Goal: Task Accomplishment & Management: Use online tool/utility

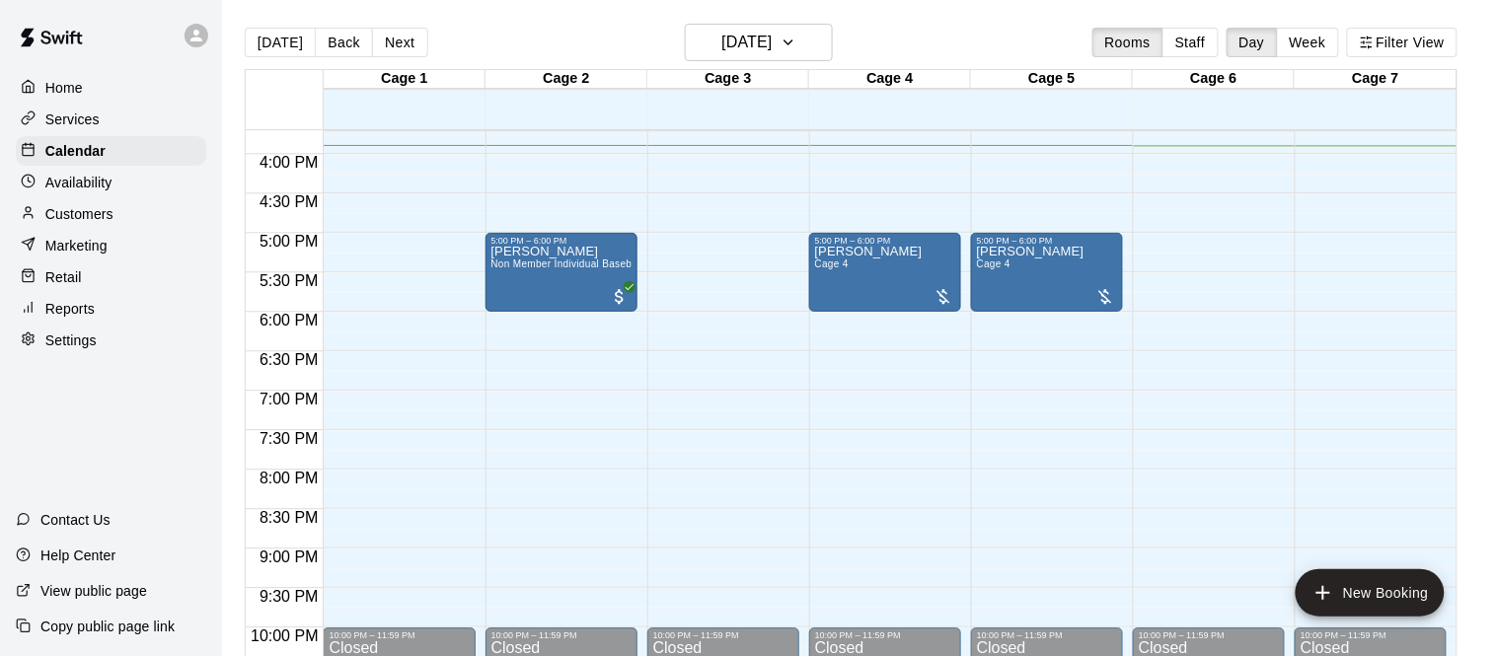
scroll to position [662, 0]
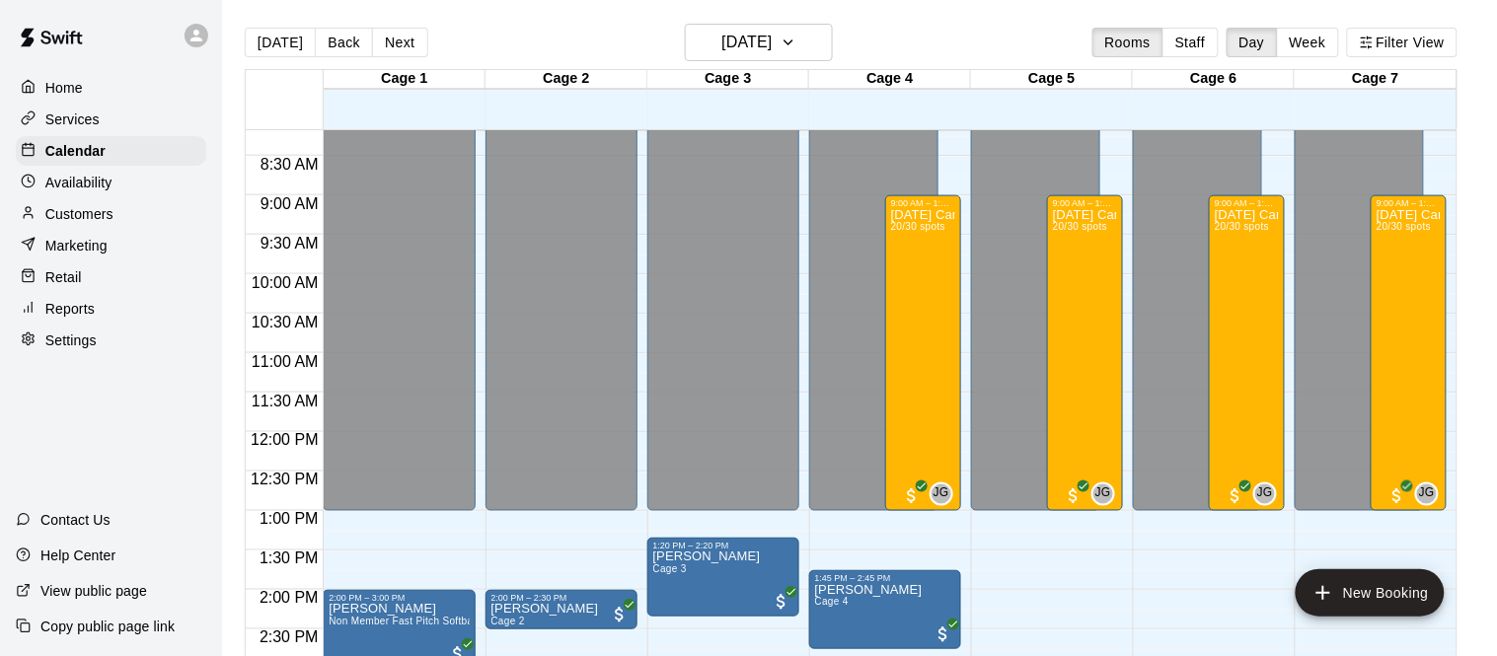
scroll to position [638, 0]
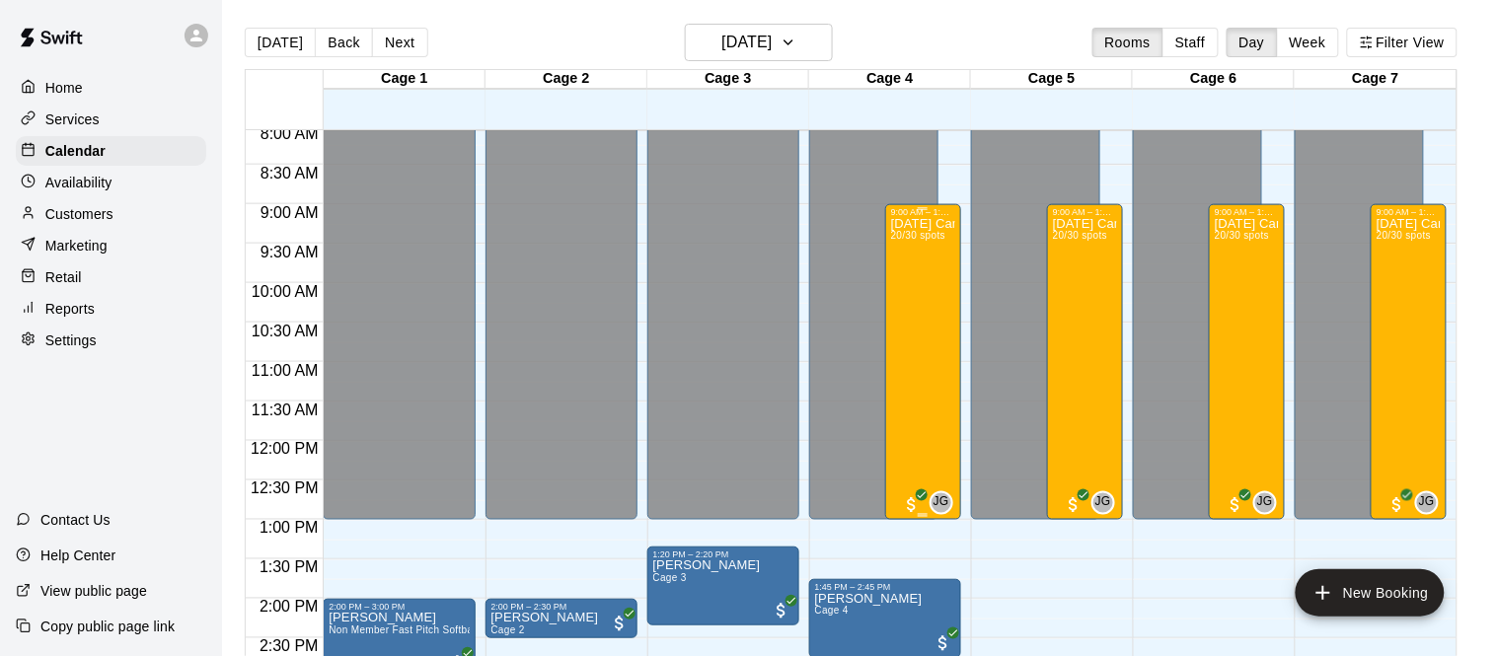
click at [939, 292] on div "Columbus Day Camp October 13th 20/30 spots" at bounding box center [923, 545] width 64 height 656
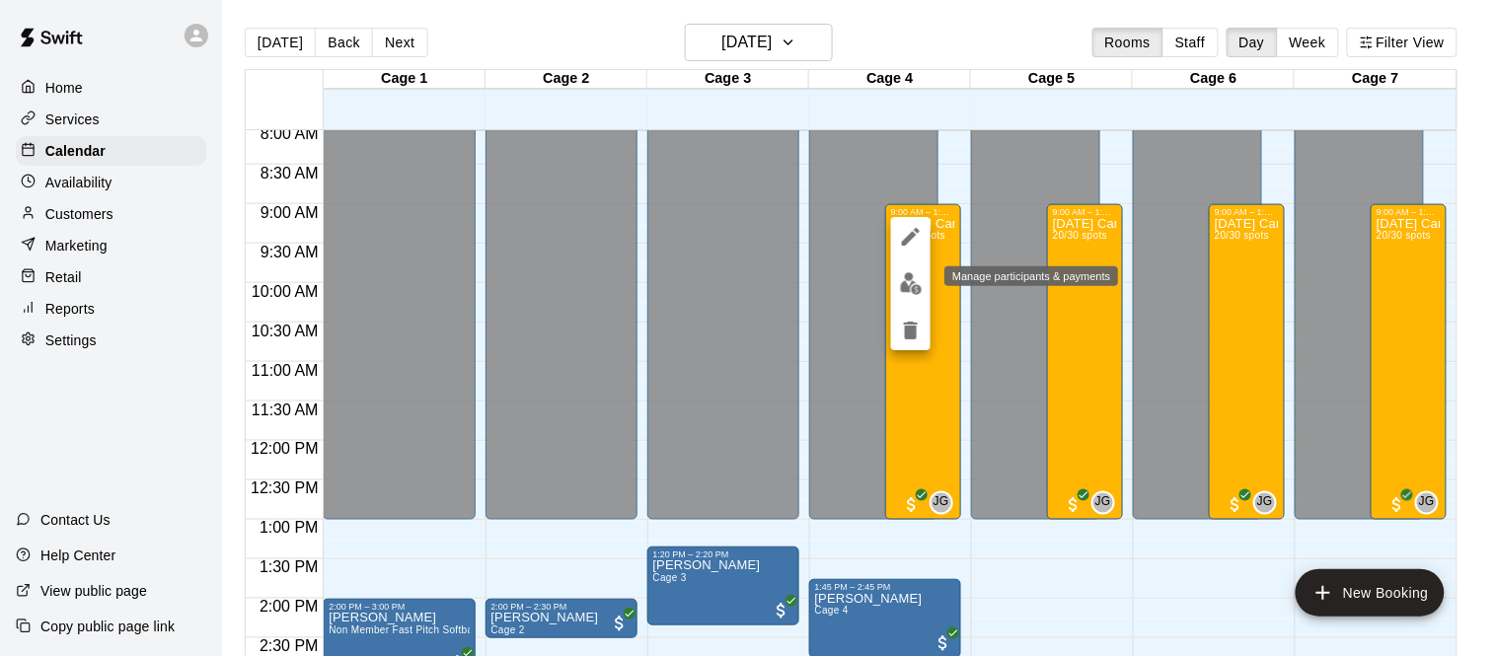
click at [919, 283] on img "edit" at bounding box center [911, 283] width 23 height 23
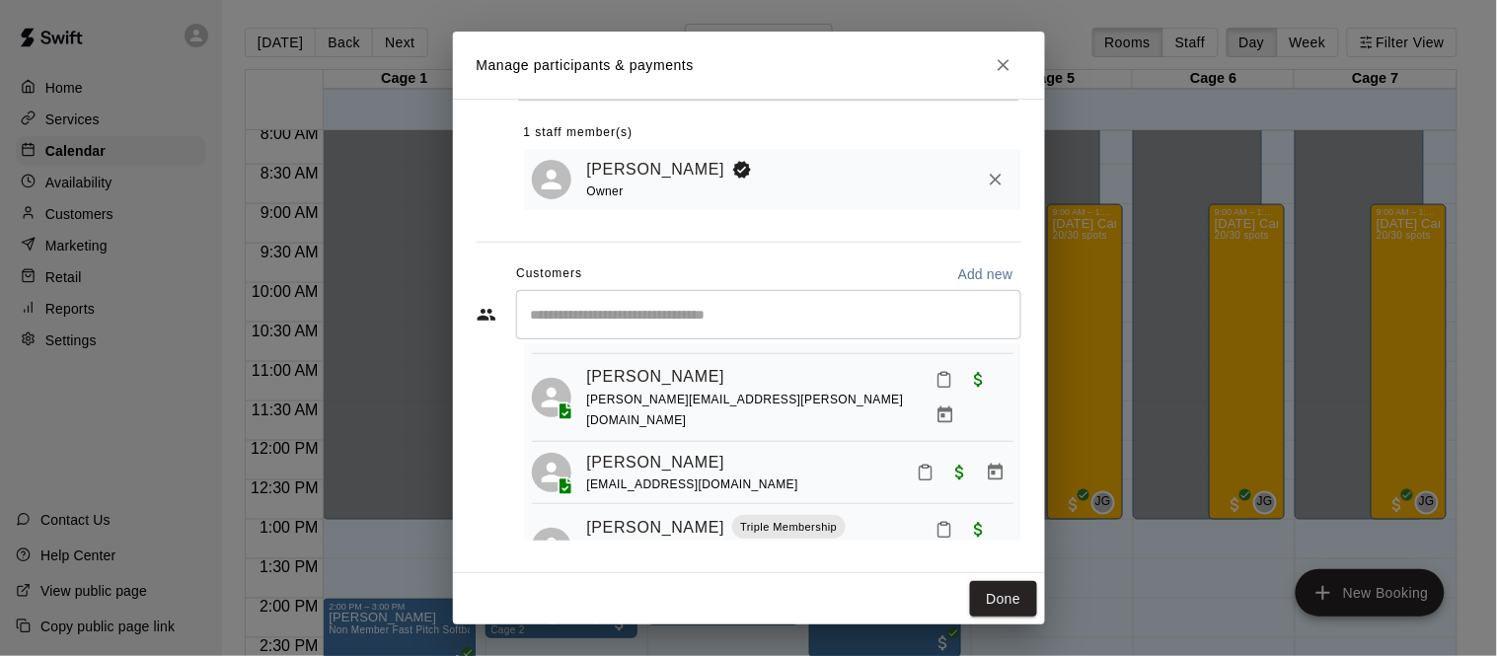
scroll to position [1076, 0]
click at [673, 602] on link "William Ryan" at bounding box center [656, 615] width 138 height 26
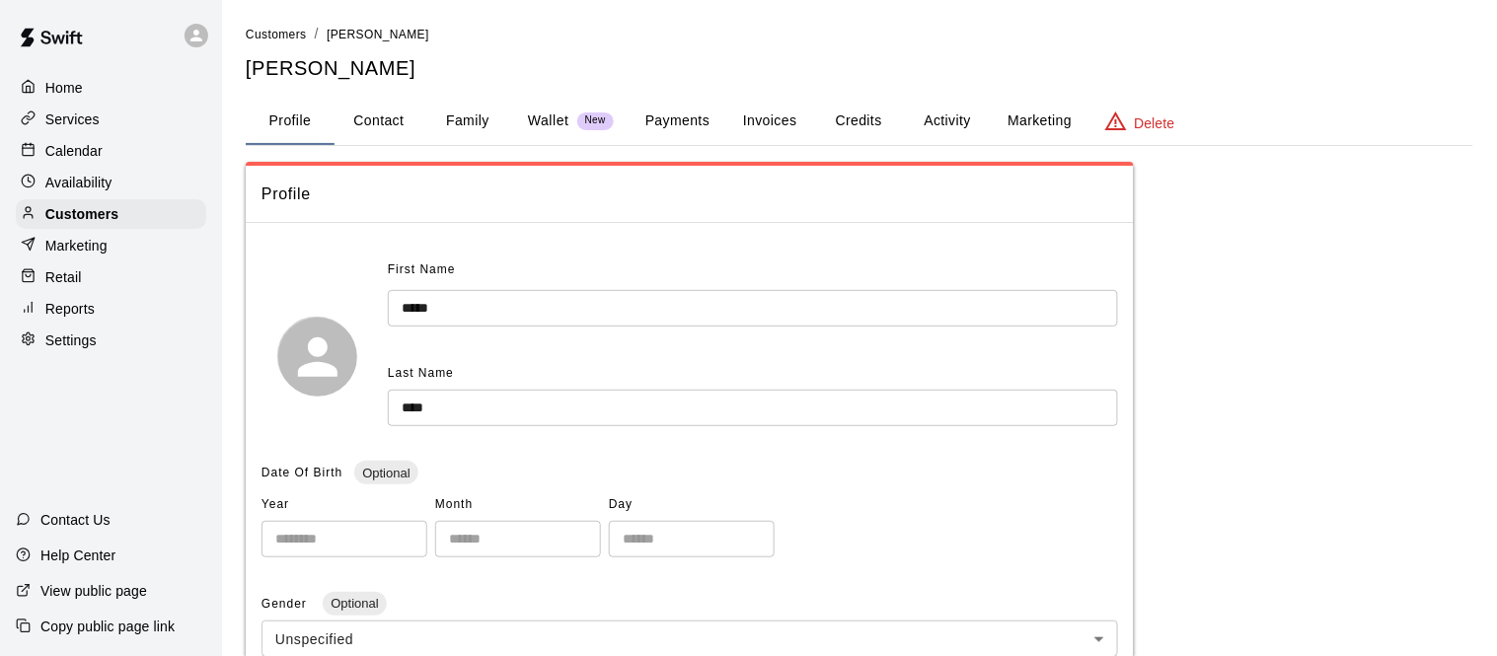
click at [694, 105] on button "Payments" at bounding box center [678, 121] width 96 height 47
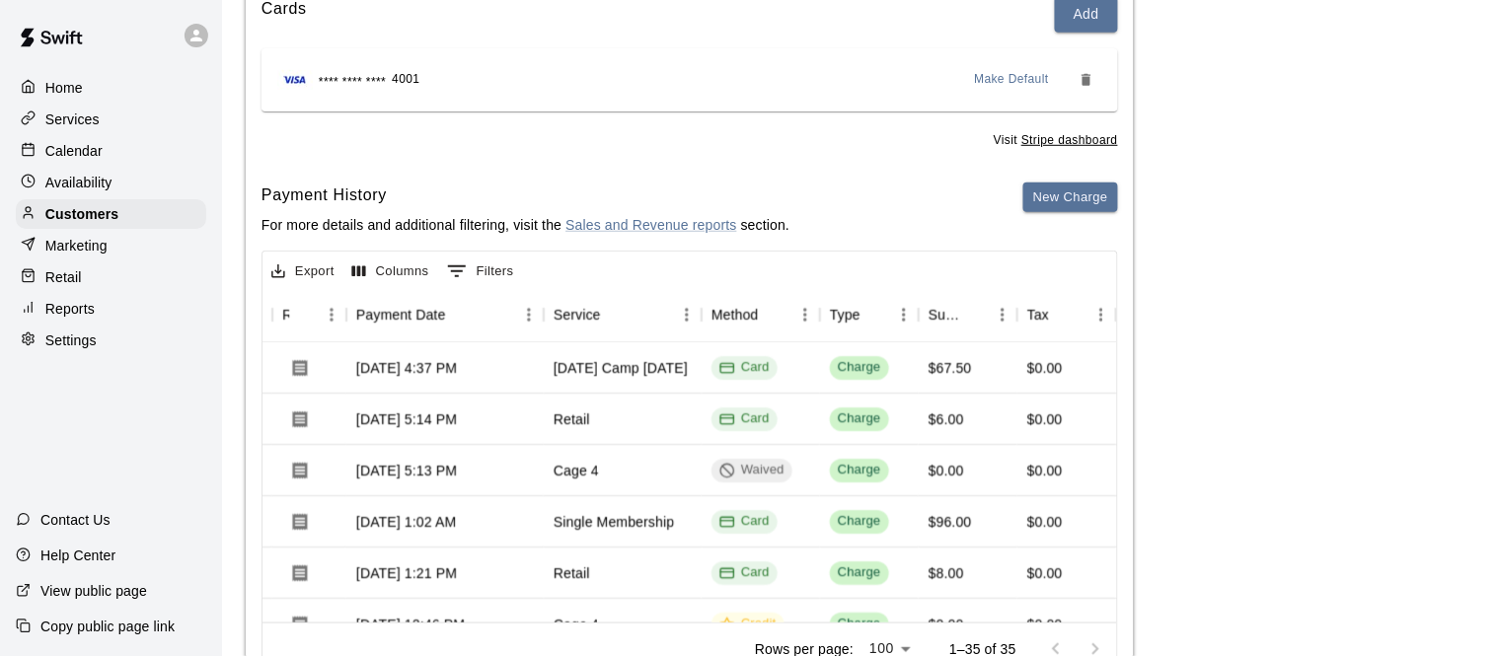
scroll to position [0, 173]
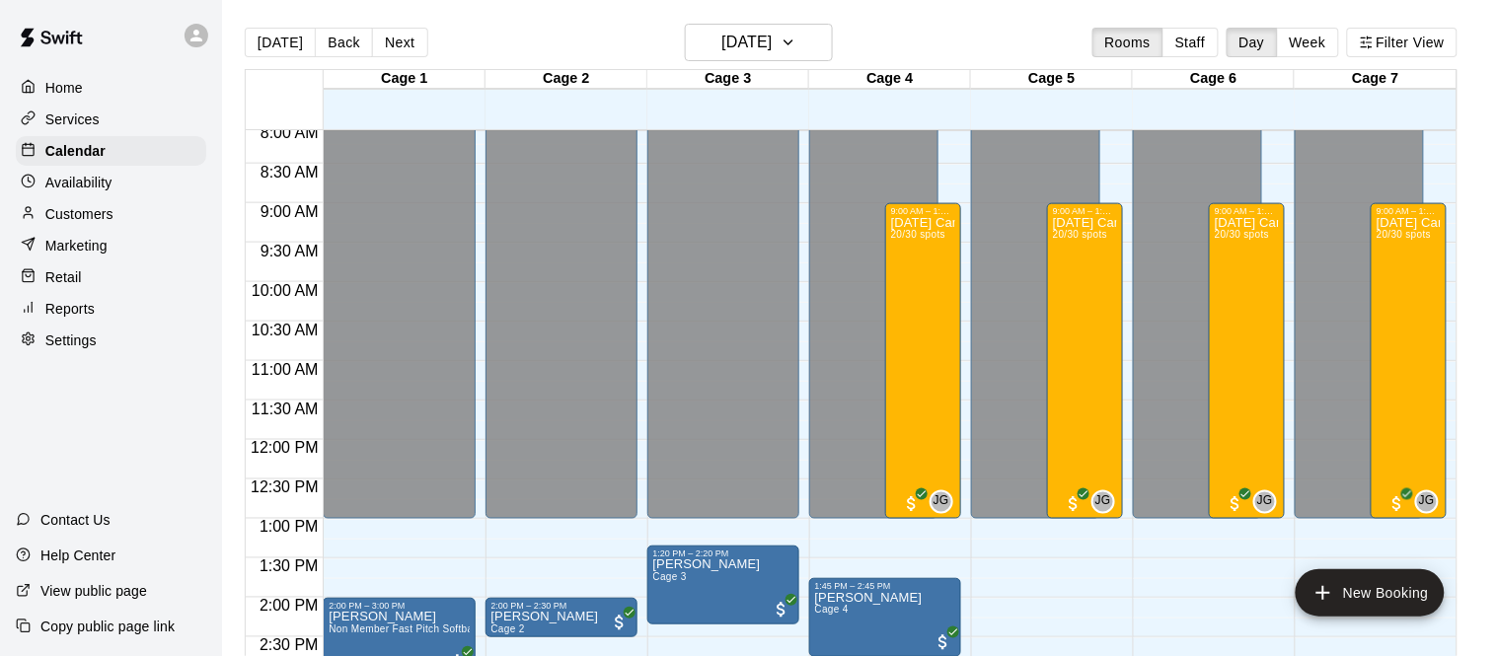
scroll to position [649, 0]
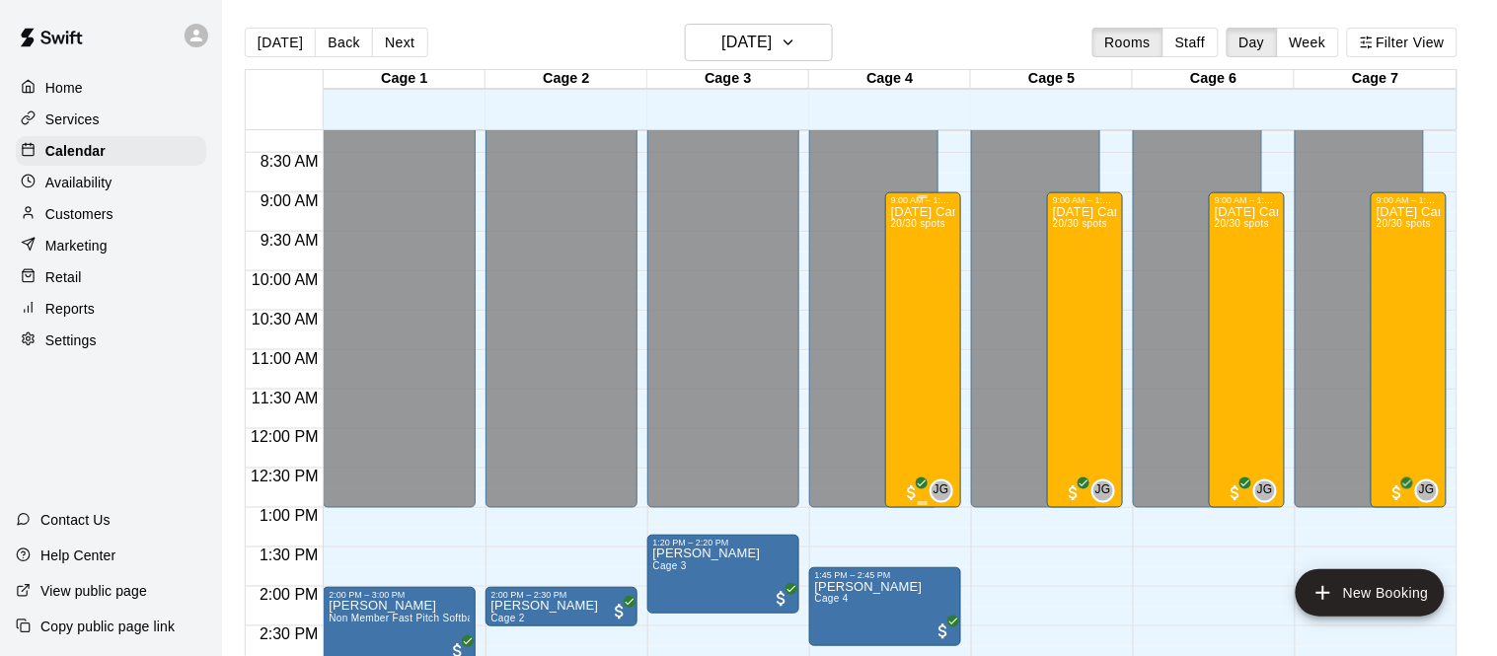
click at [924, 294] on div "Columbus Day Camp October 13th 20/30 spots" at bounding box center [923, 533] width 64 height 656
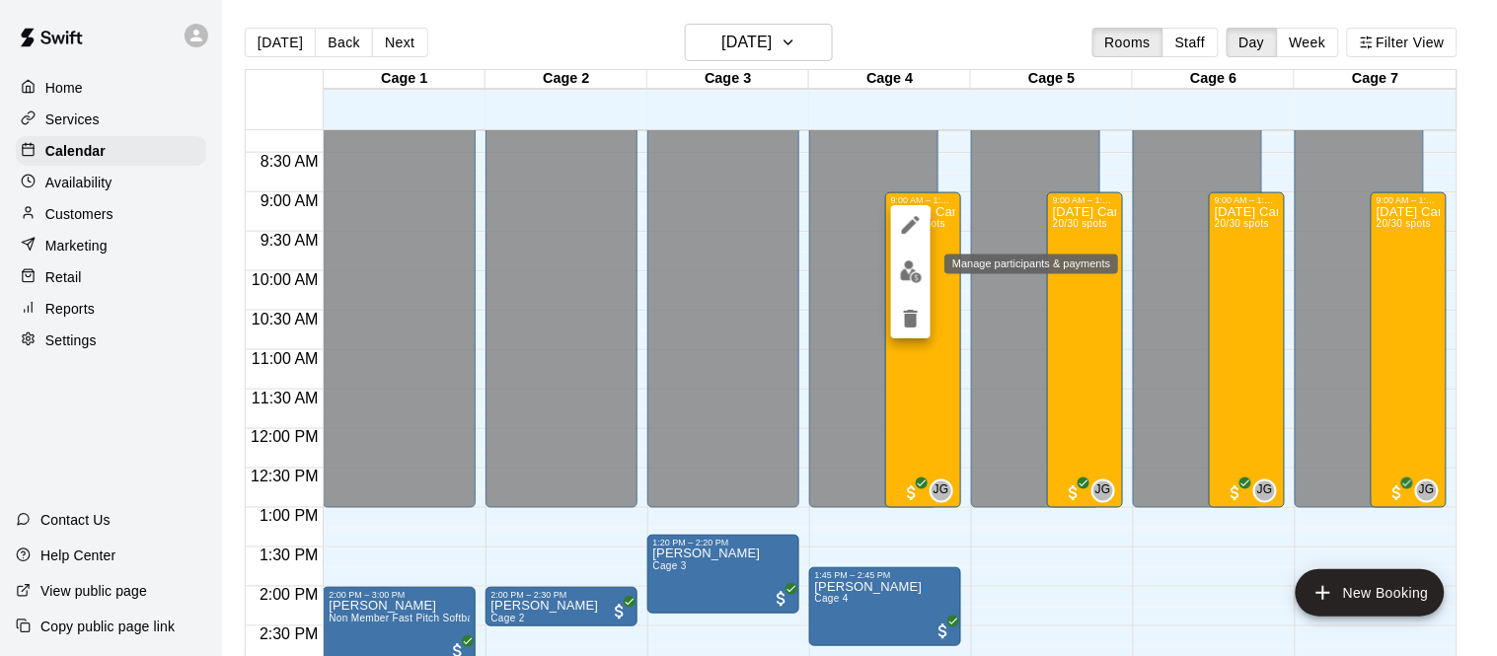
click at [917, 277] on img "edit" at bounding box center [911, 272] width 23 height 23
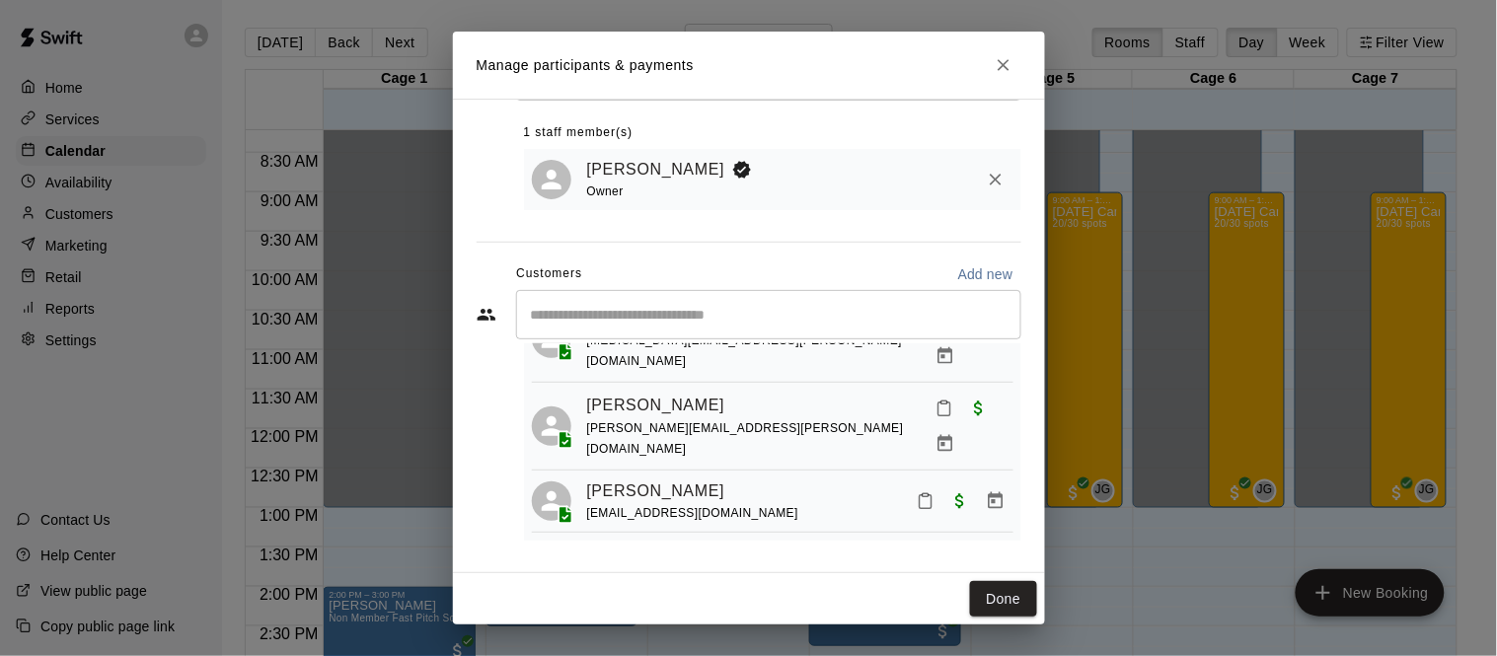
scroll to position [1140, 0]
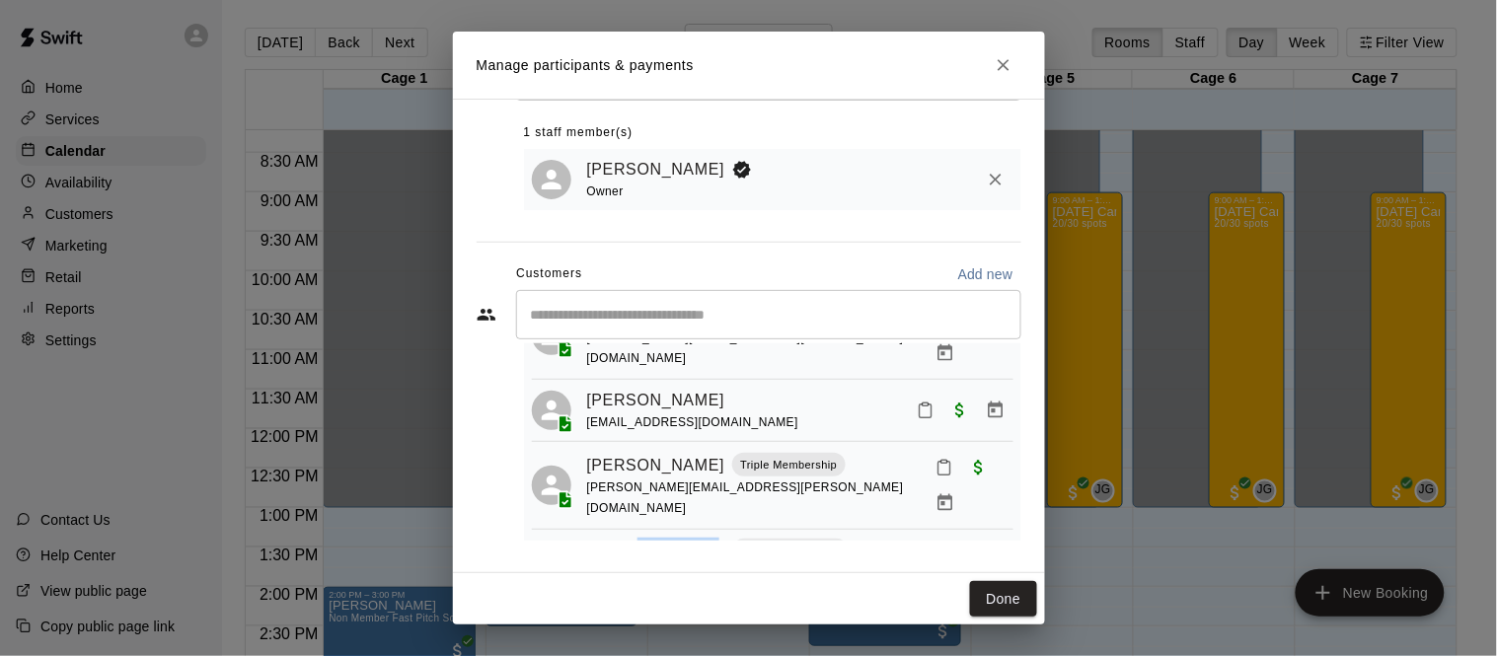
drag, startPoint x: 692, startPoint y: 428, endPoint x: 621, endPoint y: 422, distance: 71.3
click at [621, 538] on div "William Ryan Single Membership" at bounding box center [744, 551] width 314 height 26
click at [495, 397] on div "​ 20 customers (Capacity: 30) Beckett Williams jdw77388@gmail.com Benjamin Yuen…" at bounding box center [749, 415] width 545 height 251
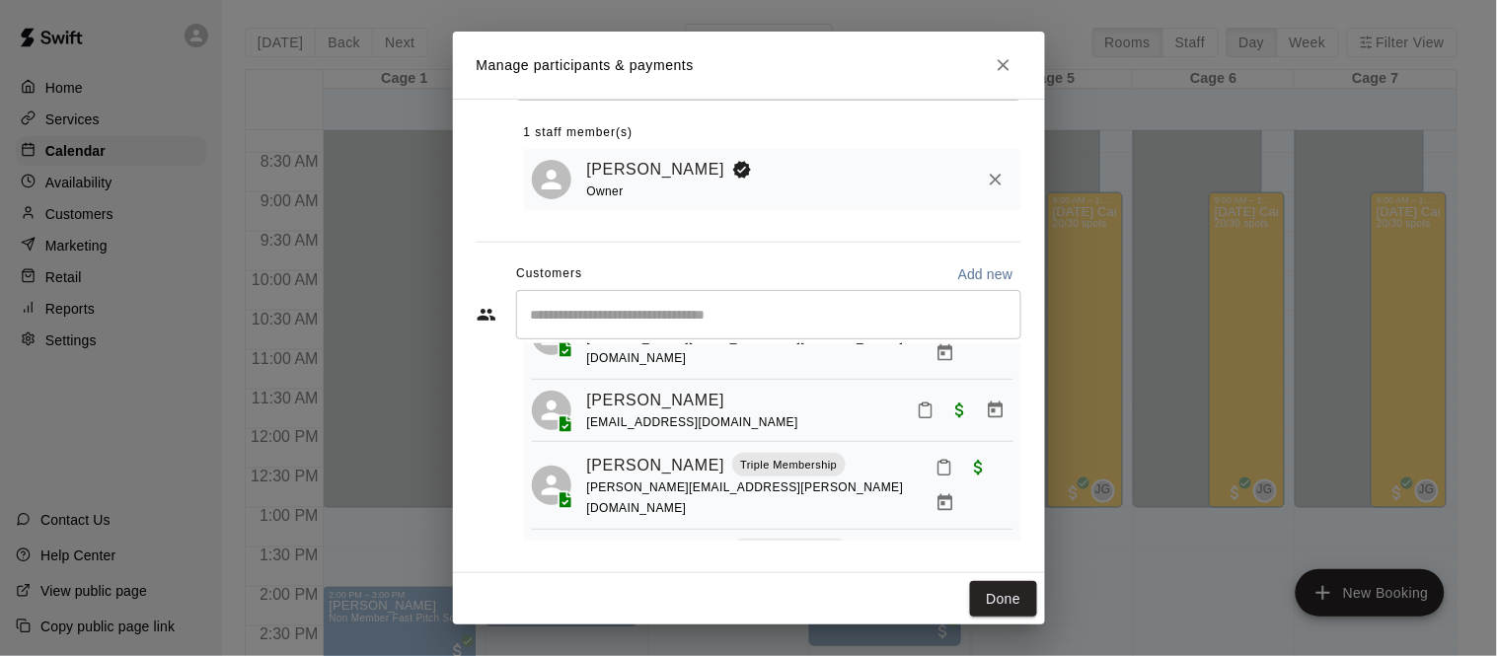
scroll to position [1089, 0]
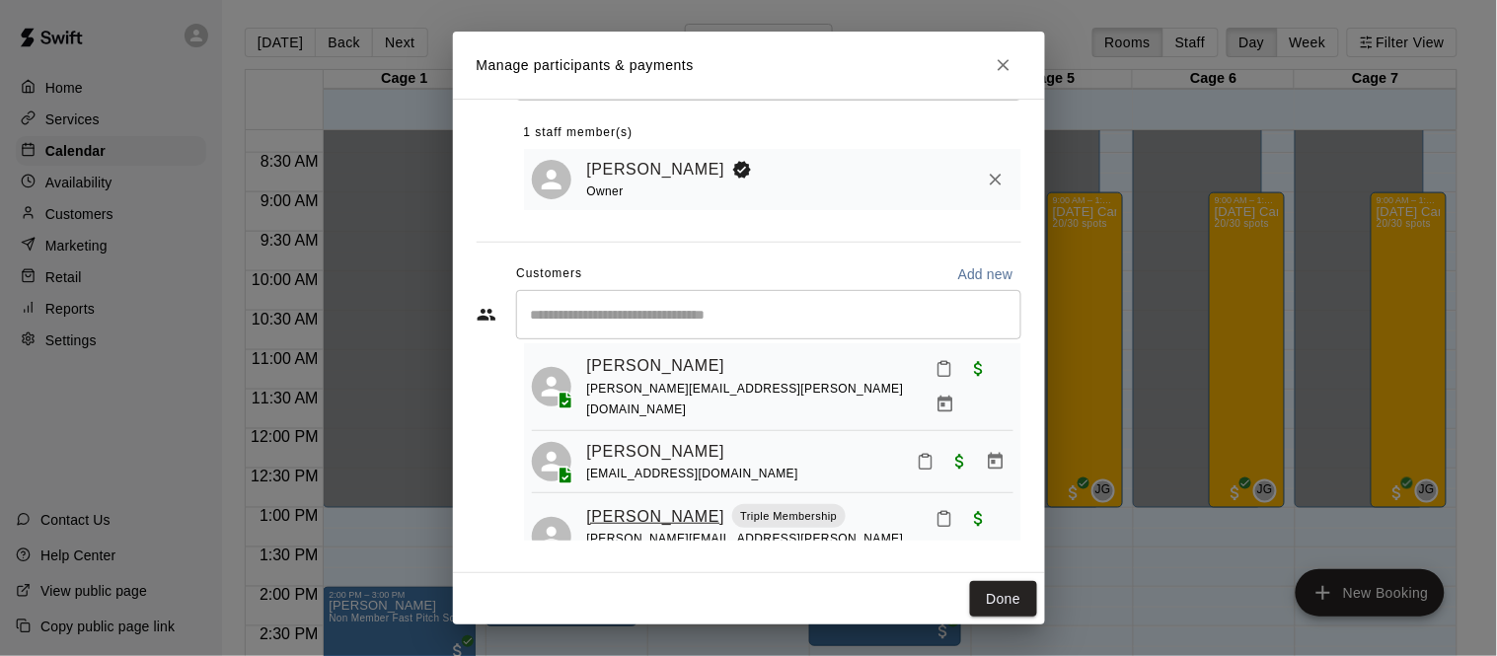
drag, startPoint x: 580, startPoint y: 413, endPoint x: 695, endPoint y: 421, distance: 114.8
click at [695, 501] on div "Vito Ciminello Triple Membership vito.ciminello@gmail.com" at bounding box center [773, 536] width 482 height 71
copy link "[PERSON_NAME]"
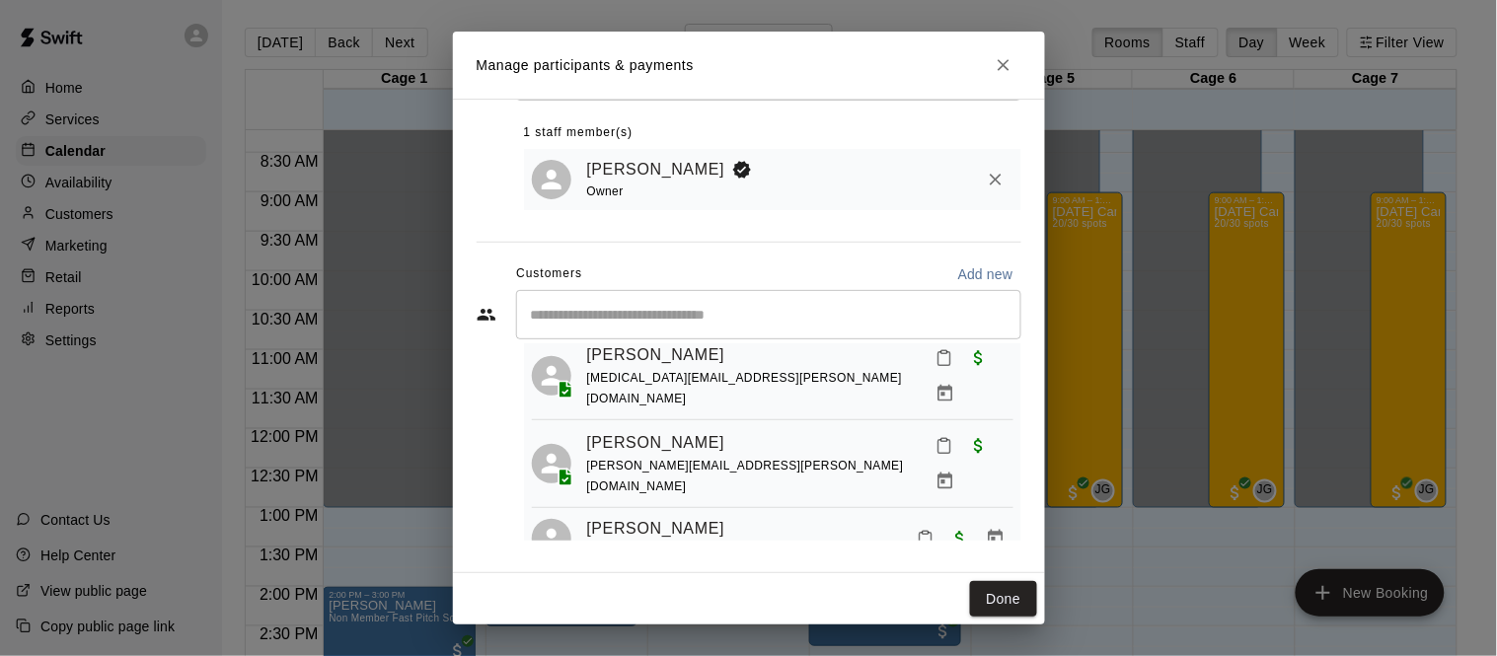
scroll to position [1010, 0]
drag, startPoint x: 722, startPoint y: 433, endPoint x: 587, endPoint y: 428, distance: 135.3
click at [587, 518] on div "Thomas Nguyen qnguyen78@gmail.com" at bounding box center [800, 541] width 426 height 46
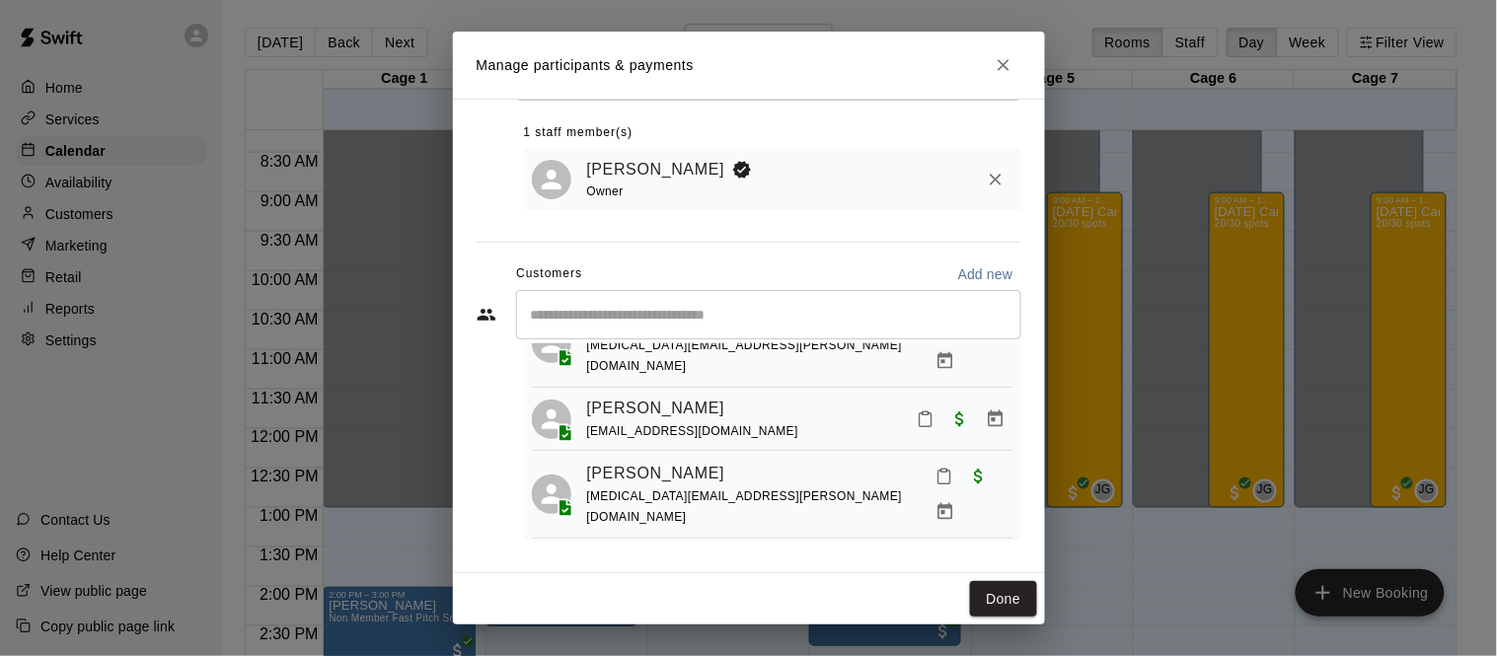
scroll to position [892, 0]
drag, startPoint x: 712, startPoint y: 488, endPoint x: 583, endPoint y: 492, distance: 128.4
click at [583, 548] on div "Shep Mudrick jessica.b.mudrick@gmail.com" at bounding box center [773, 583] width 482 height 71
copy link "[PERSON_NAME]"
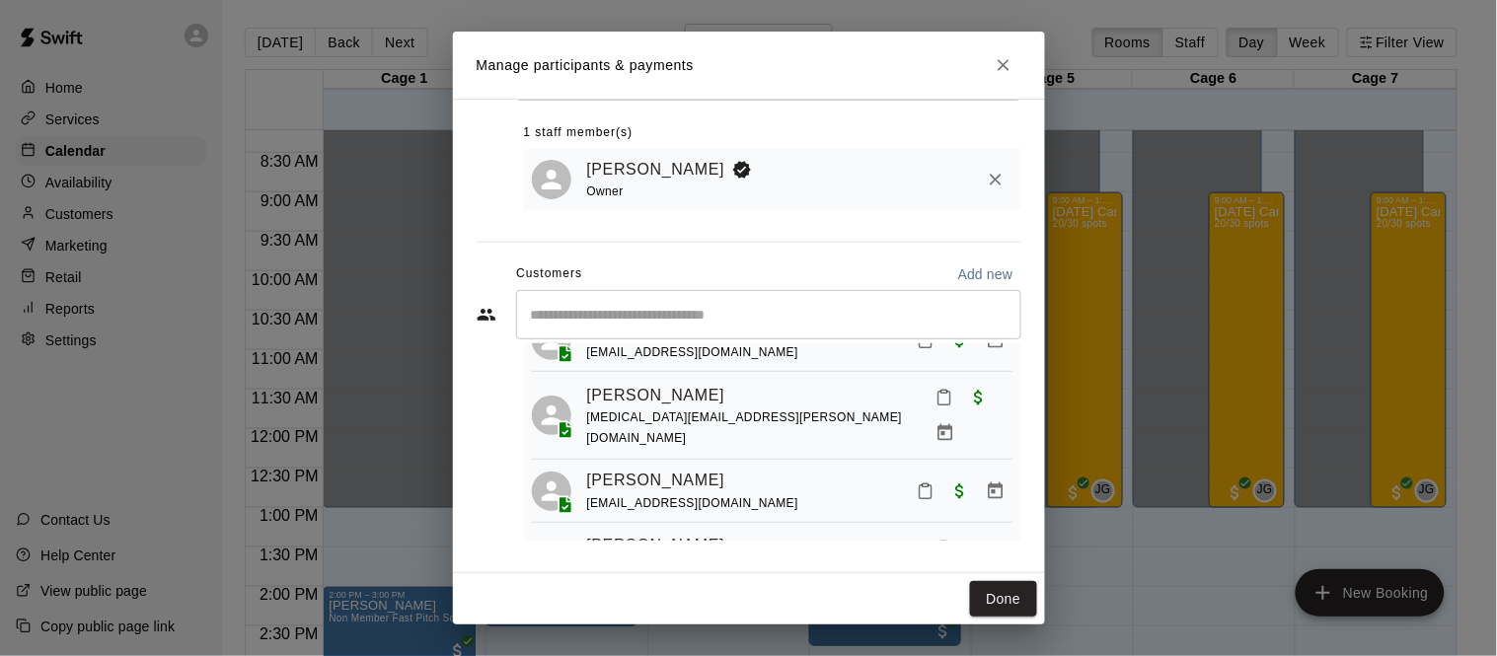
scroll to position [820, 0]
drag, startPoint x: 702, startPoint y: 491, endPoint x: 588, endPoint y: 492, distance: 113.5
click at [588, 534] on div "[PERSON_NAME]" at bounding box center [757, 547] width 341 height 26
copy link "[PERSON_NAME]"
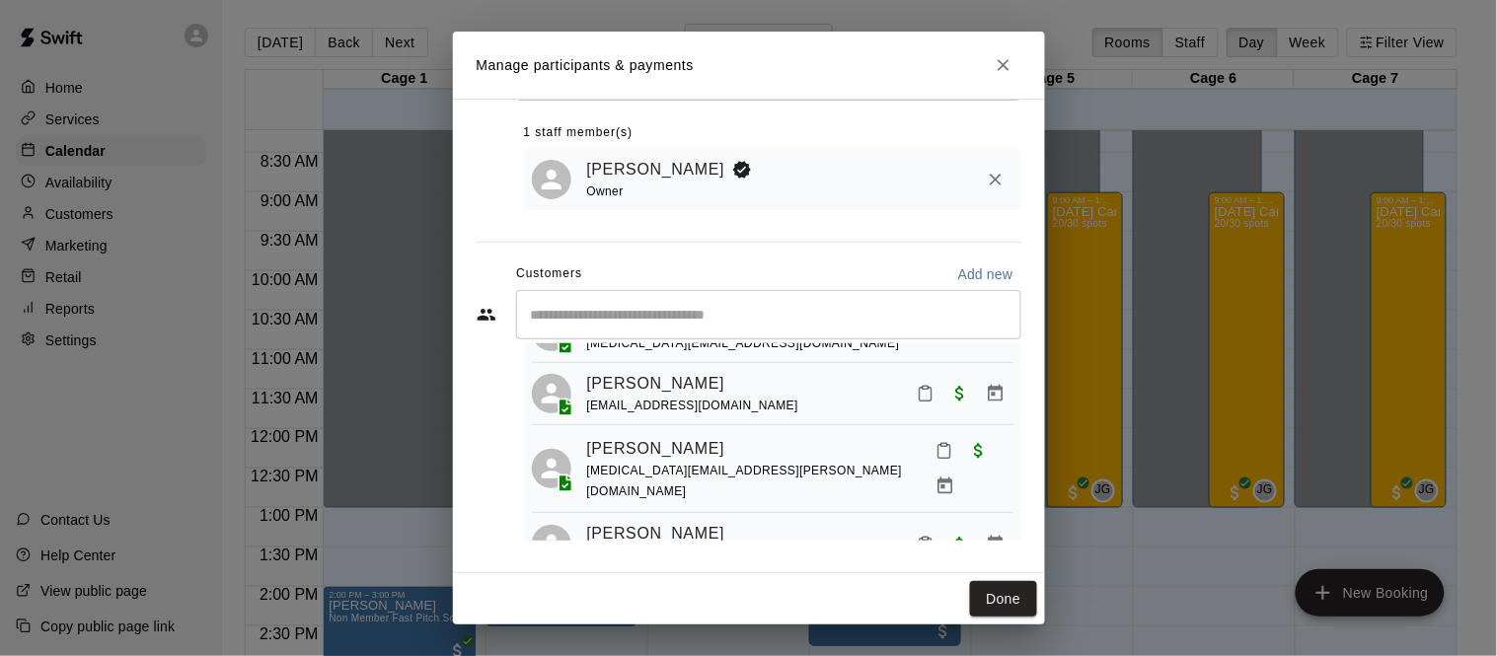
scroll to position [767, 0]
drag, startPoint x: 697, startPoint y: 485, endPoint x: 571, endPoint y: 484, distance: 125.4
click at [571, 522] on div "Richie Ortiz [EMAIL_ADDRESS][DOMAIN_NAME]" at bounding box center [773, 545] width 482 height 46
copy link "[PERSON_NAME]"
drag, startPoint x: 684, startPoint y: 423, endPoint x: 590, endPoint y: 417, distance: 94.0
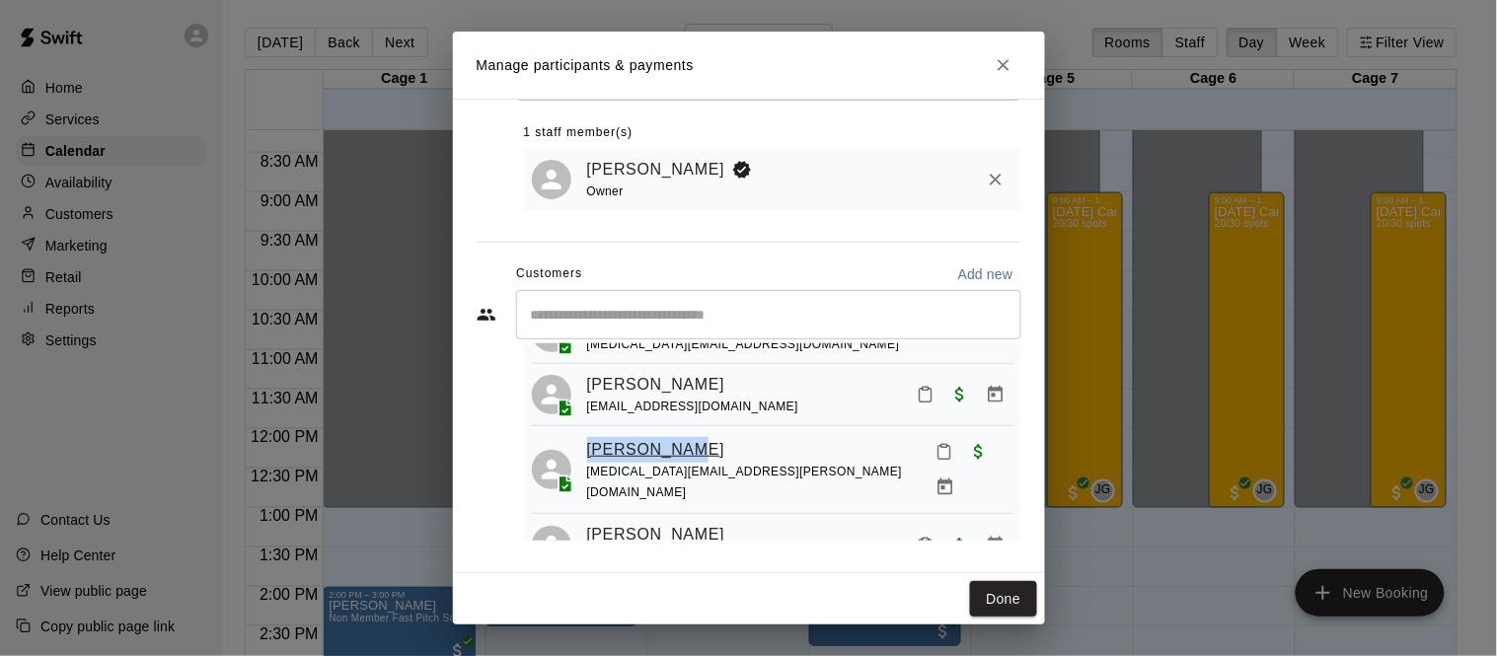
click at [590, 437] on div "[PERSON_NAME]" at bounding box center [757, 450] width 341 height 26
copy link "[PERSON_NAME]"
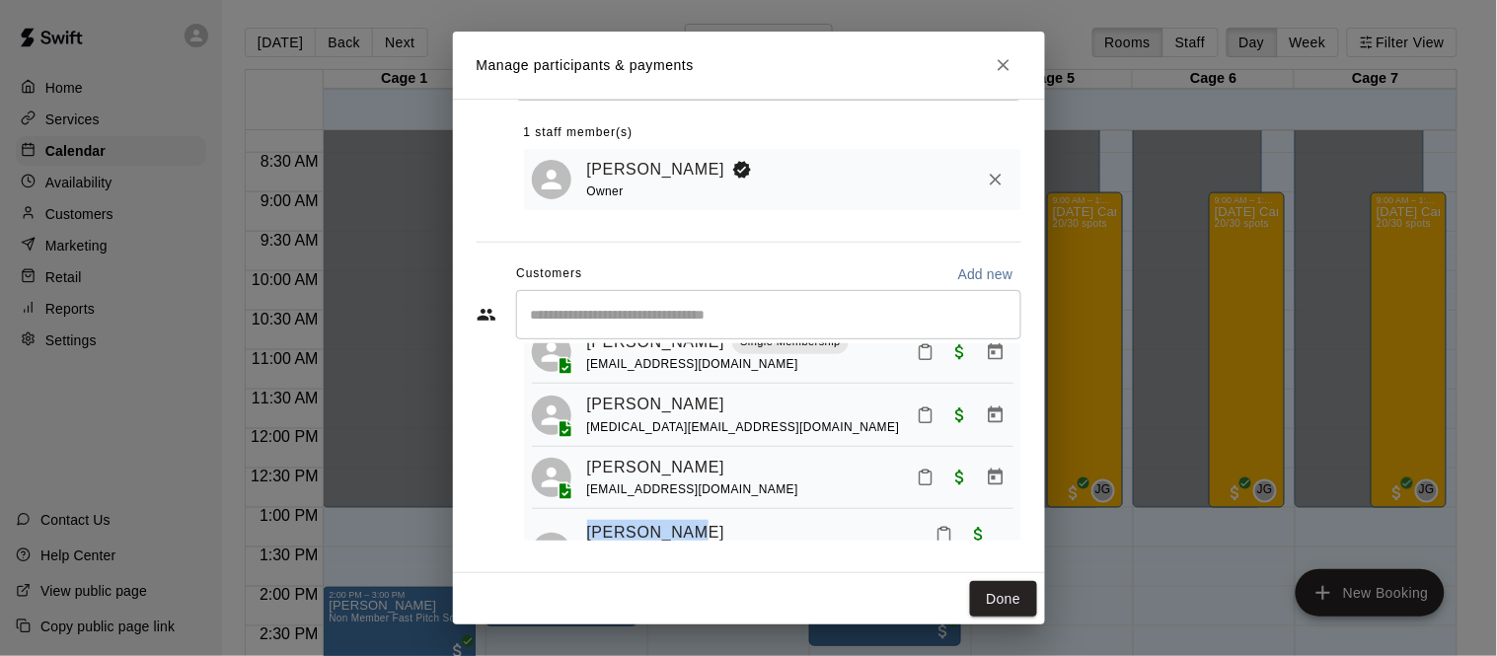
scroll to position [682, 0]
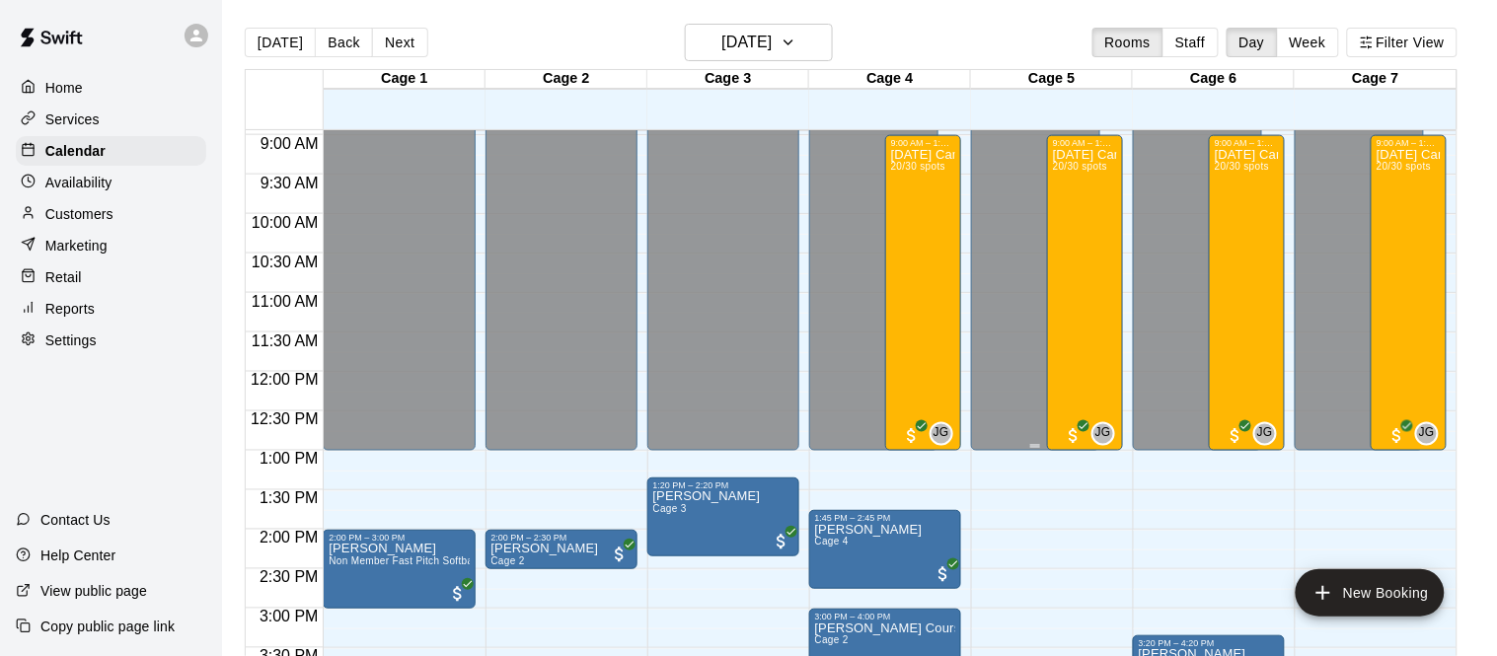
scroll to position [662, 0]
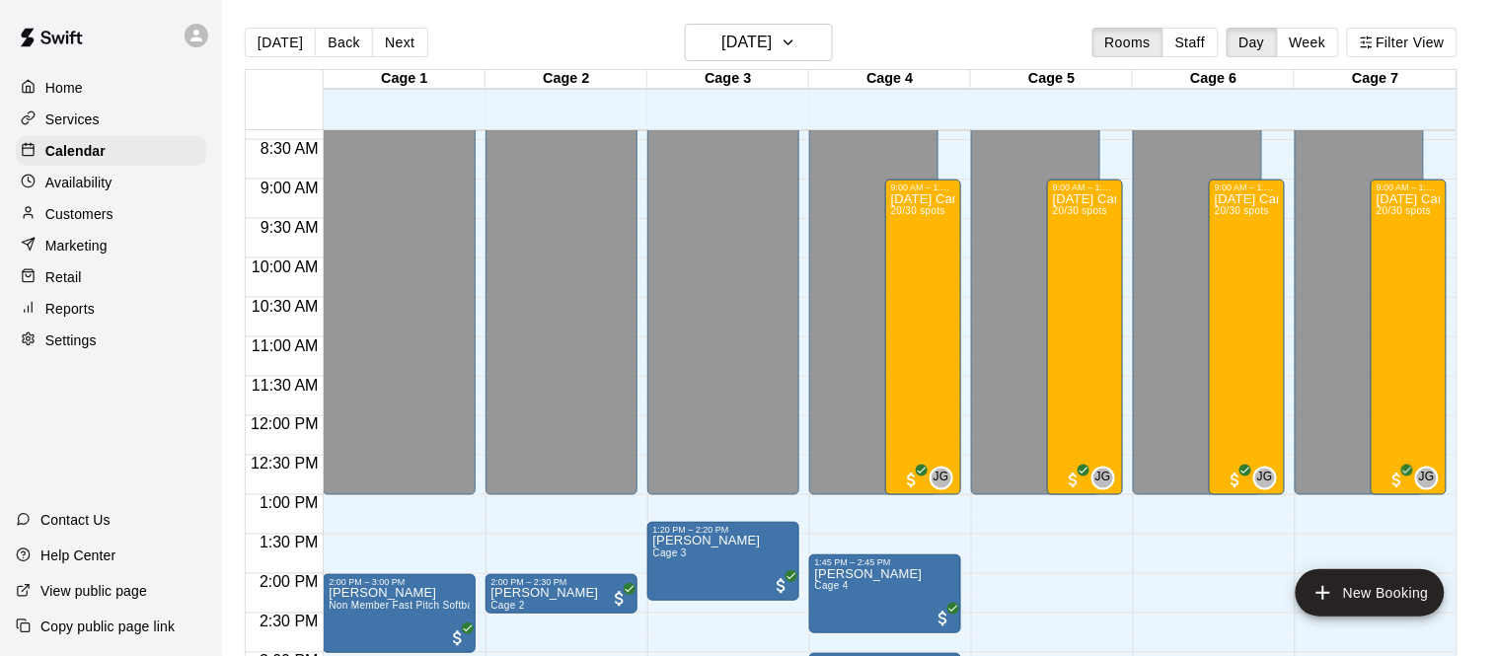
click at [114, 206] on p "Customers" at bounding box center [79, 214] width 68 height 20
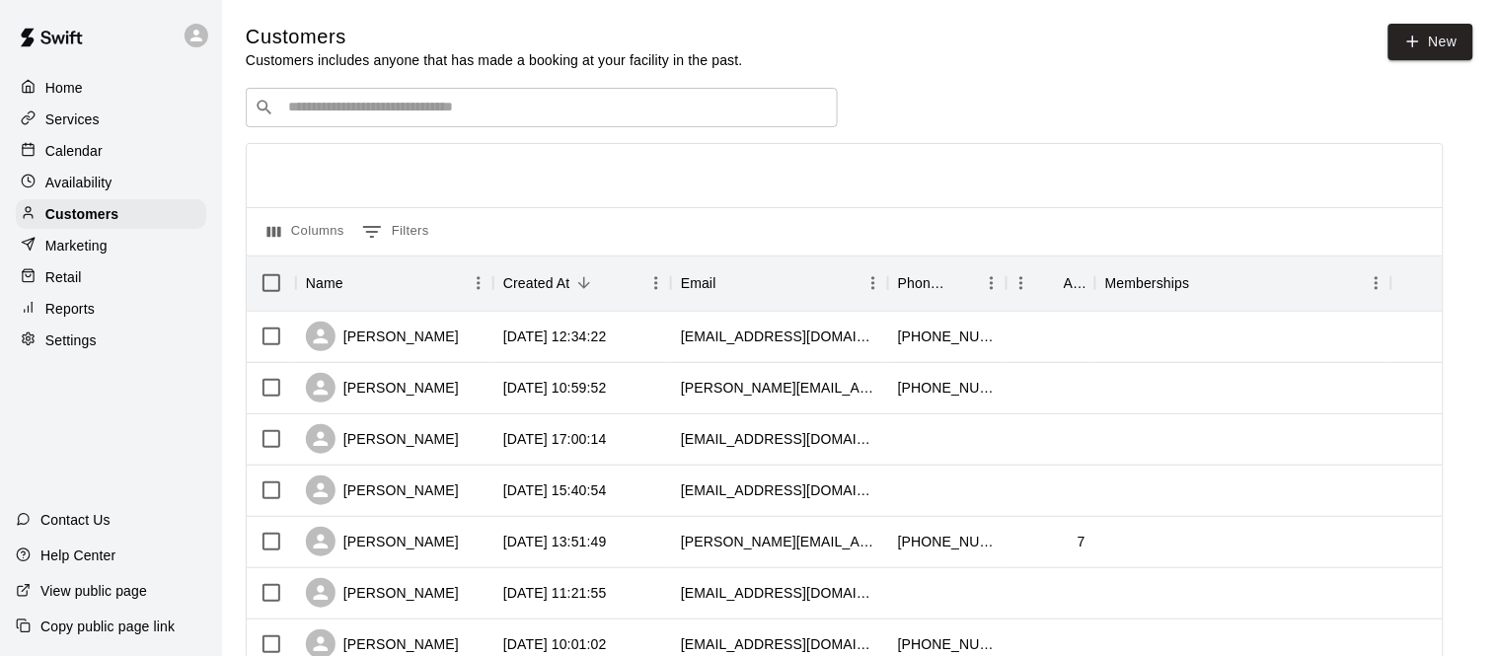
click at [597, 110] on input "Search customers by name or email" at bounding box center [555, 108] width 547 height 20
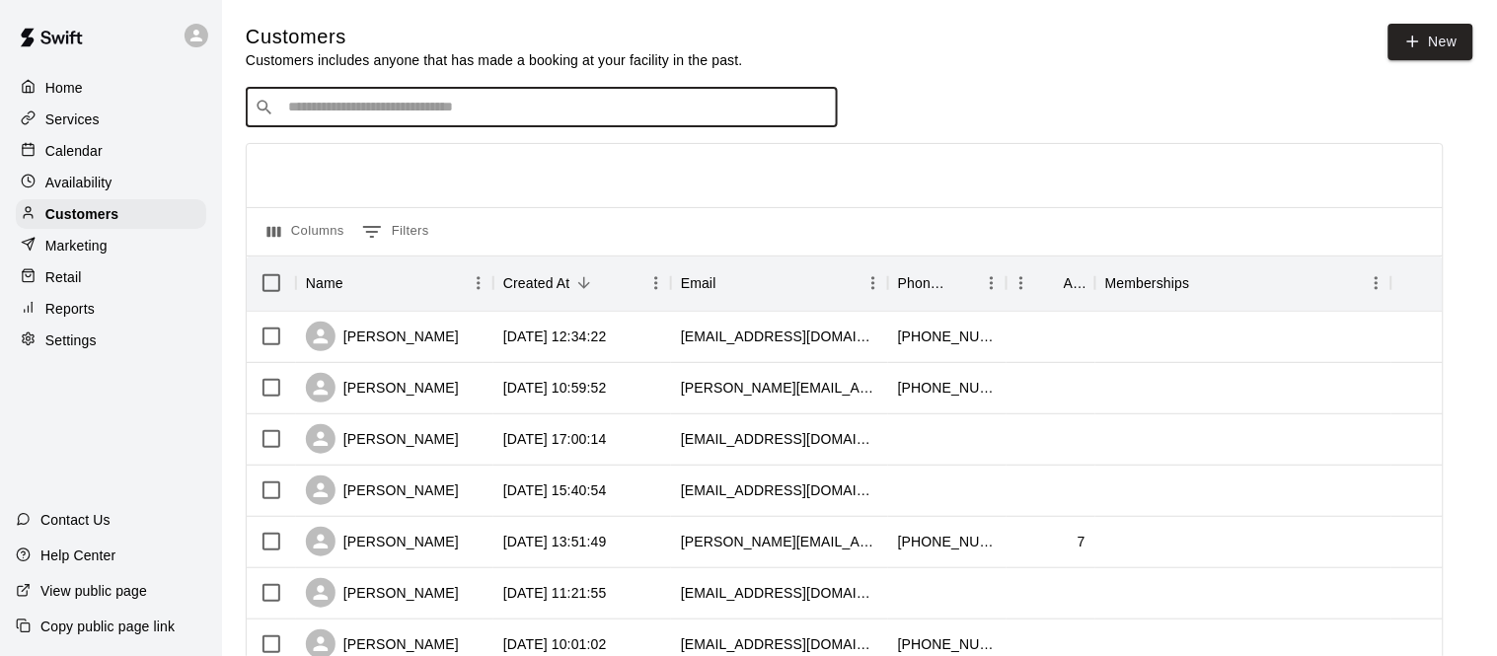
paste input "**********"
type input "**********"
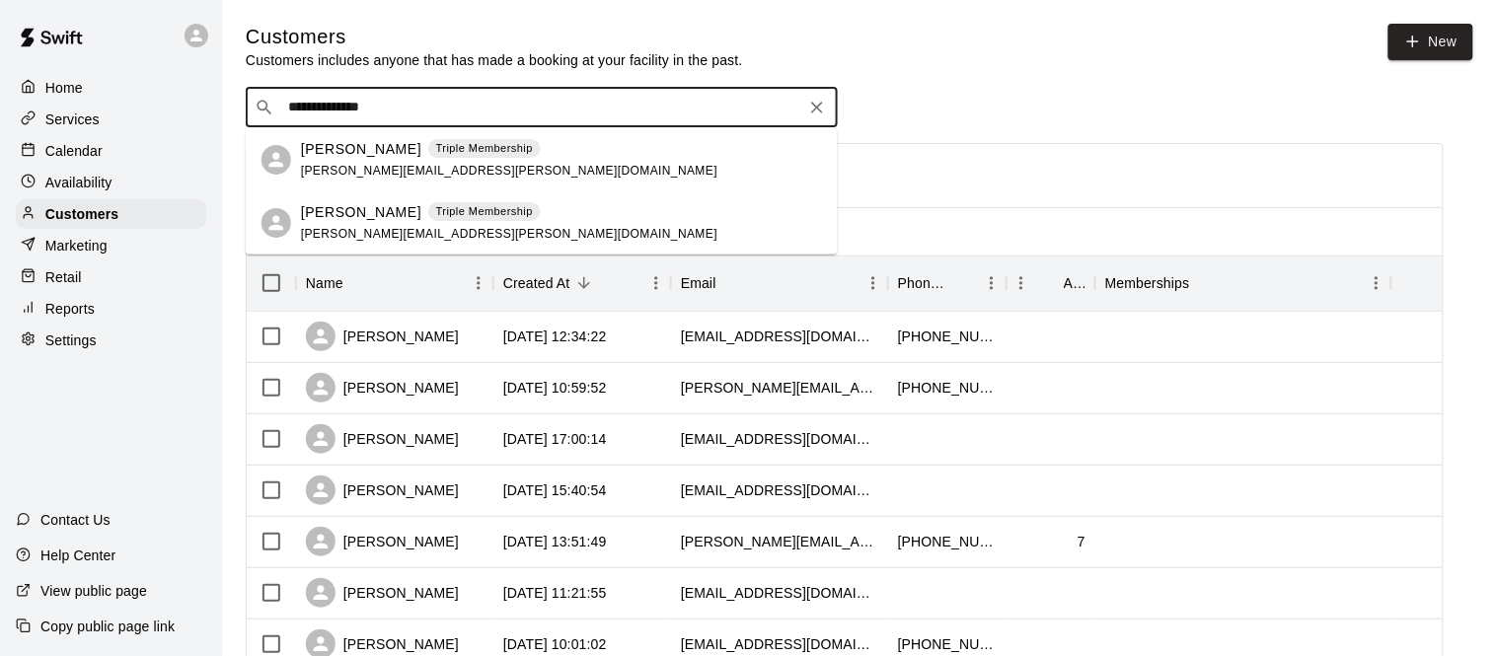
click at [334, 177] on span "[PERSON_NAME][EMAIL_ADDRESS][PERSON_NAME][DOMAIN_NAME]" at bounding box center [509, 171] width 417 height 14
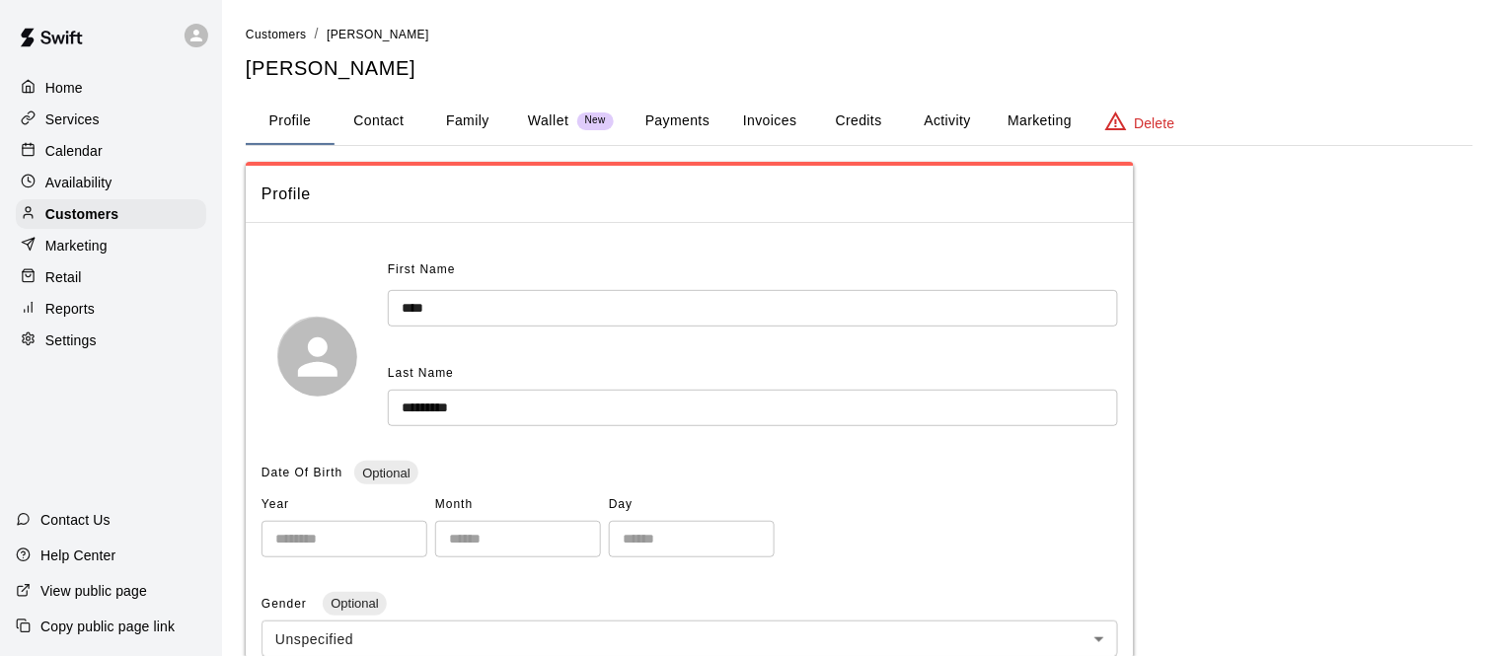
click at [686, 110] on button "Payments" at bounding box center [678, 121] width 96 height 47
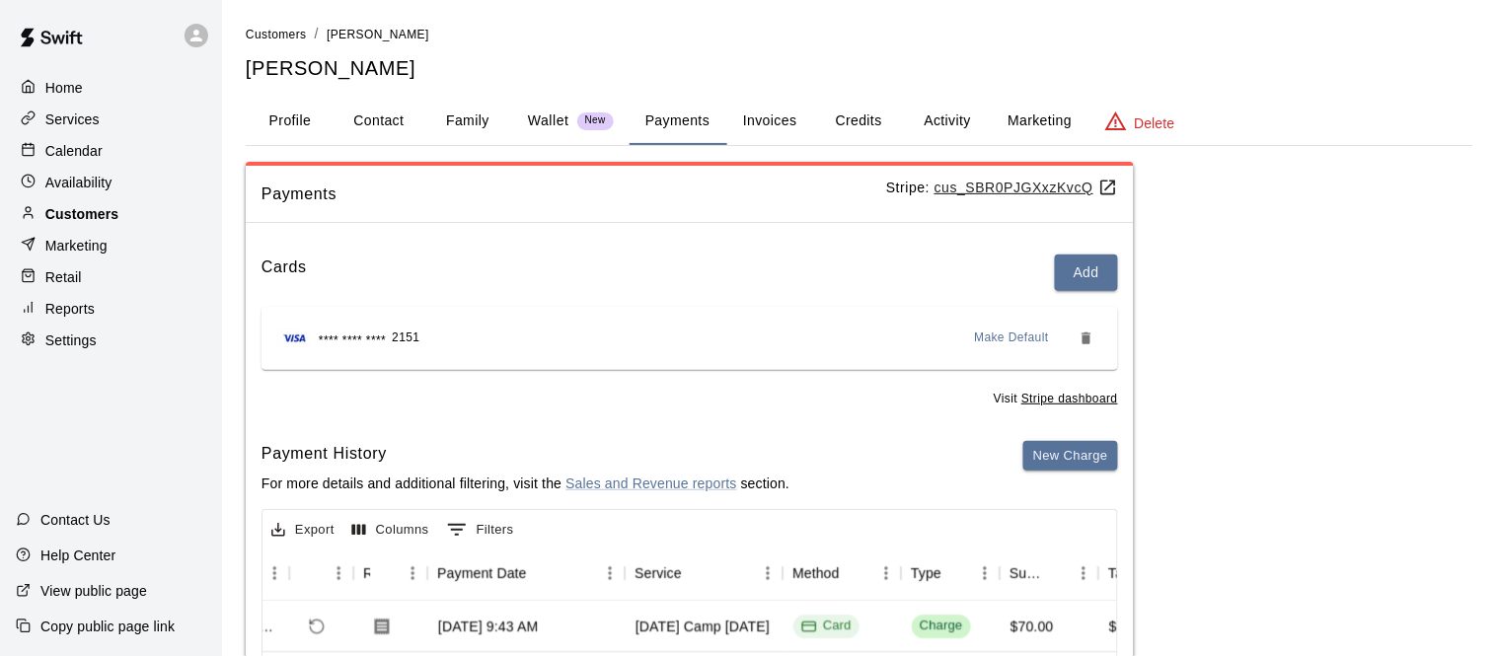
click at [121, 217] on div "Customers" at bounding box center [111, 214] width 190 height 30
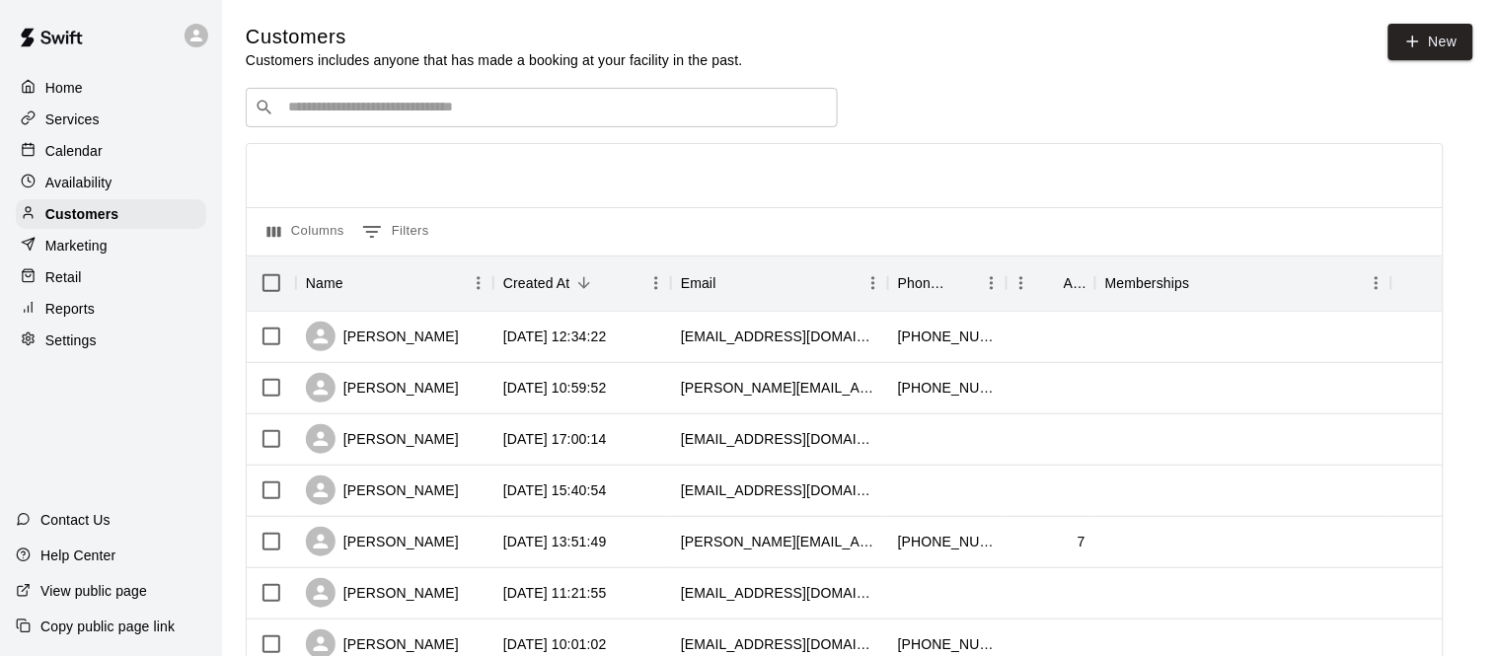
click at [538, 97] on div "​ ​" at bounding box center [542, 107] width 592 height 39
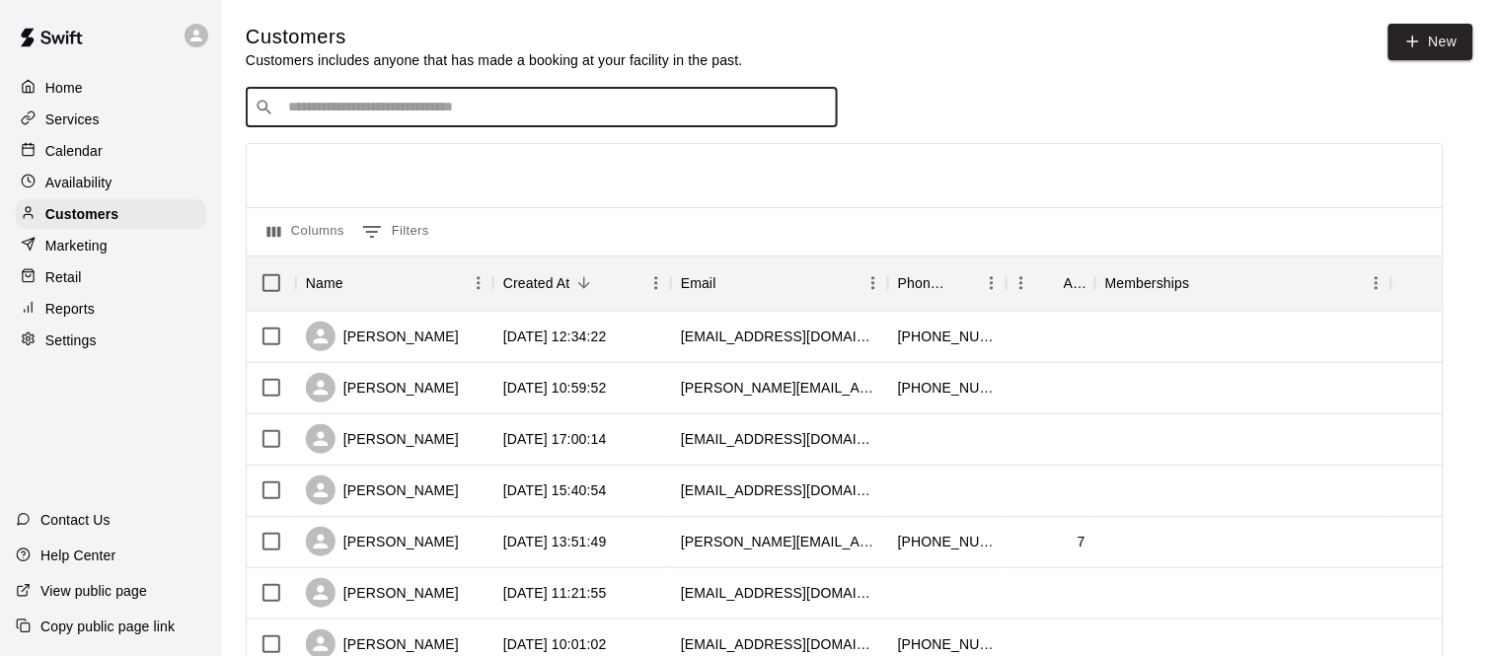
click at [538, 97] on div "​ ​" at bounding box center [542, 107] width 592 height 39
paste input "**********"
type input "**********"
click at [327, 105] on input "**********" at bounding box center [540, 108] width 517 height 20
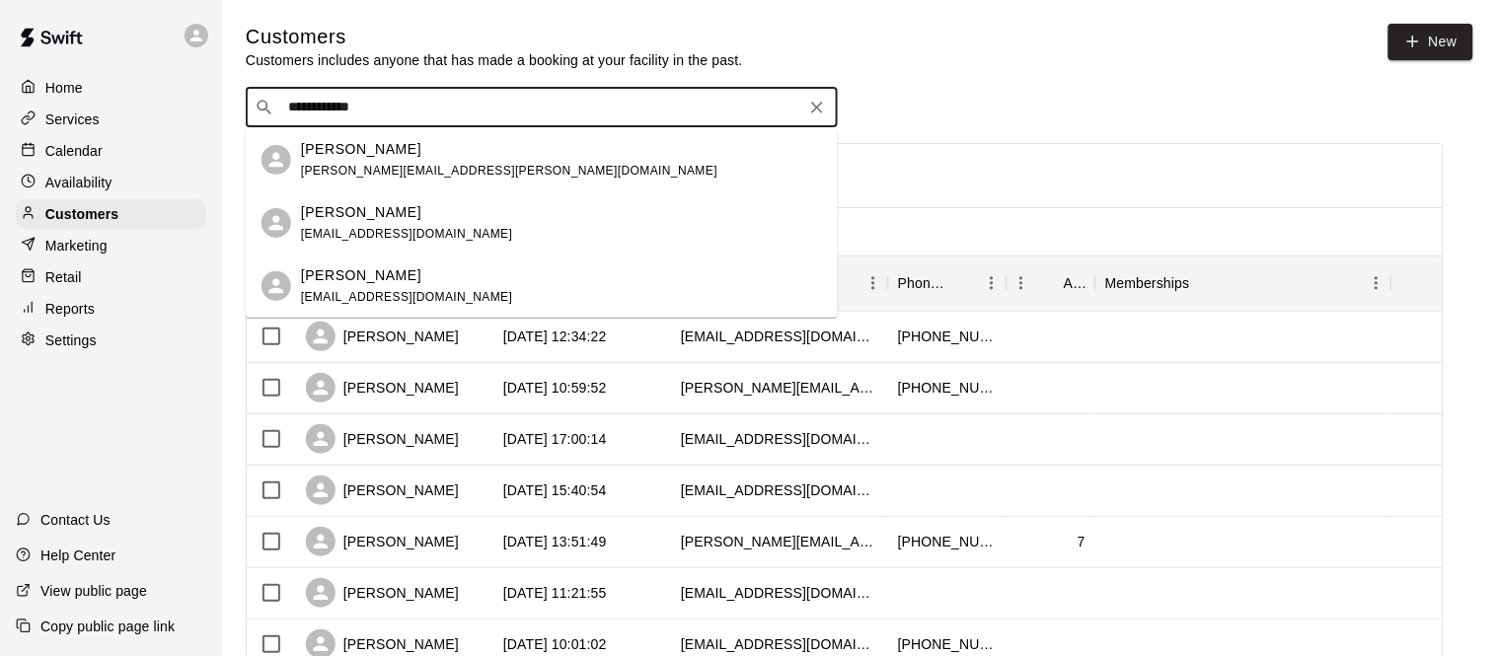
click at [394, 148] on div "[PERSON_NAME]" at bounding box center [509, 149] width 417 height 21
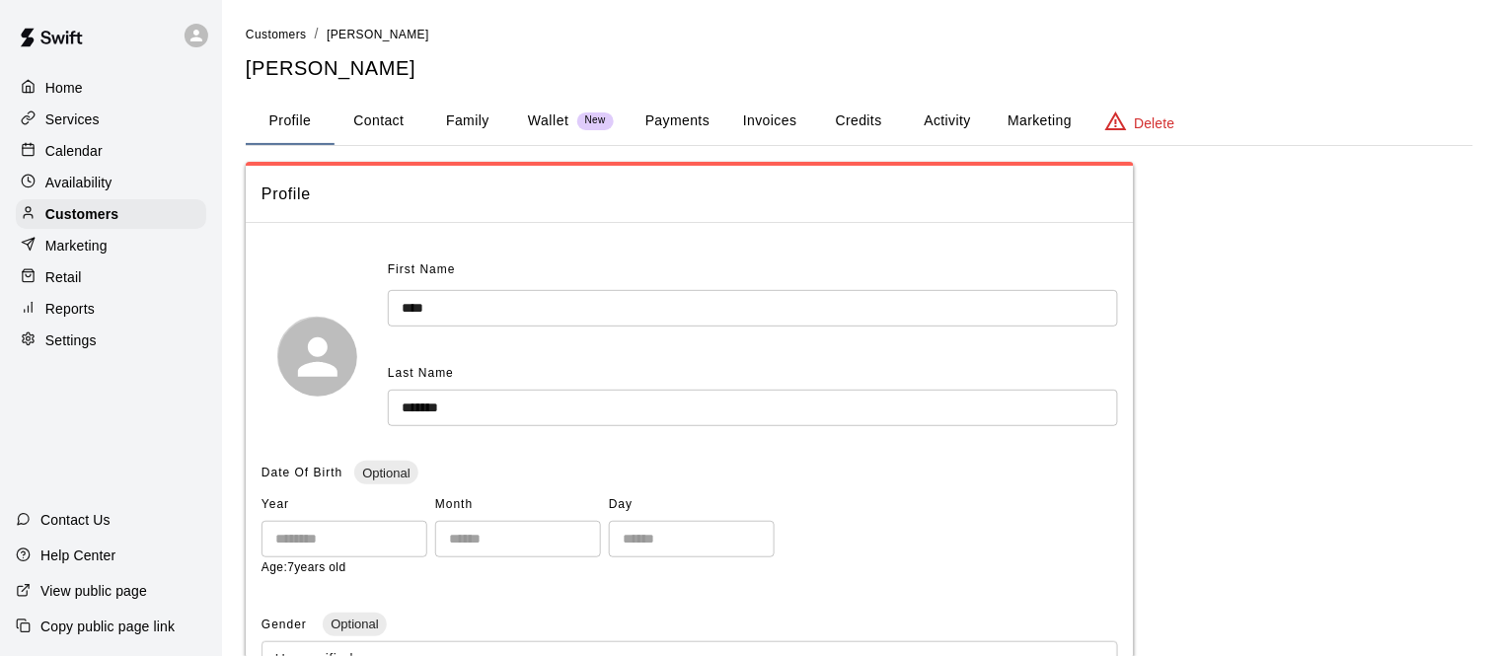
click at [670, 115] on button "Payments" at bounding box center [678, 121] width 96 height 47
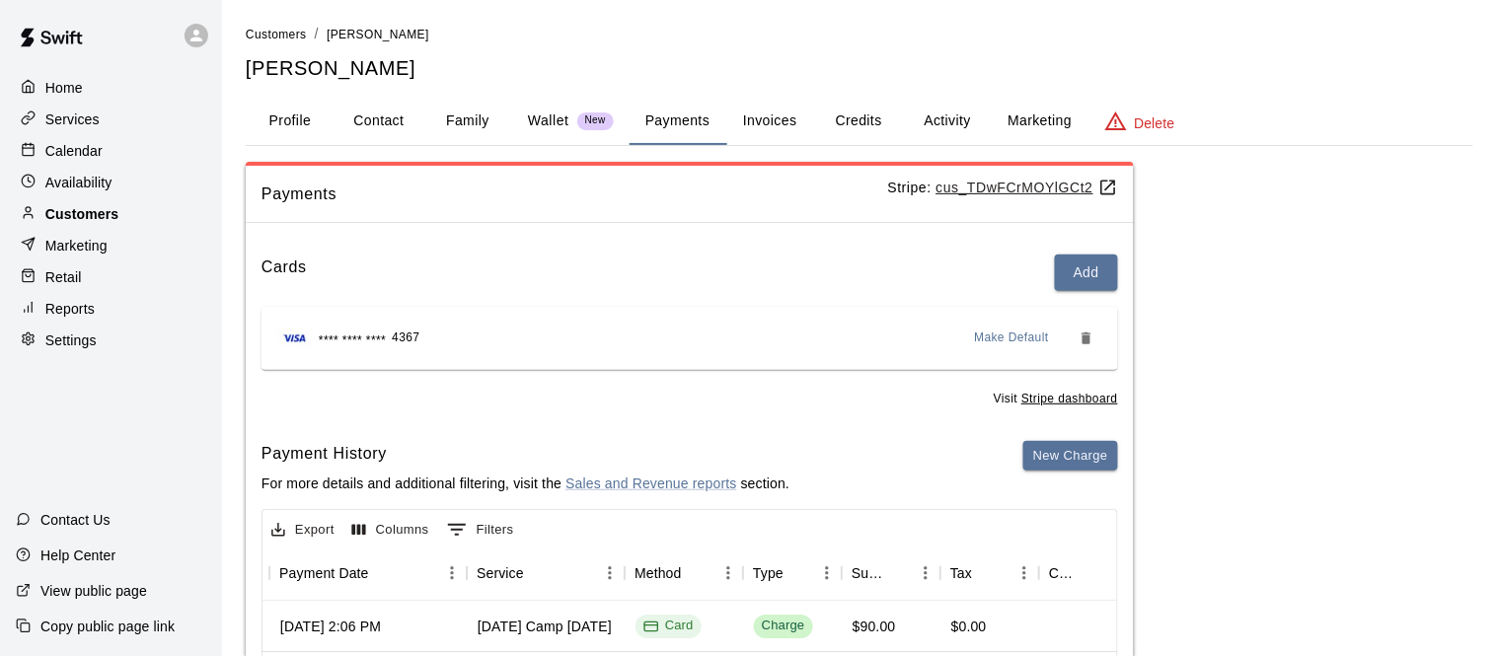
click at [93, 219] on p "Customers" at bounding box center [81, 214] width 73 height 20
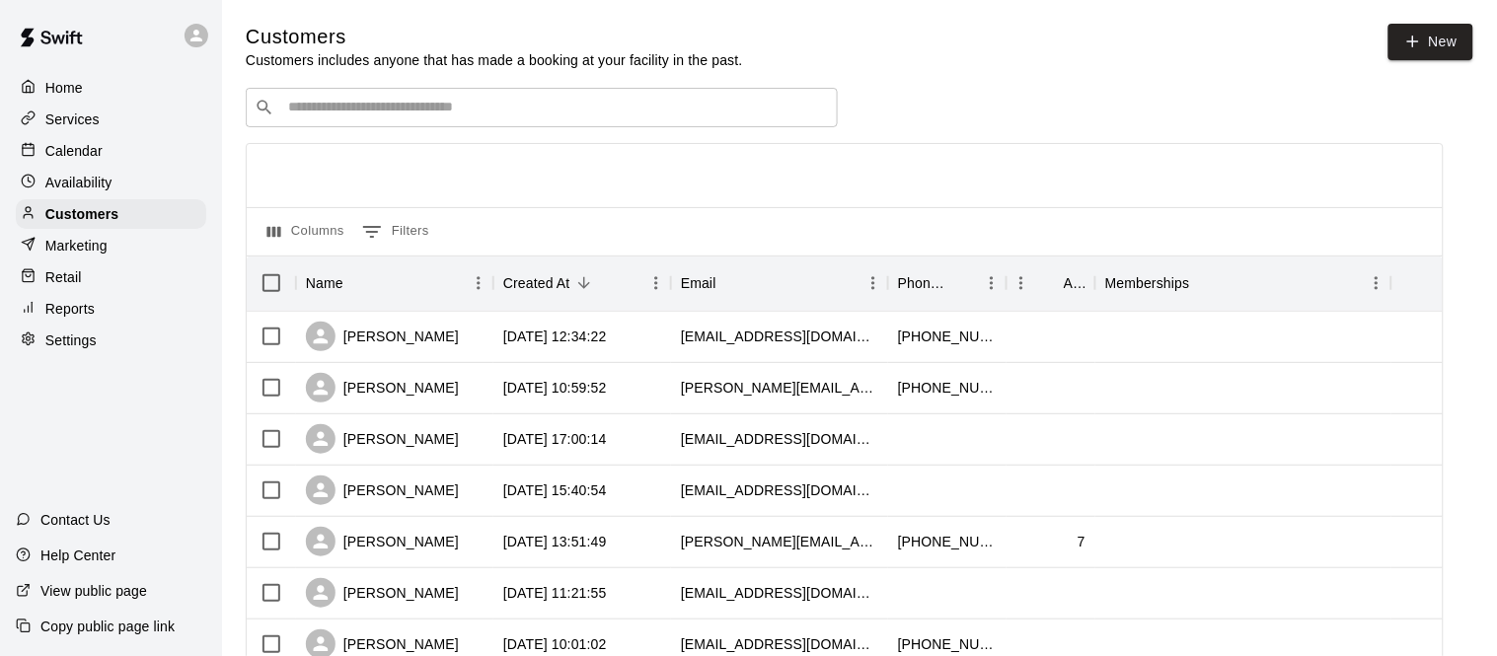
click at [419, 110] on input "Search customers by name or email" at bounding box center [555, 108] width 547 height 20
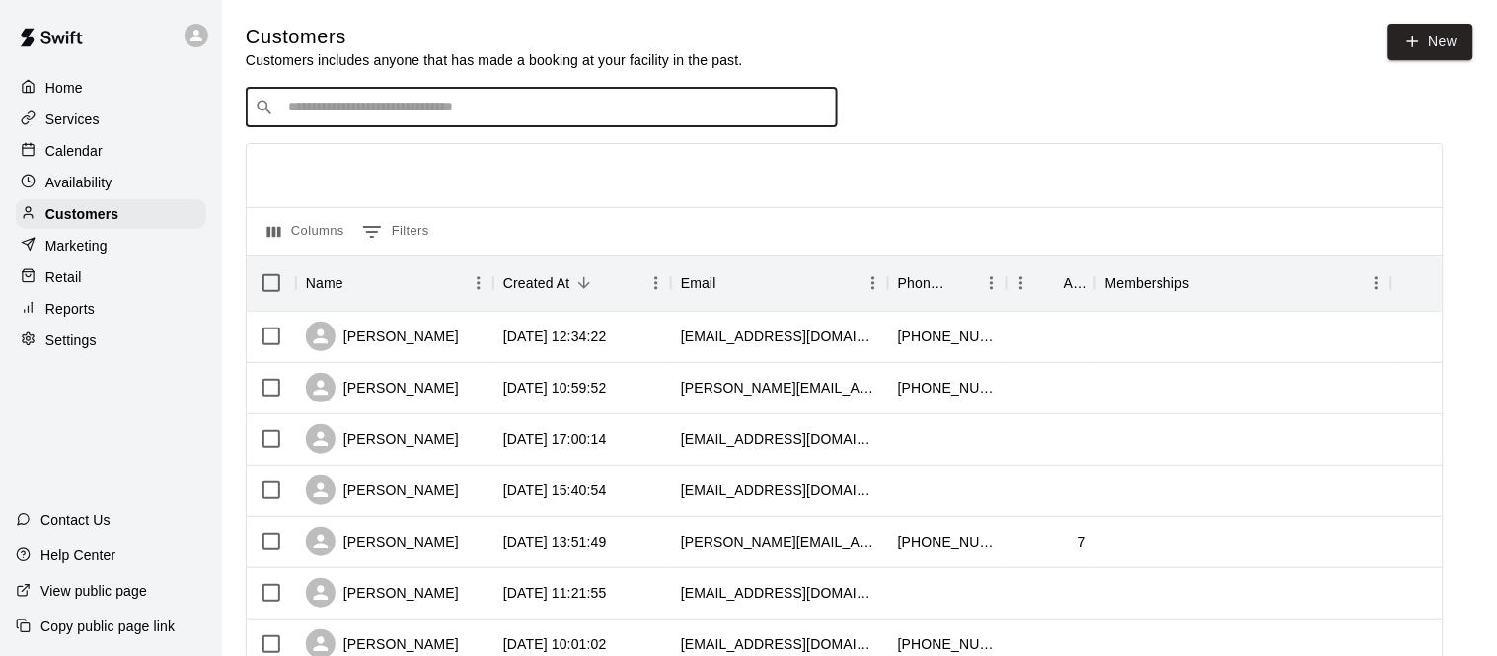
paste input "**********"
type input "**********"
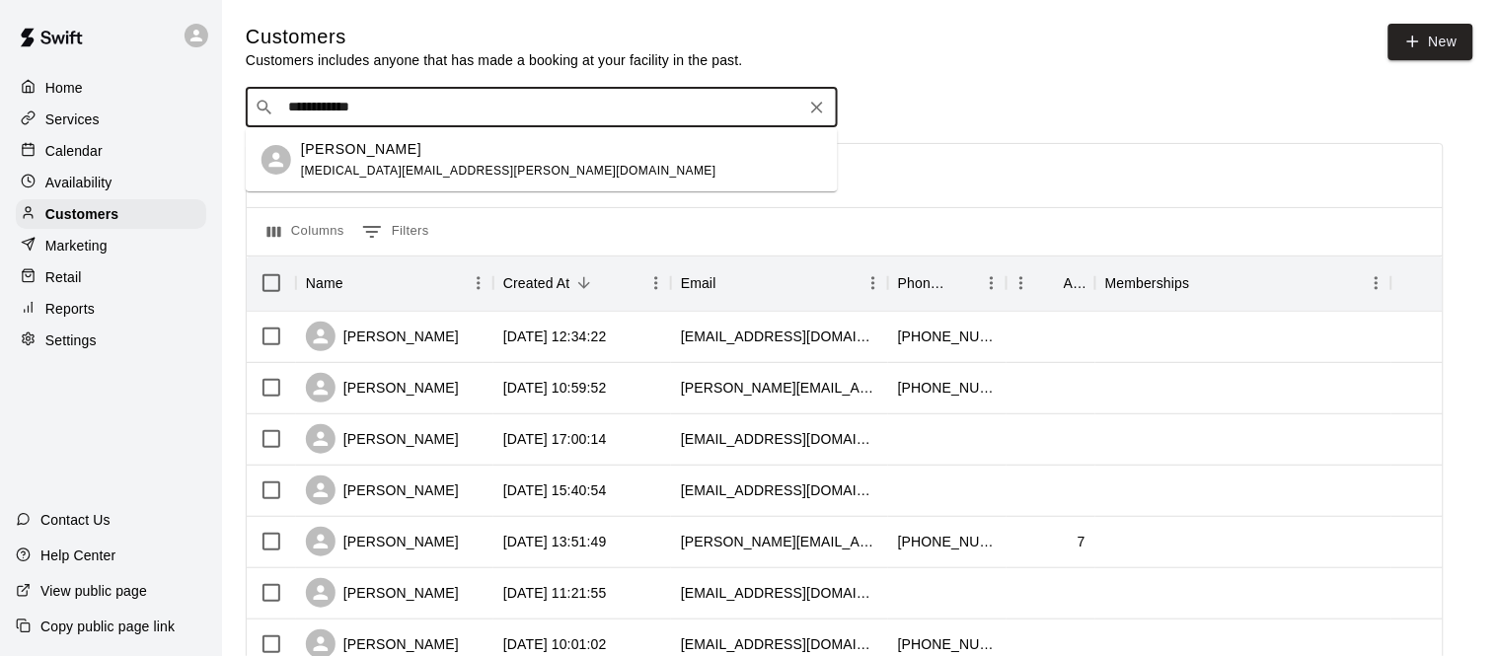
click at [401, 159] on div "[PERSON_NAME] [MEDICAL_DATA][EMAIL_ADDRESS][PERSON_NAME][DOMAIN_NAME]" at bounding box center [509, 160] width 416 height 42
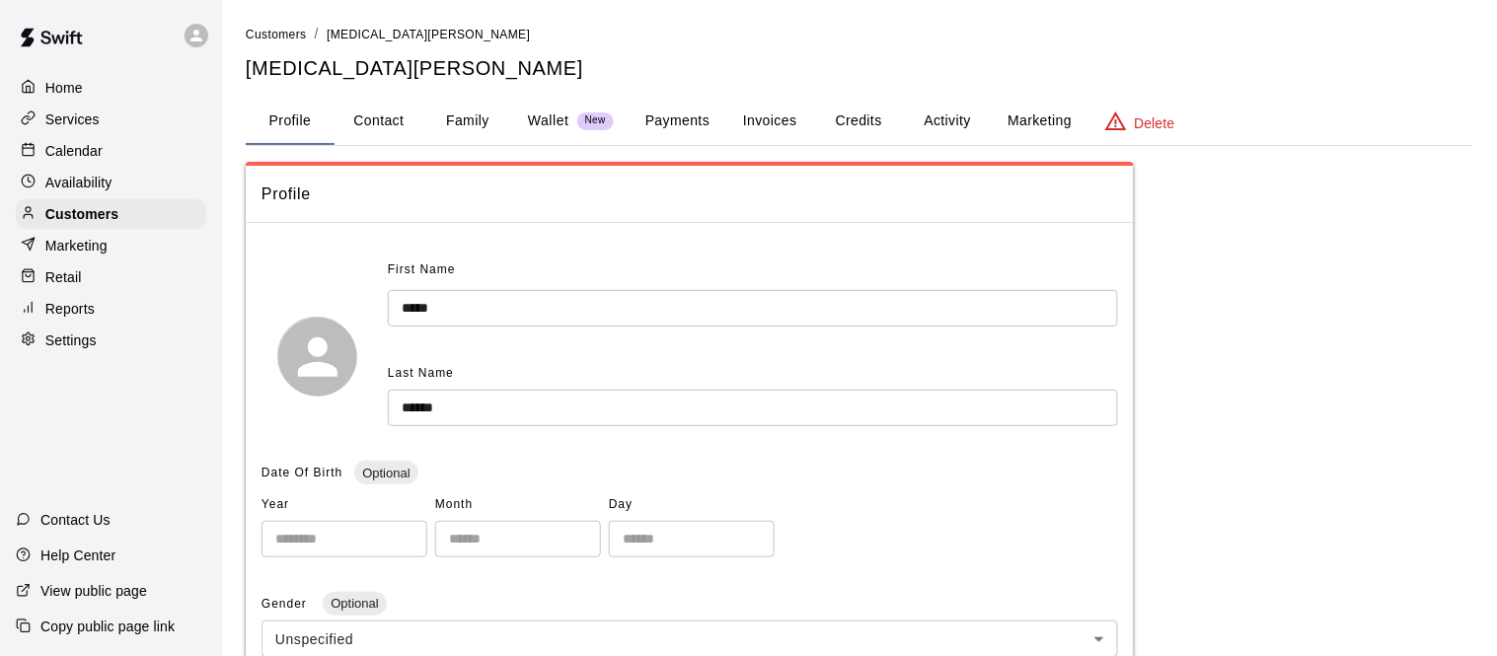
click at [688, 120] on button "Payments" at bounding box center [678, 121] width 96 height 47
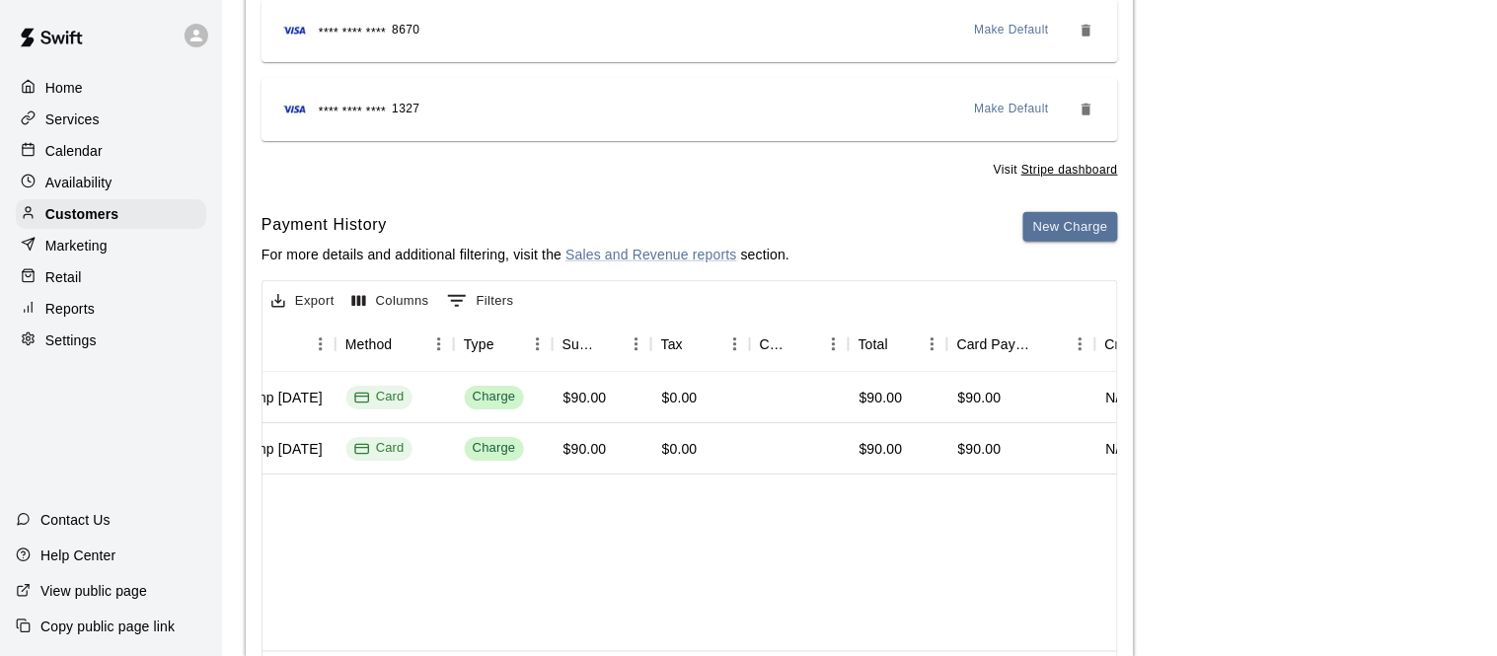
scroll to position [0, 534]
click at [82, 218] on p "Customers" at bounding box center [81, 214] width 73 height 20
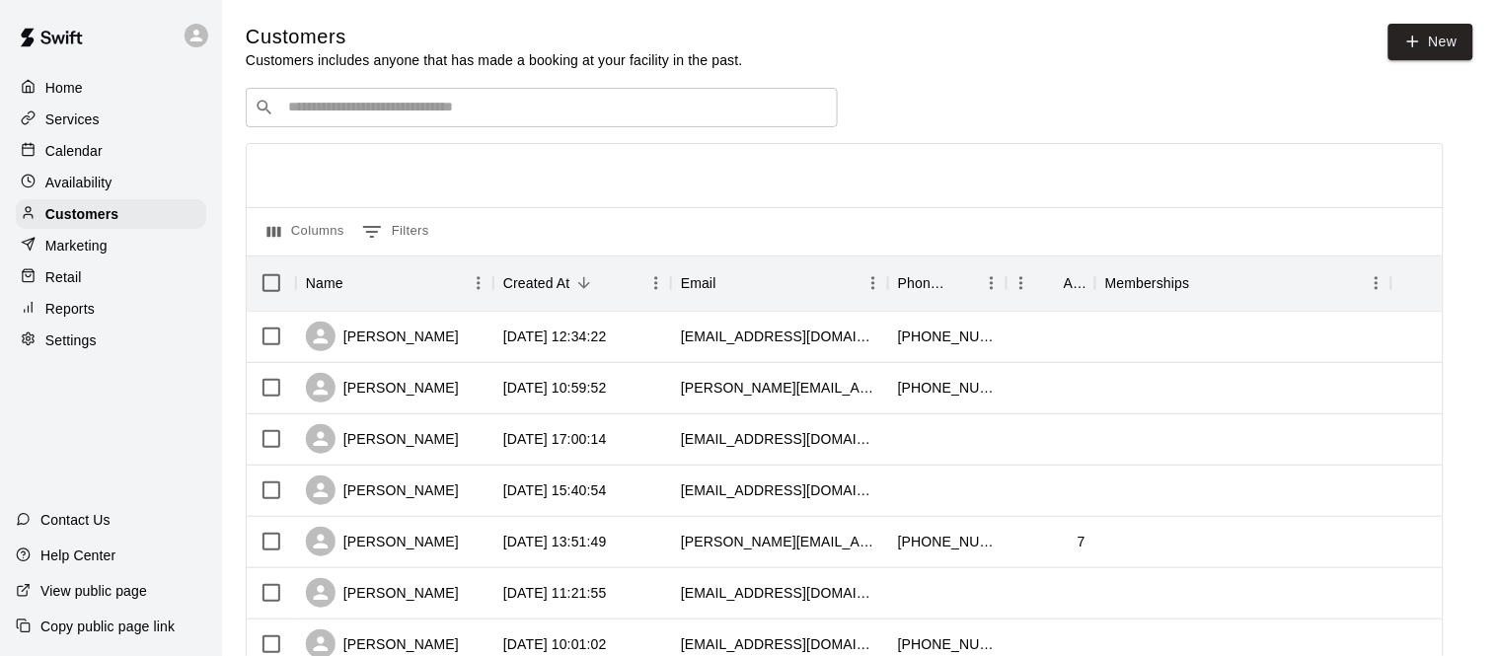
click at [411, 105] on input "Search customers by name or email" at bounding box center [555, 108] width 547 height 20
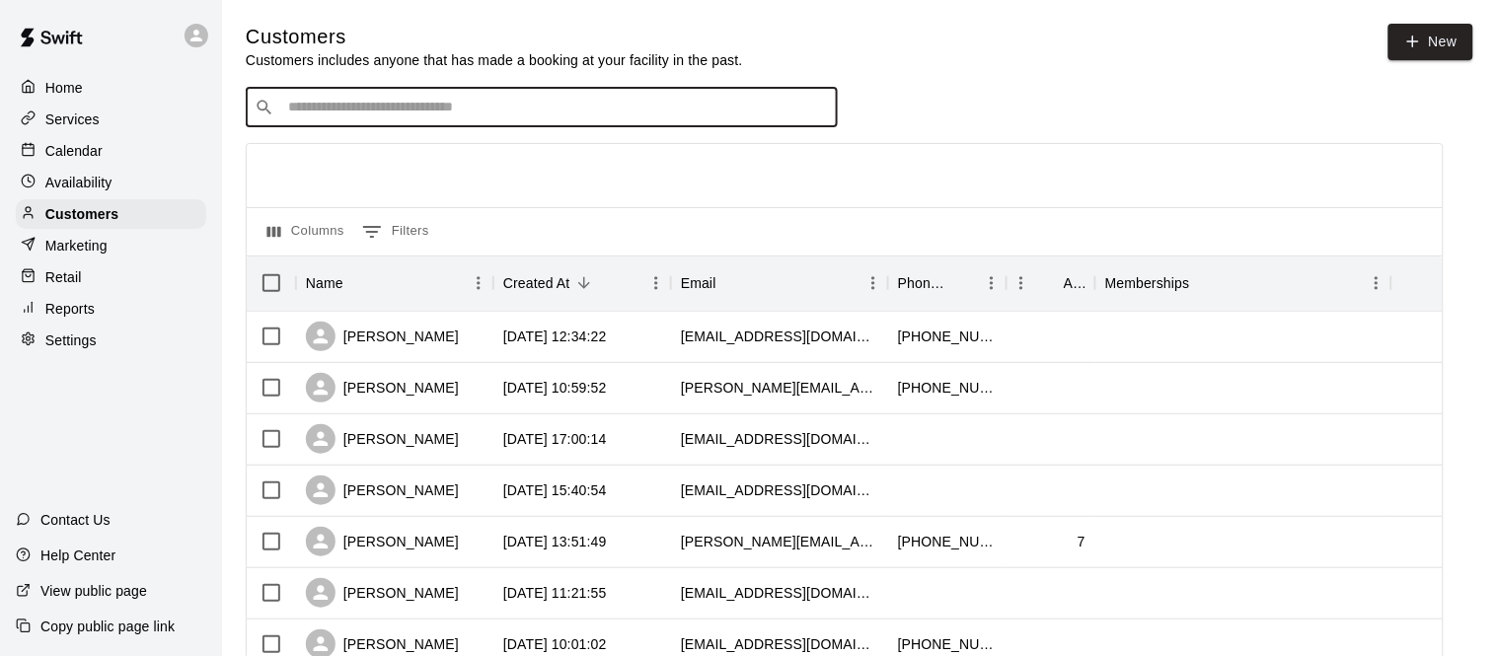
paste input "**********"
type input "**********"
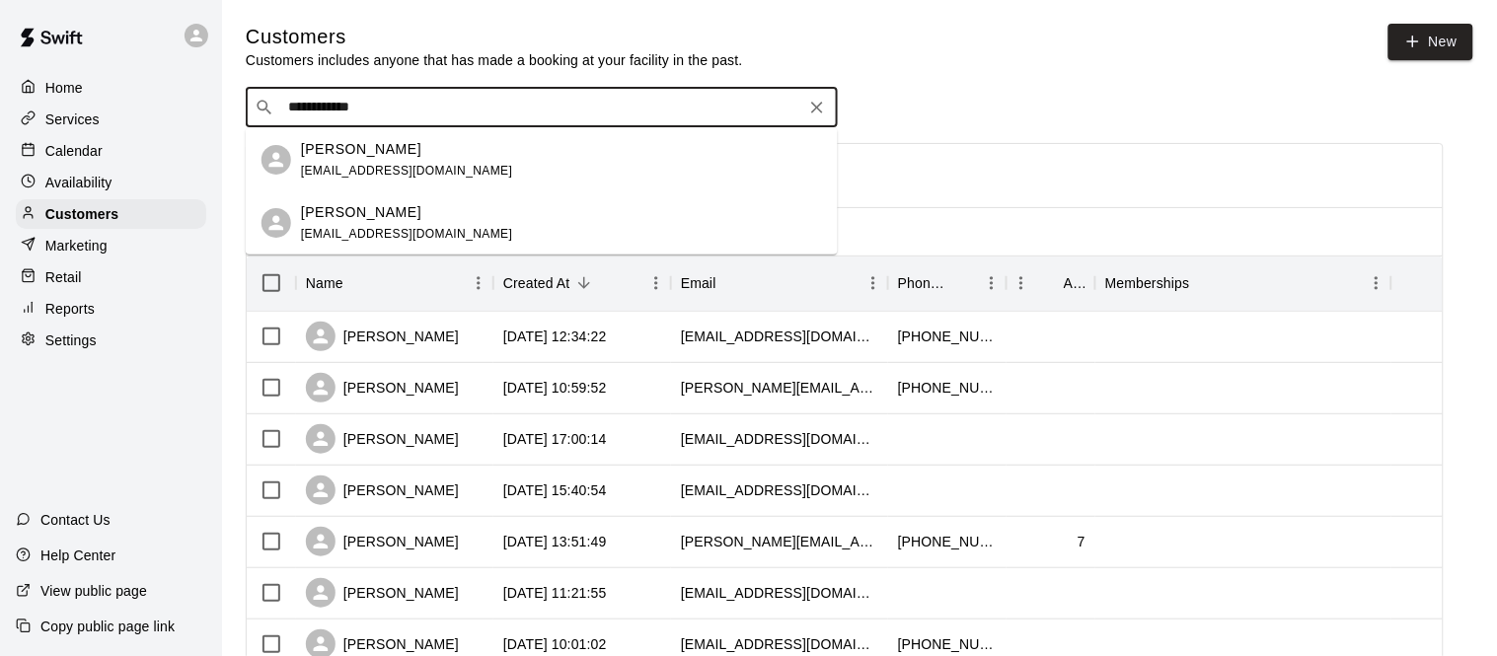
click at [418, 157] on div "Richie Ortiz [EMAIL_ADDRESS][DOMAIN_NAME]" at bounding box center [561, 160] width 521 height 42
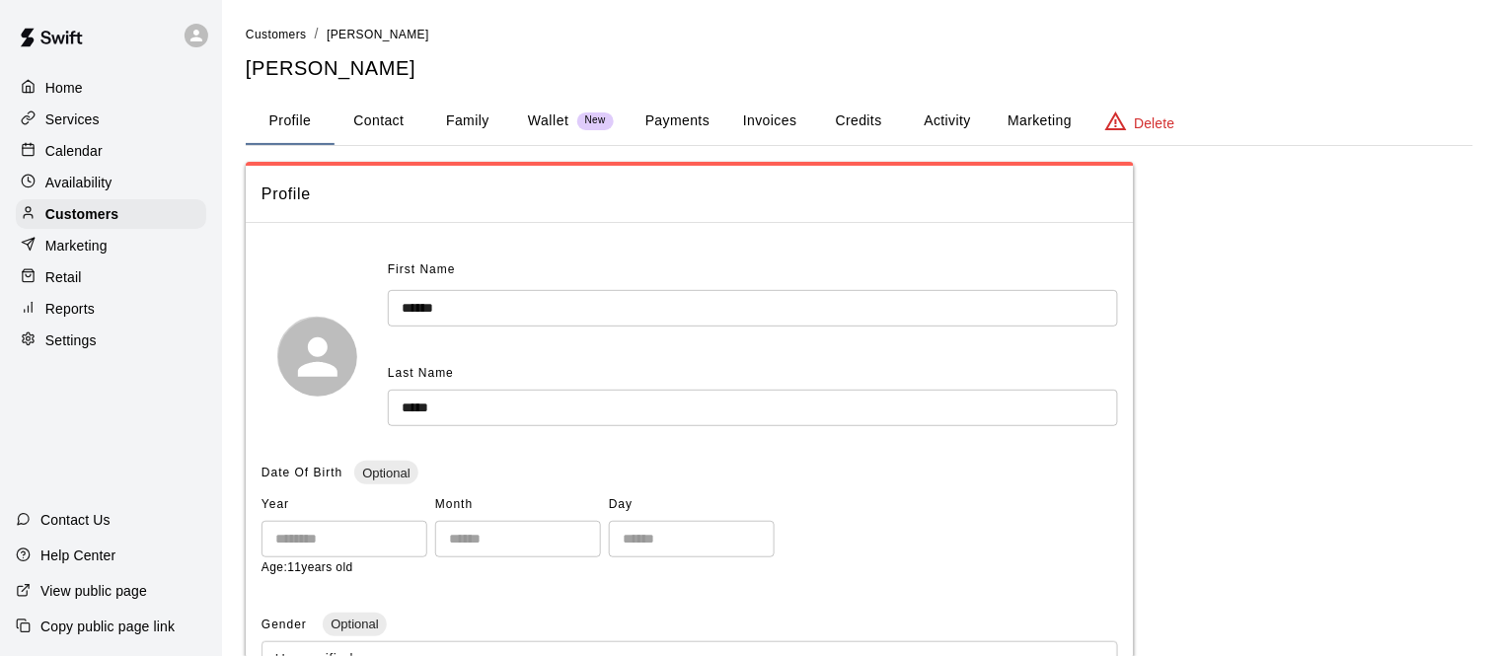
click at [695, 115] on button "Payments" at bounding box center [678, 121] width 96 height 47
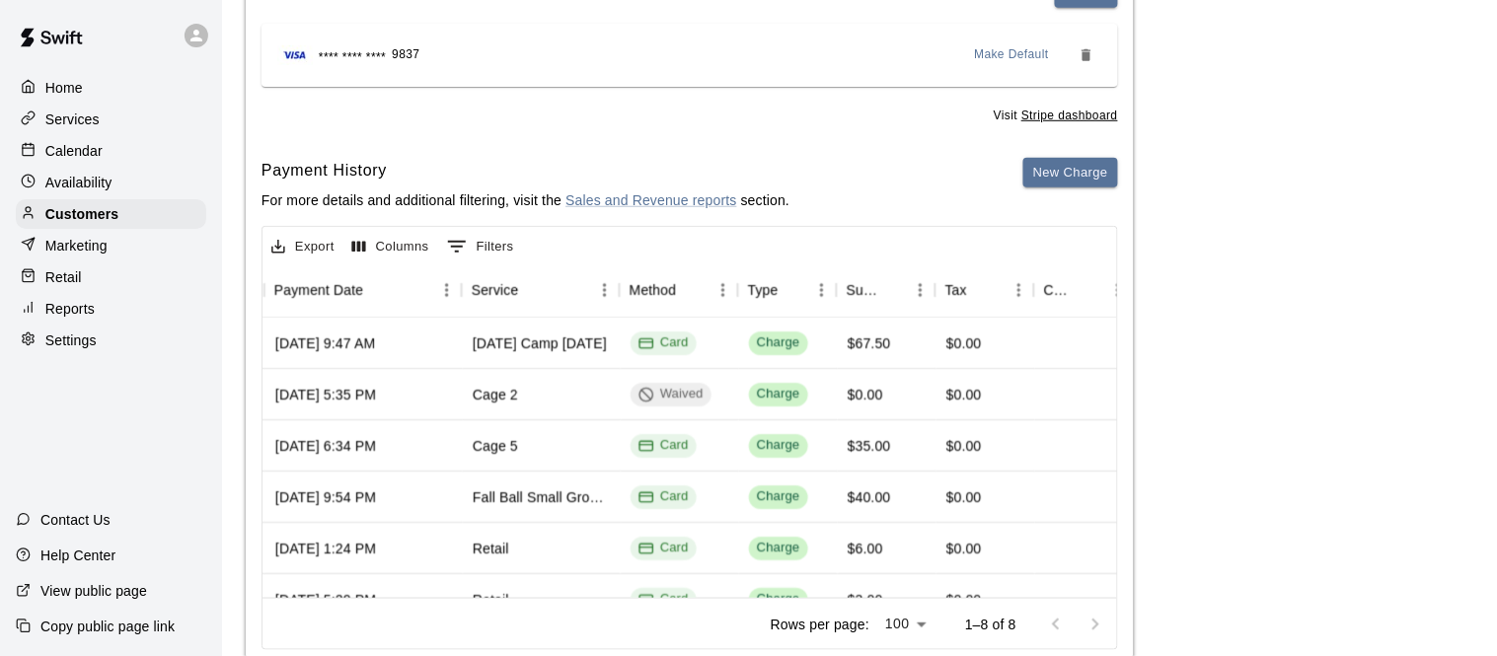
scroll to position [0, 250]
click at [111, 222] on p "Customers" at bounding box center [81, 214] width 73 height 20
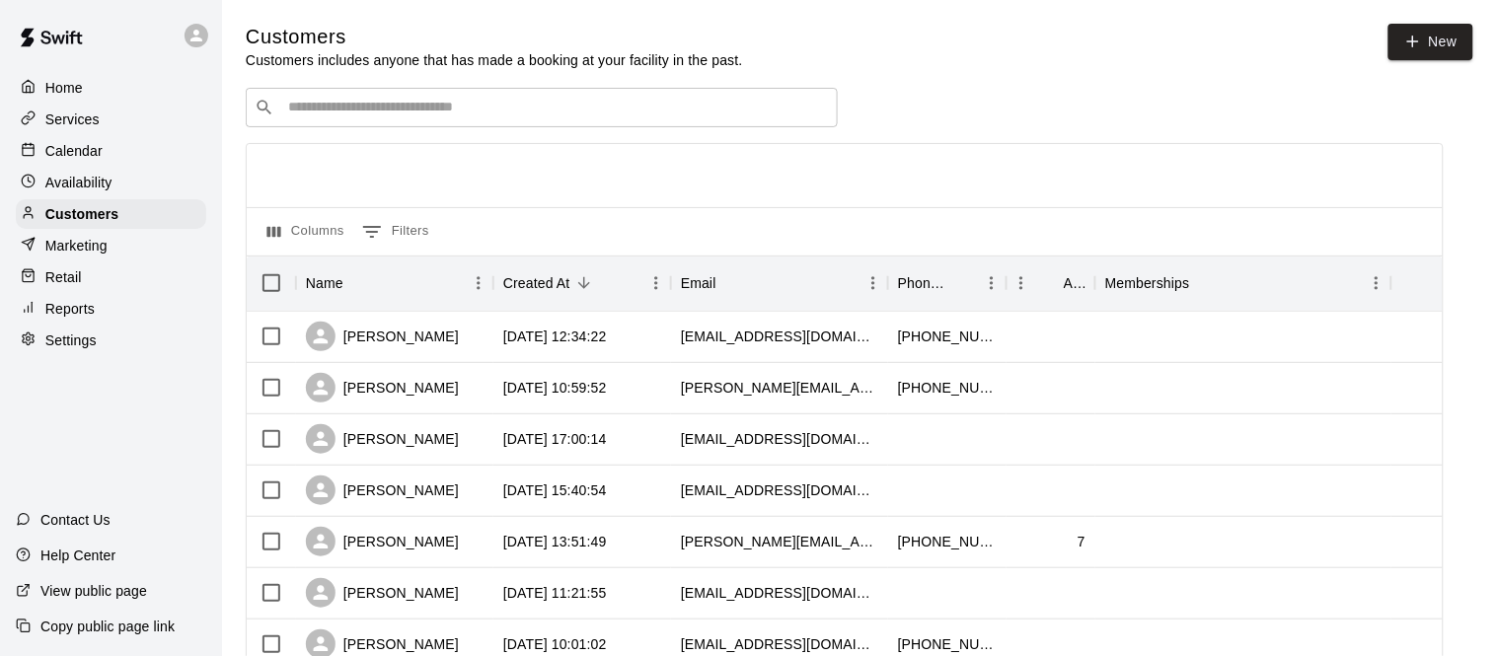
click at [651, 106] on input "Search customers by name or email" at bounding box center [555, 108] width 547 height 20
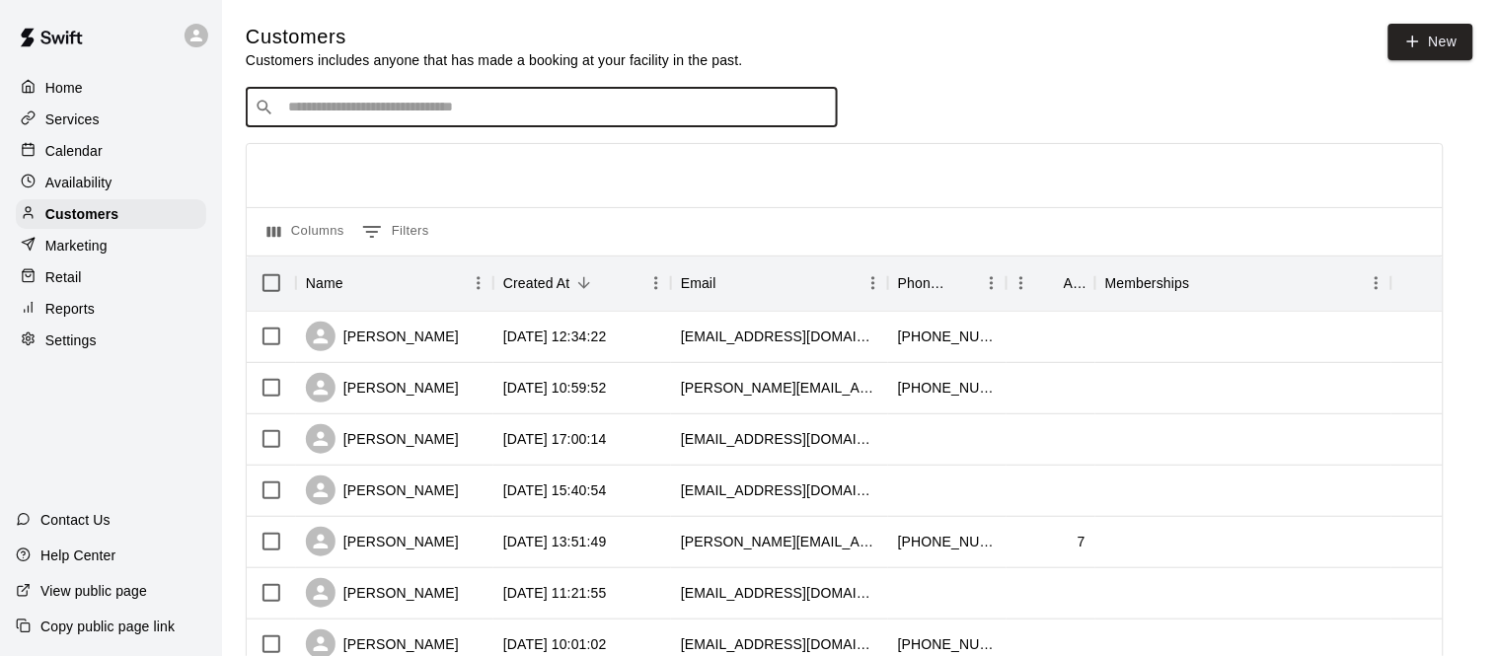
paste input "**********"
click at [401, 106] on input "**********" at bounding box center [540, 107] width 517 height 20
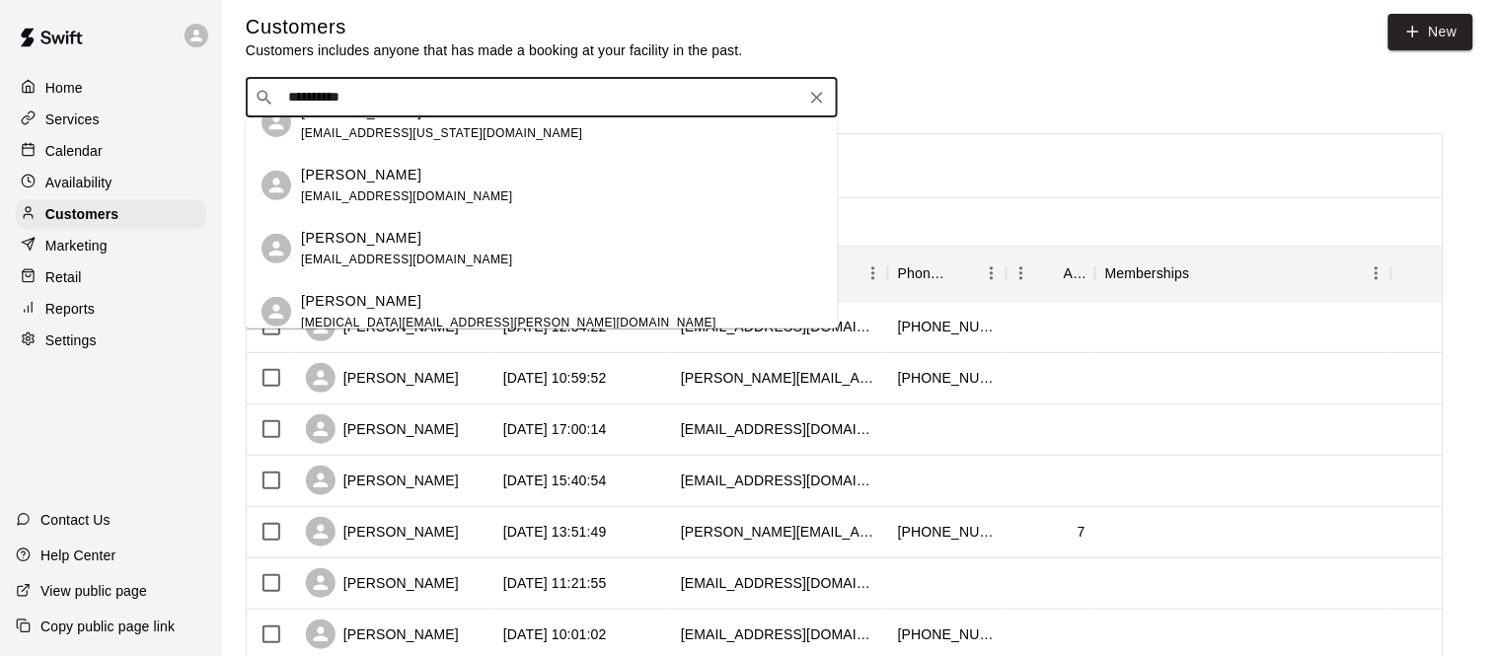
scroll to position [0, 0]
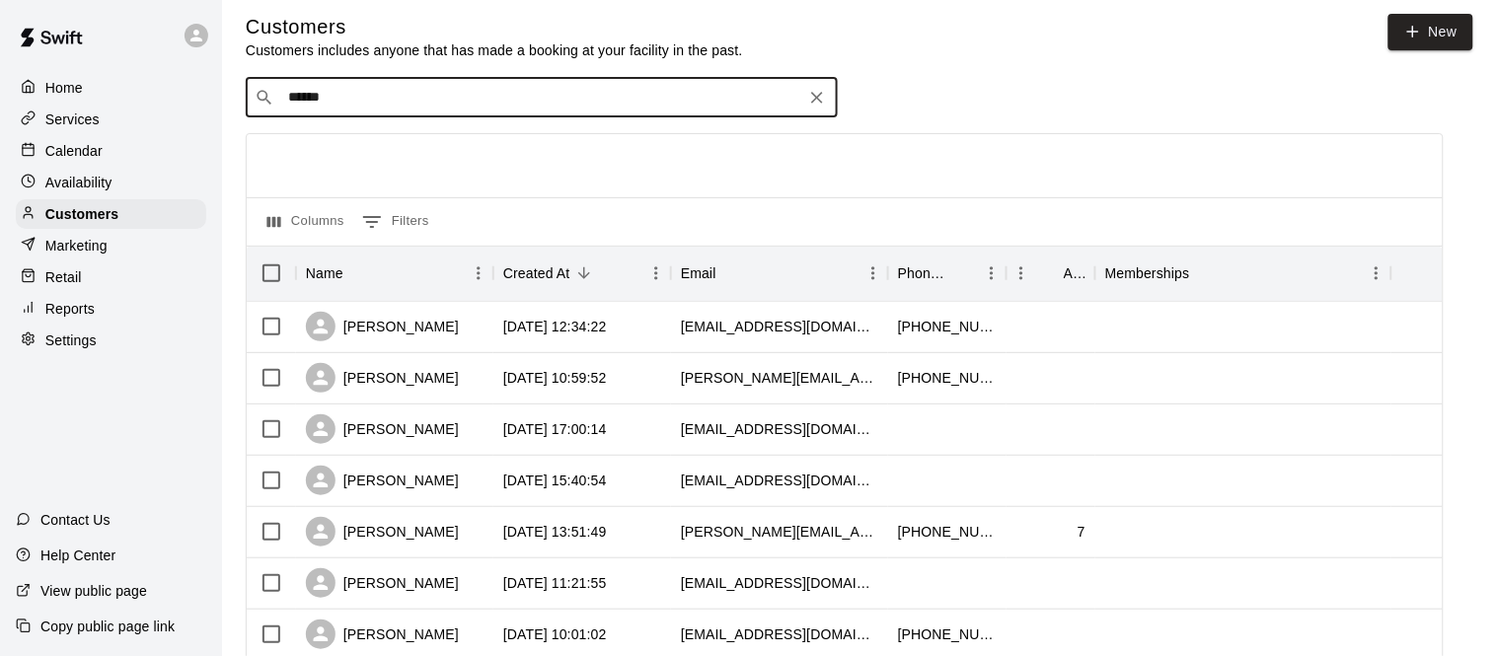
type input "*****"
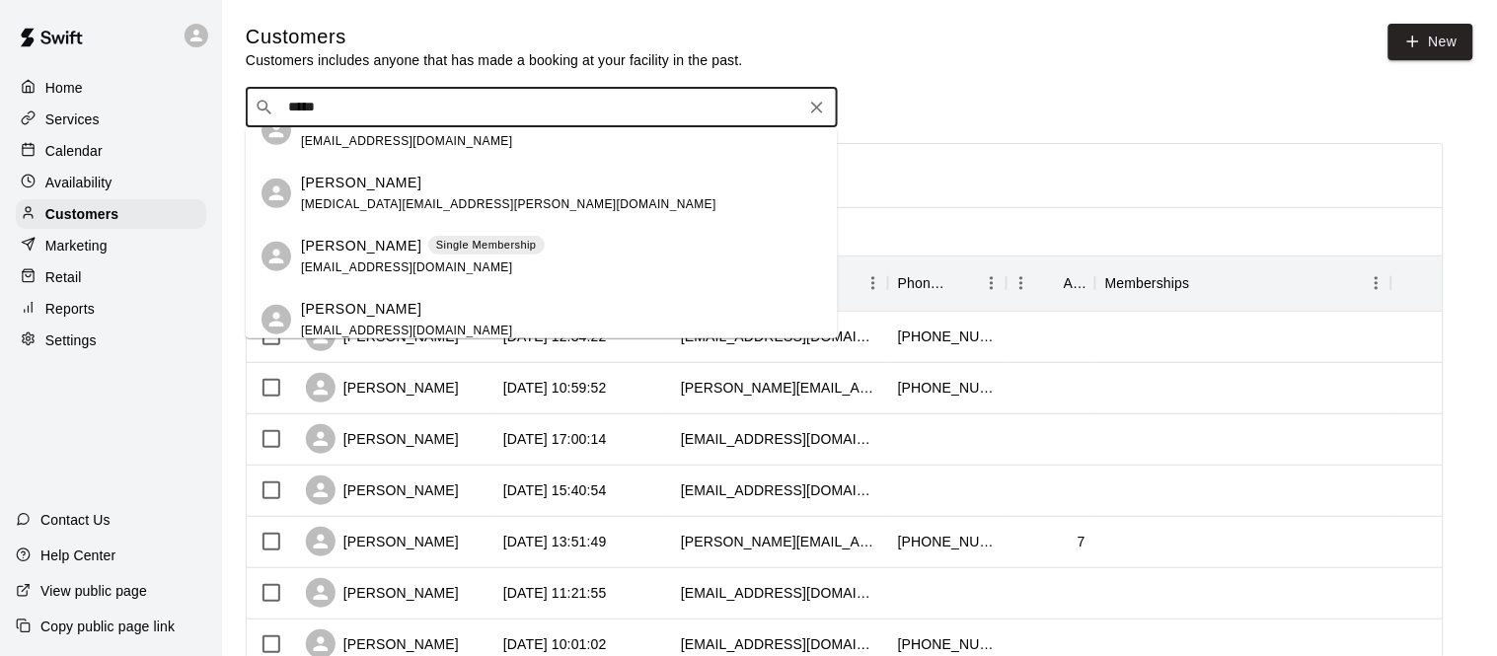
scroll to position [343, 0]
click at [394, 199] on span "[MEDICAL_DATA][EMAIL_ADDRESS][PERSON_NAME][DOMAIN_NAME]" at bounding box center [509, 206] width 416 height 14
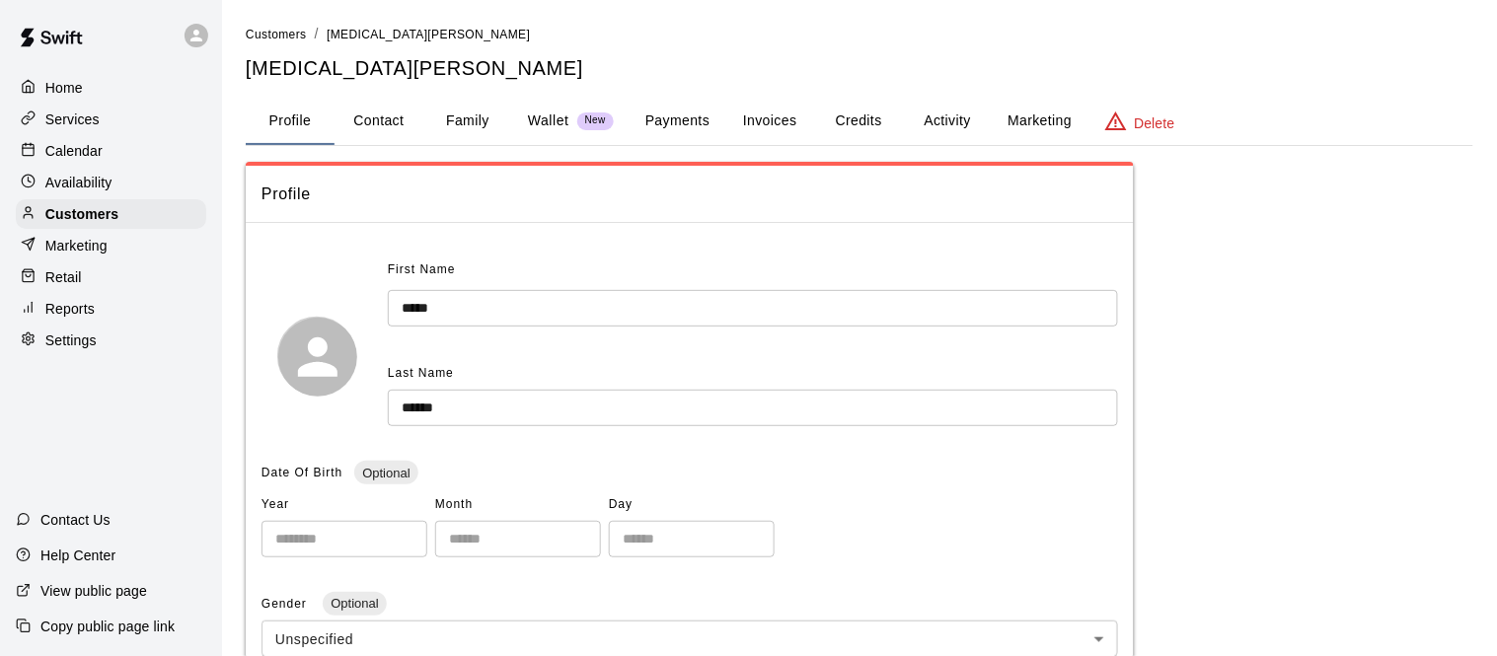
click at [700, 120] on button "Payments" at bounding box center [678, 121] width 96 height 47
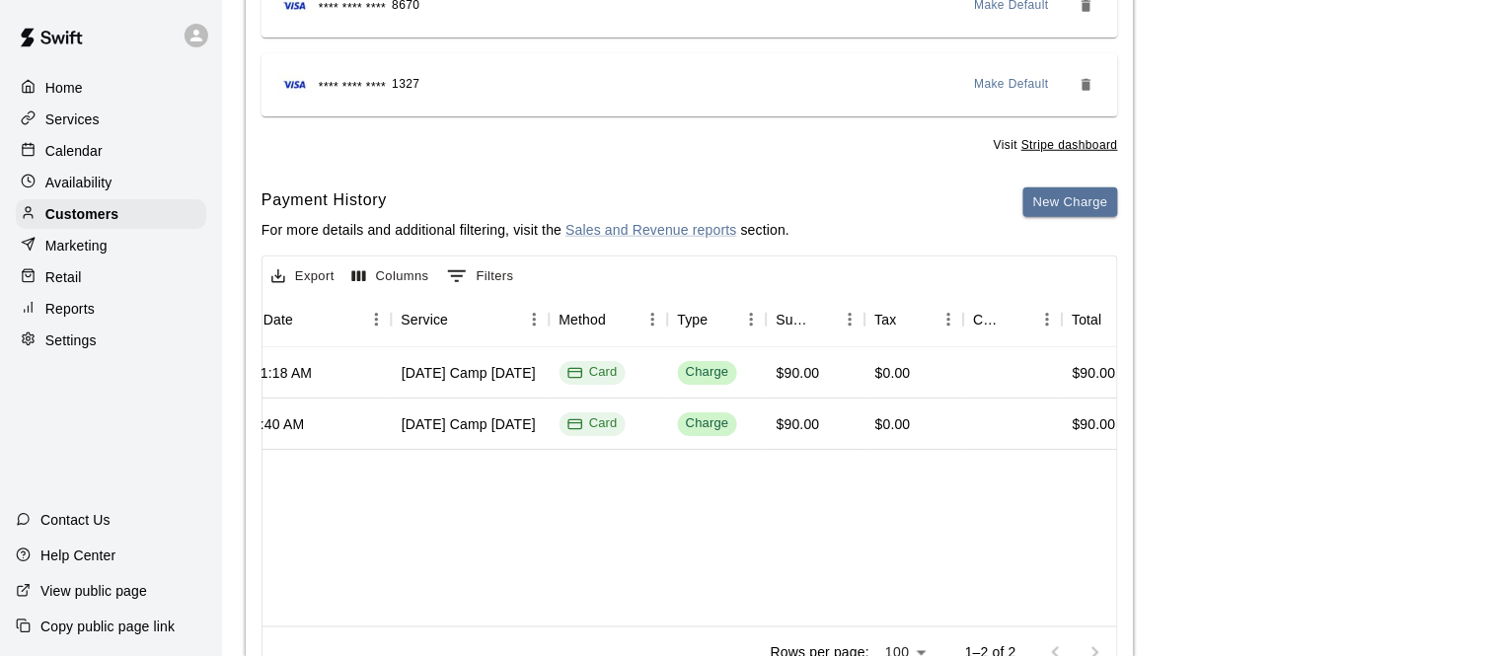
scroll to position [349, 0]
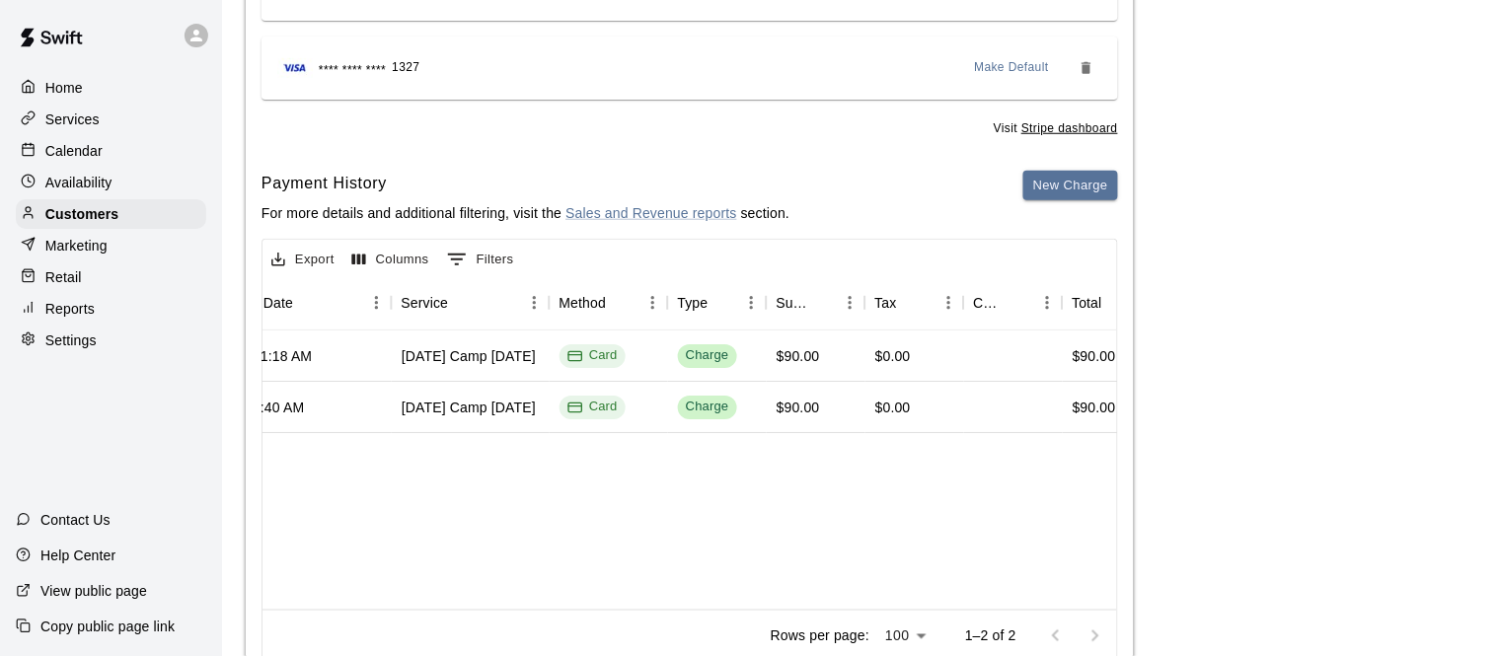
click at [96, 280] on div "Retail" at bounding box center [111, 278] width 190 height 30
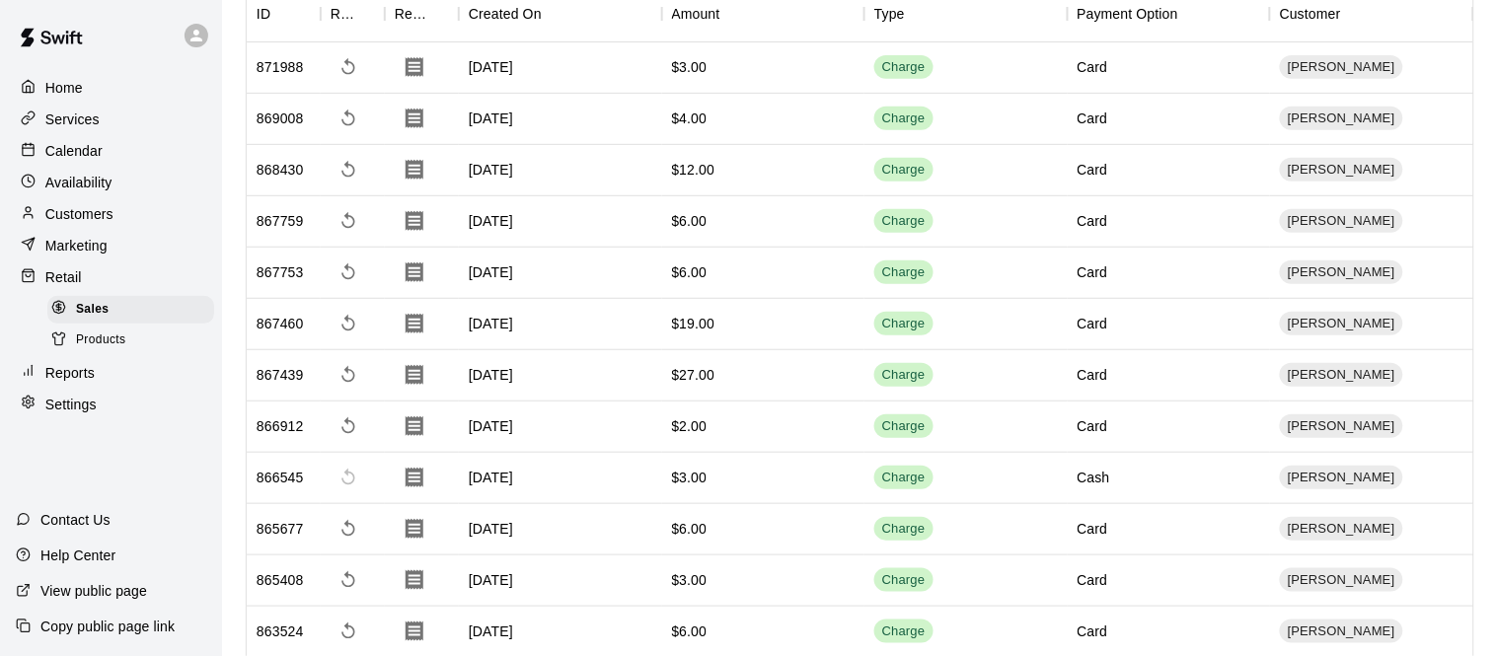
scroll to position [162, 0]
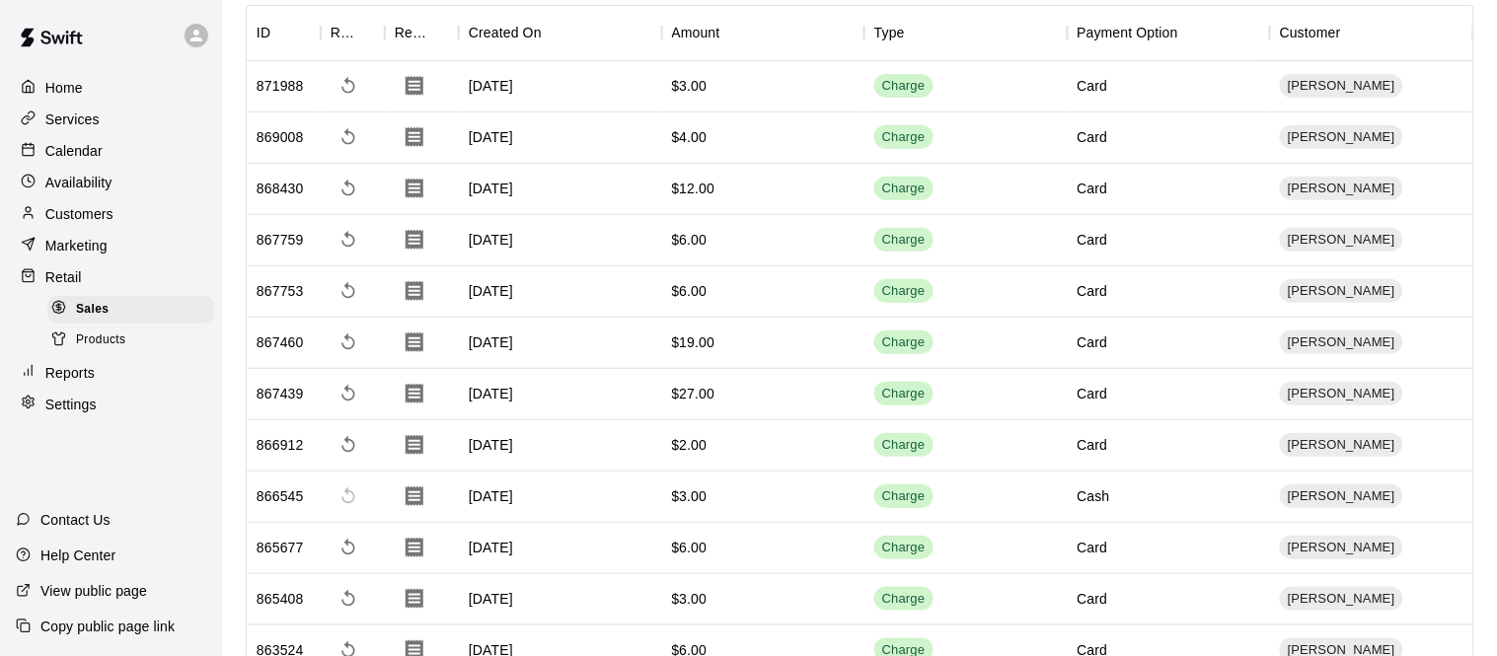
click at [95, 381] on div "Reports" at bounding box center [111, 373] width 190 height 30
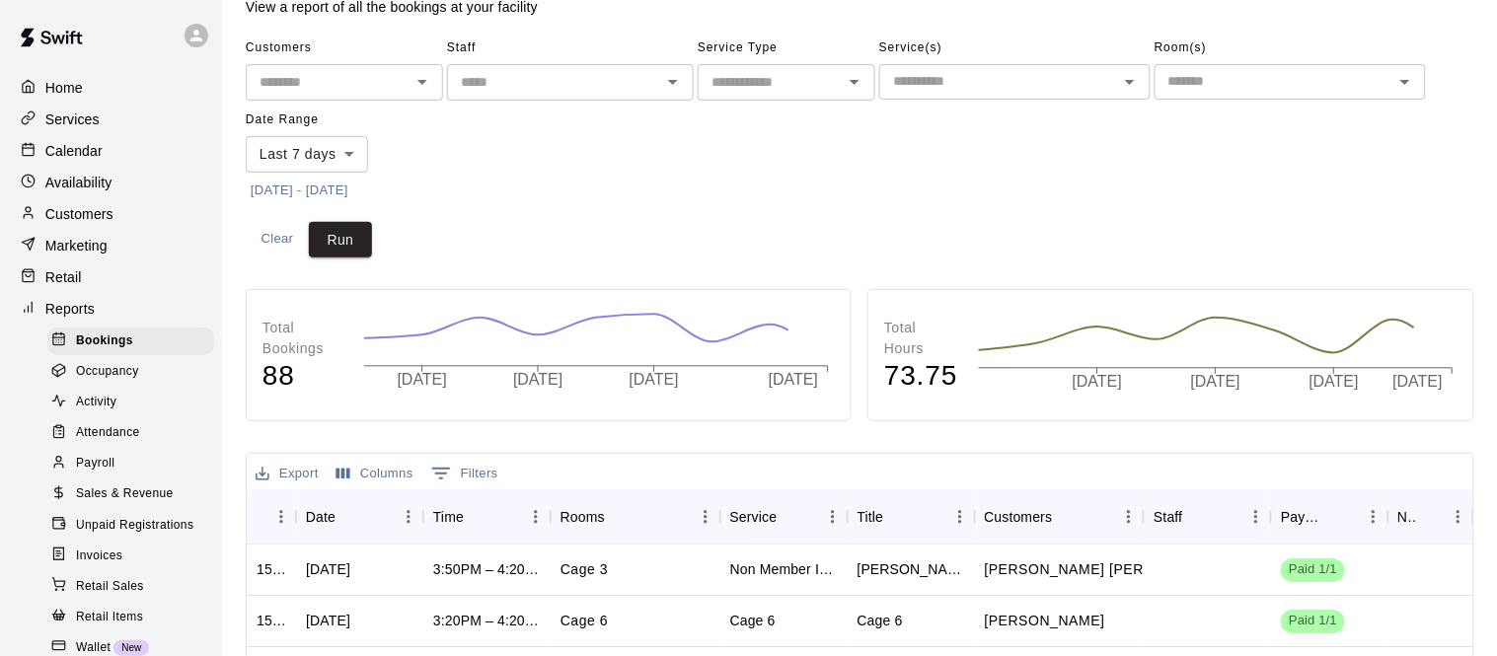
scroll to position [57, 0]
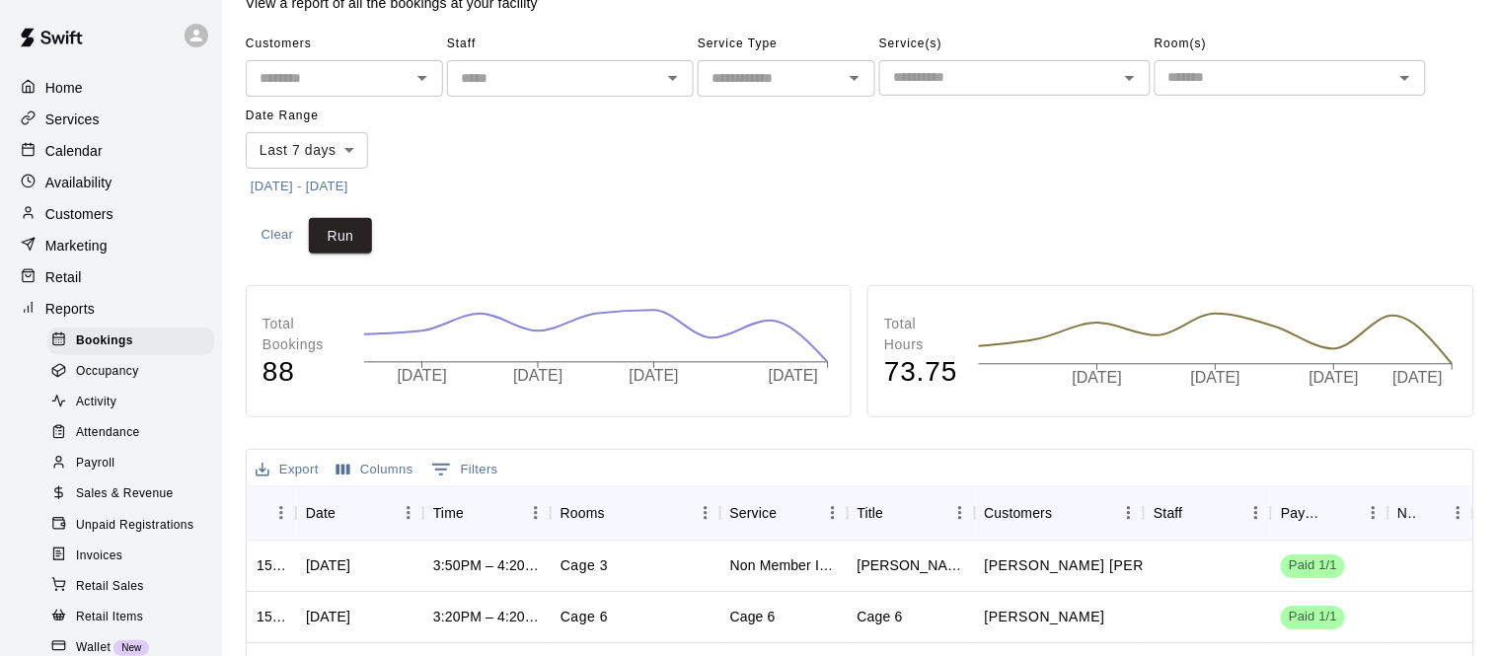
click at [1227, 81] on input "text" at bounding box center [1274, 77] width 227 height 25
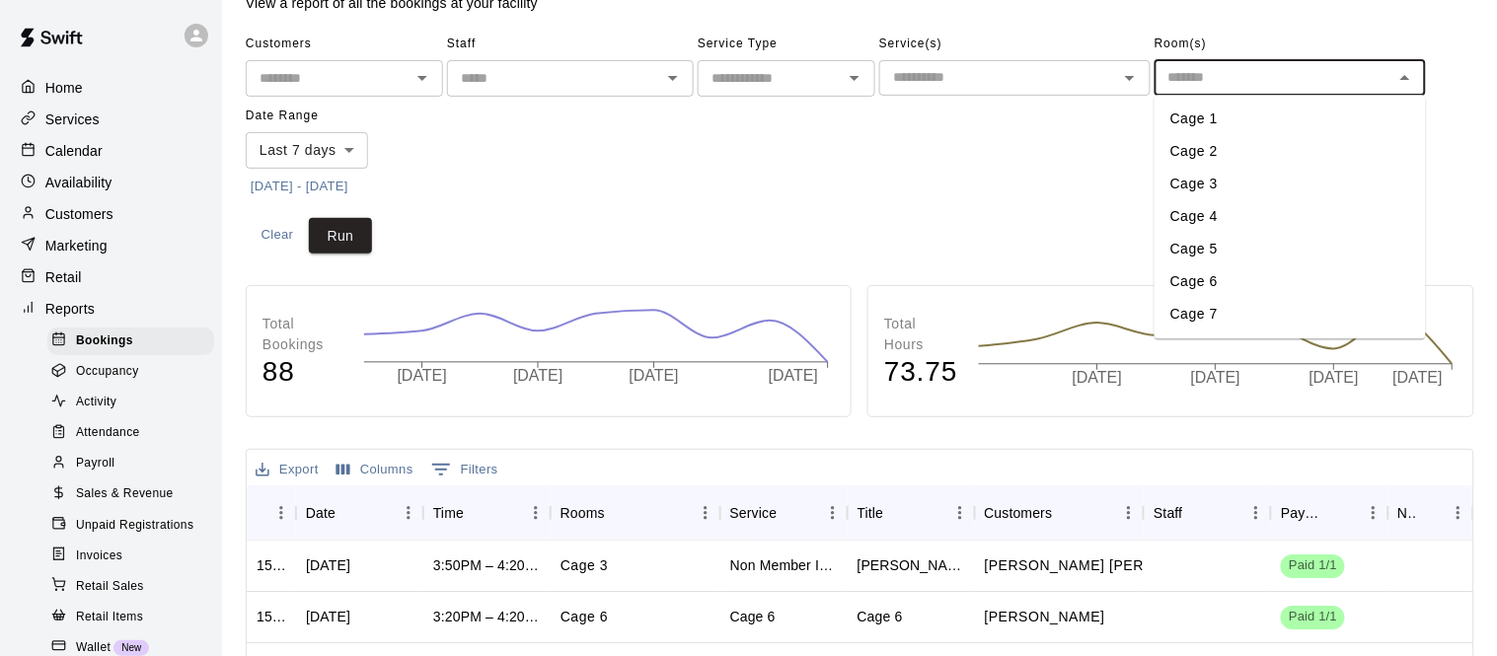
click at [172, 508] on link "Sales & Revenue" at bounding box center [134, 495] width 175 height 31
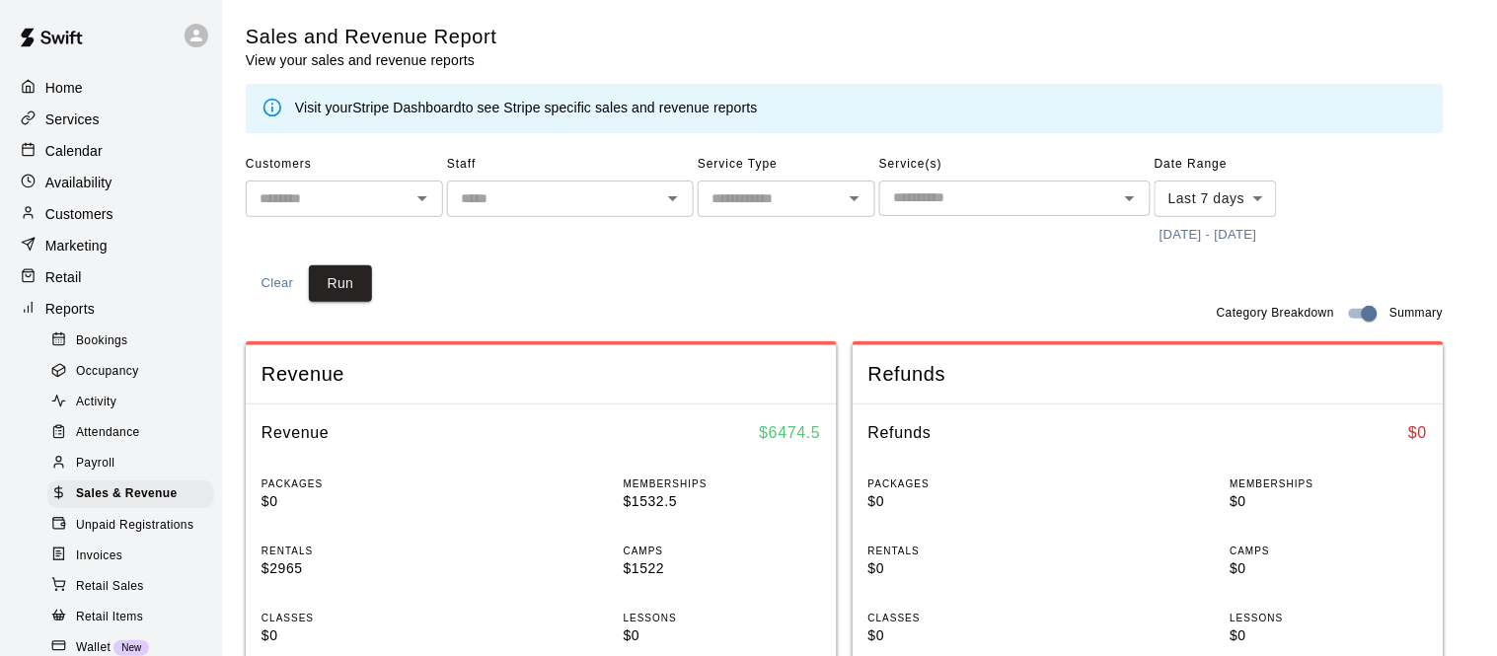
click at [1218, 233] on button "[DATE] - [DATE]" at bounding box center [1209, 235] width 108 height 31
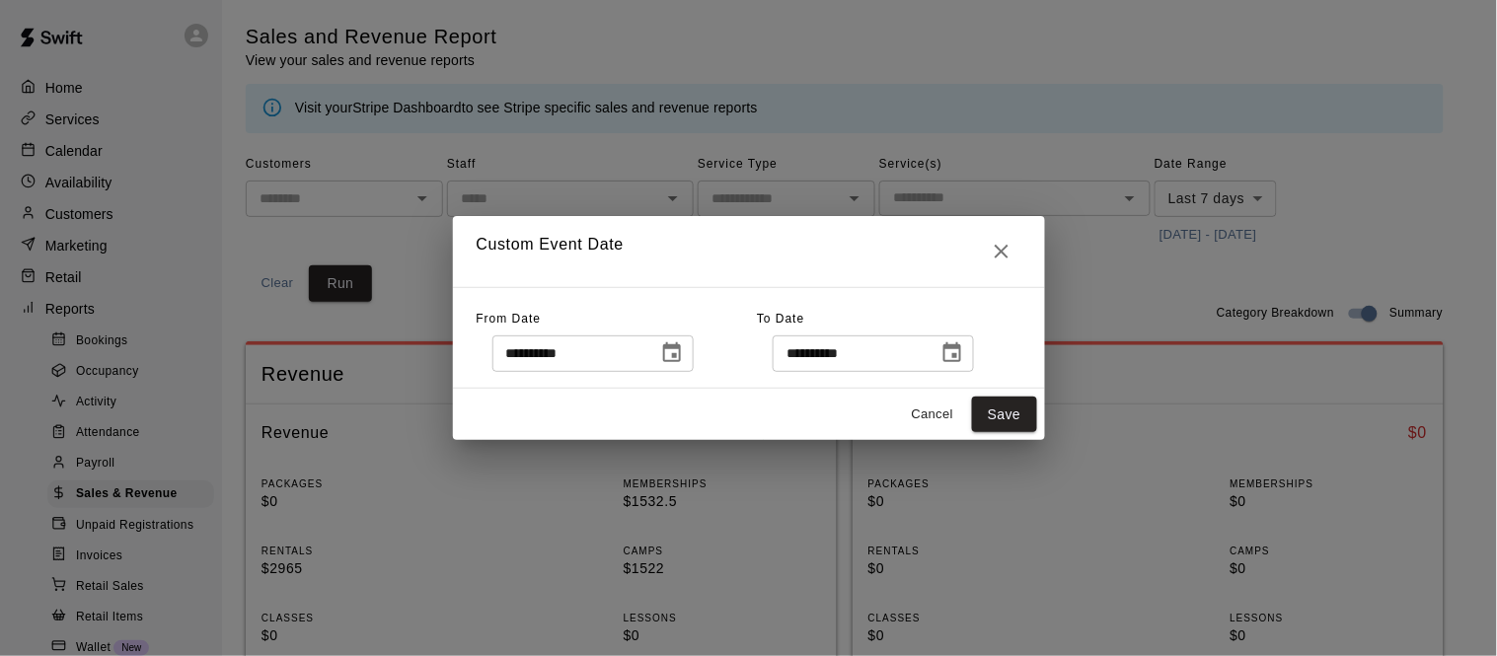
click at [681, 359] on icon "Choose date, selected date is Oct 6, 2025" at bounding box center [672, 352] width 18 height 20
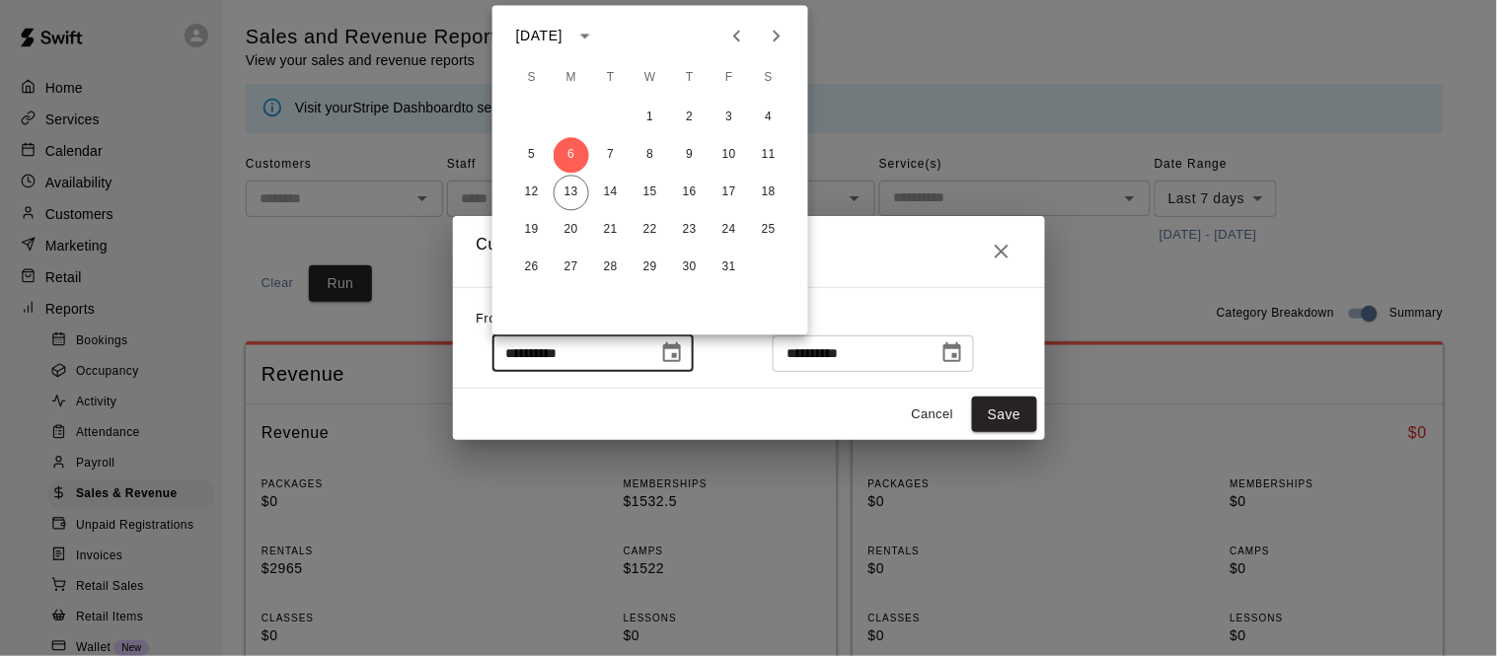
click at [727, 44] on icon "Previous month" at bounding box center [737, 36] width 24 height 24
click at [577, 228] on button "22" at bounding box center [572, 230] width 36 height 36
type input "**********"
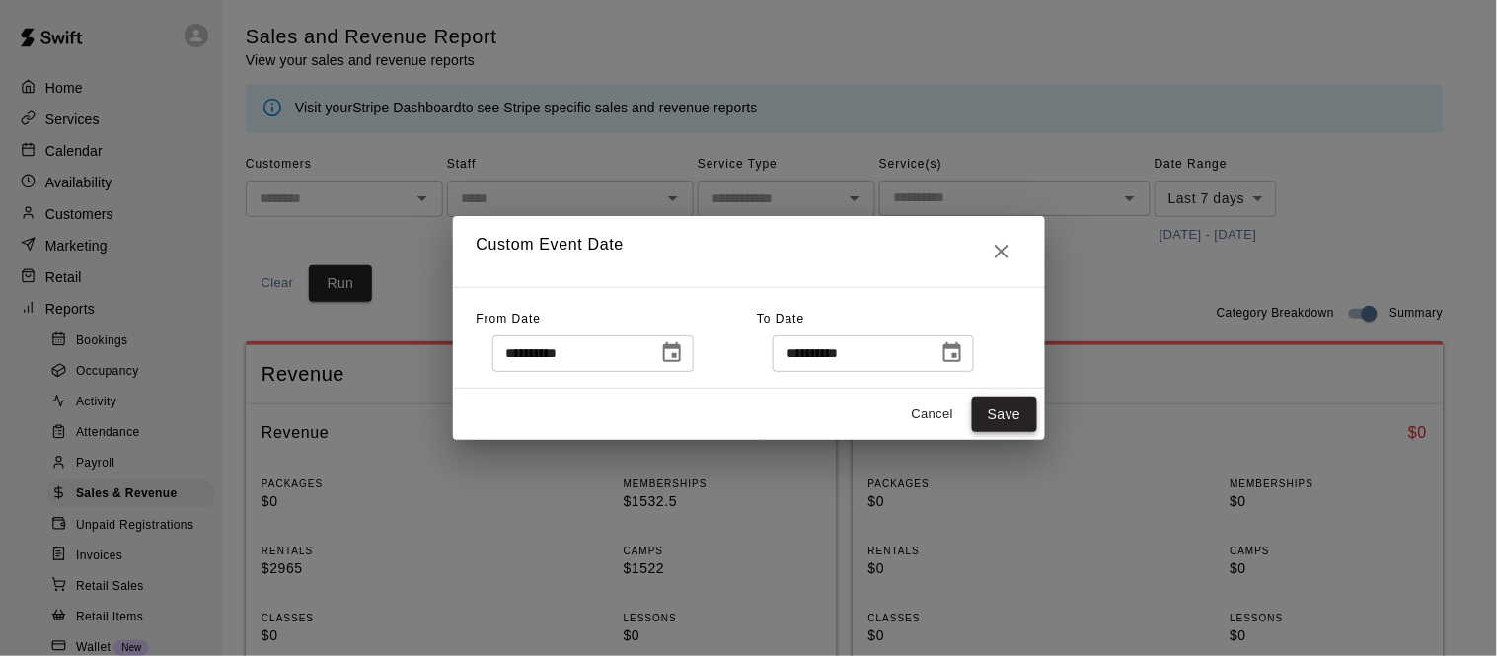
click at [1010, 418] on button "Save" at bounding box center [1004, 415] width 65 height 37
type input "******"
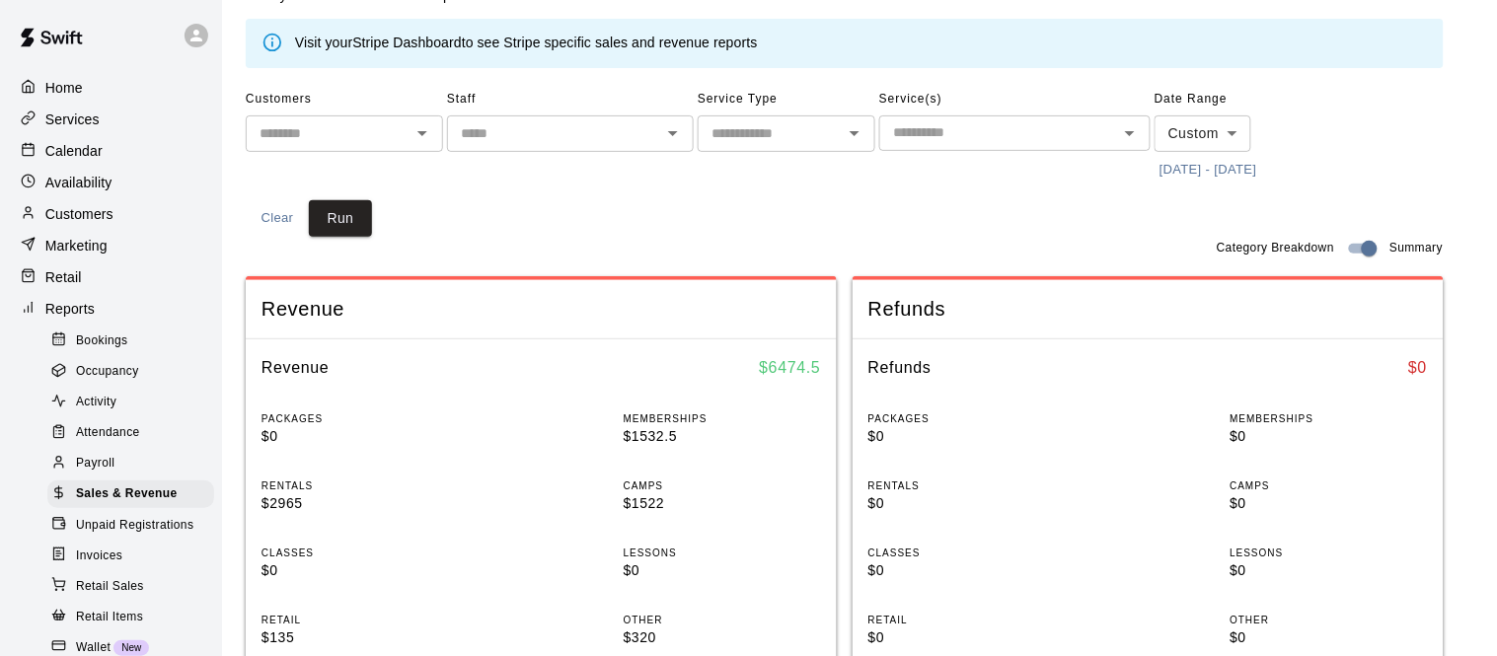
scroll to position [96, 0]
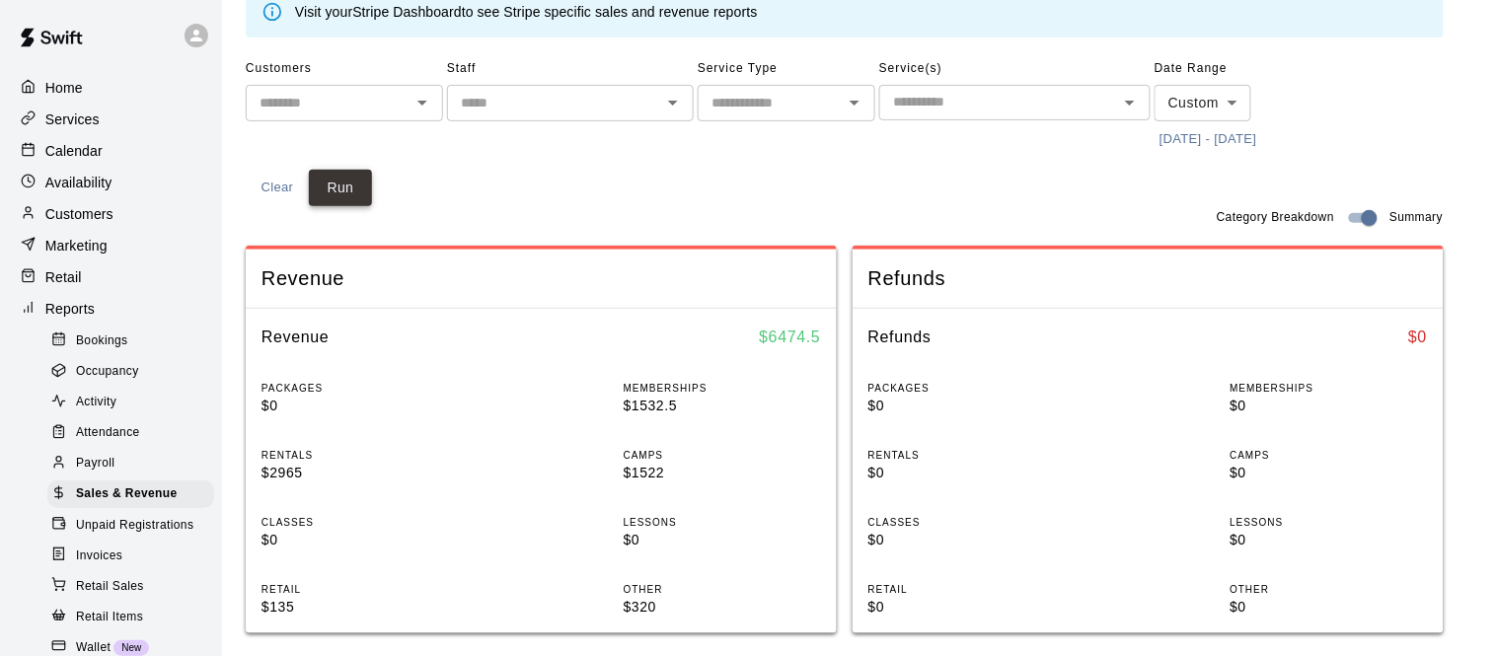
click at [326, 174] on button "Run" at bounding box center [340, 188] width 63 height 37
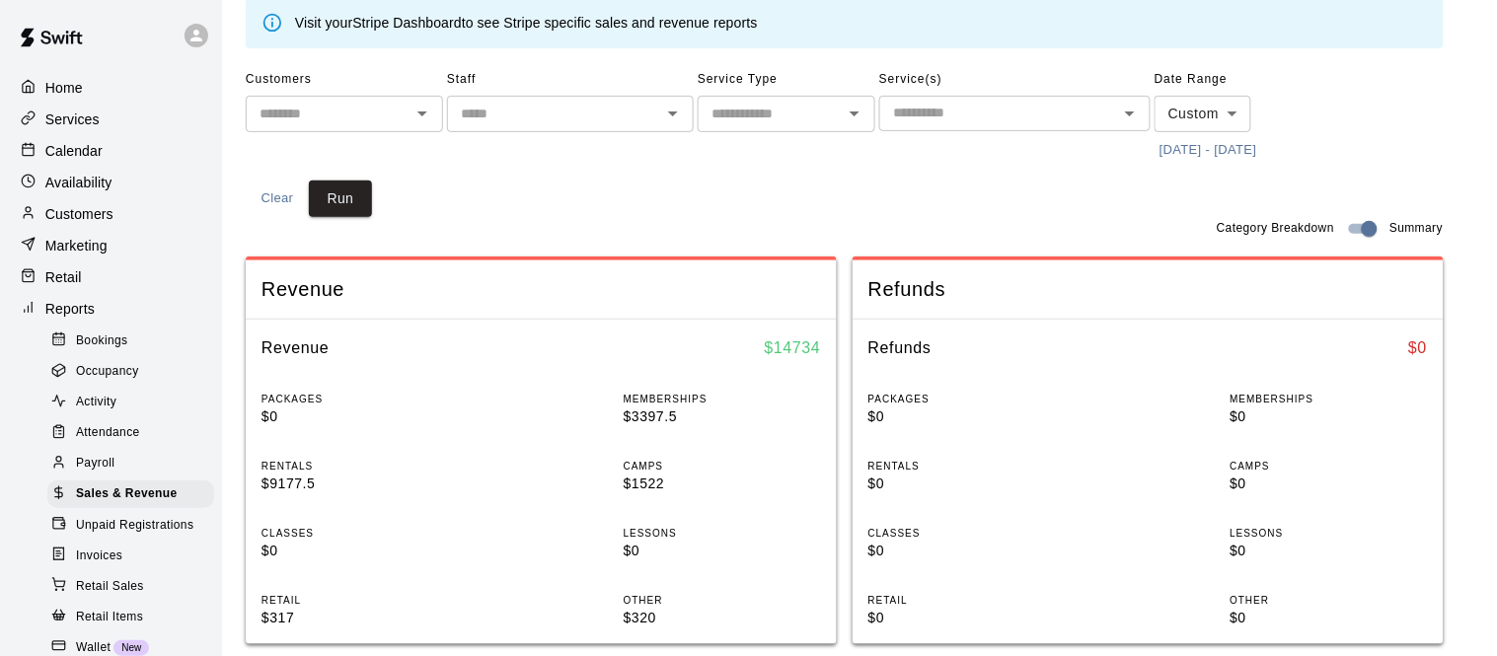
scroll to position [84, 0]
click at [1223, 149] on button "[DATE] - [DATE]" at bounding box center [1209, 151] width 108 height 31
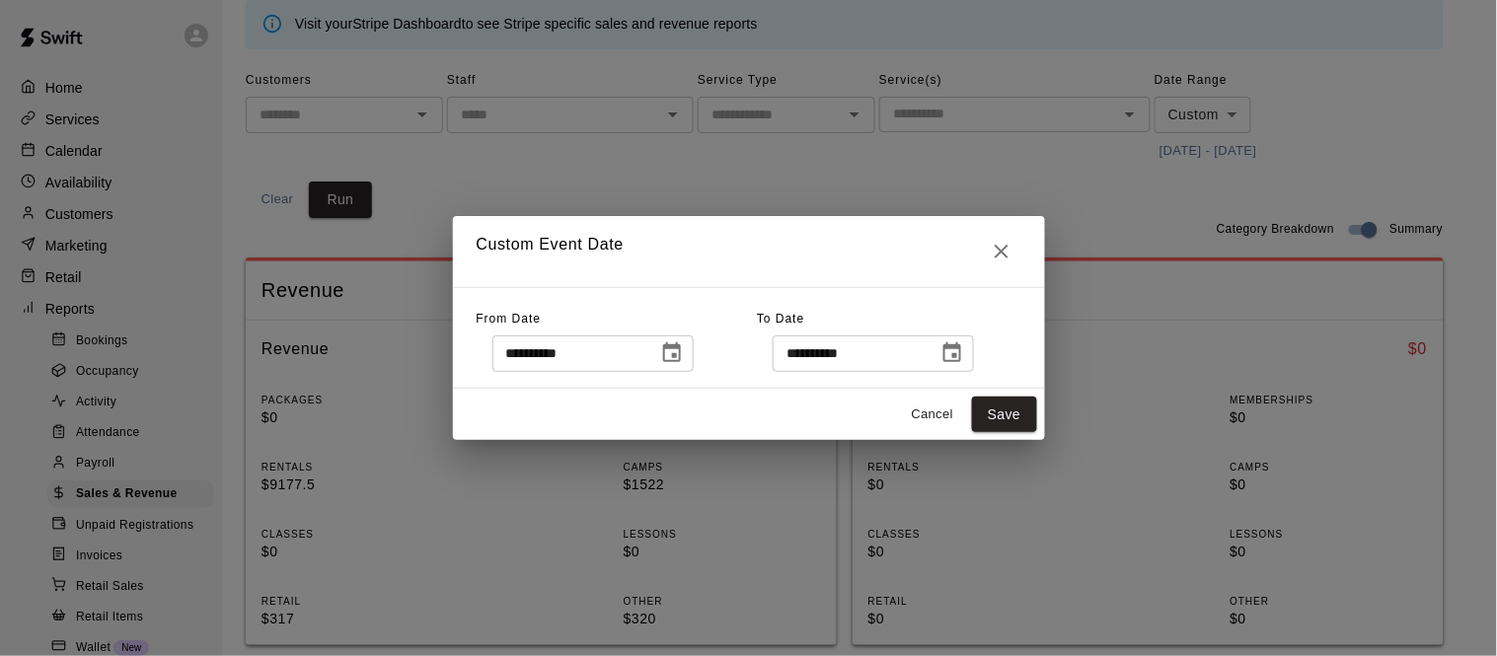
click at [684, 354] on icon "Choose date, selected date is Sep 22, 2025" at bounding box center [672, 354] width 24 height 24
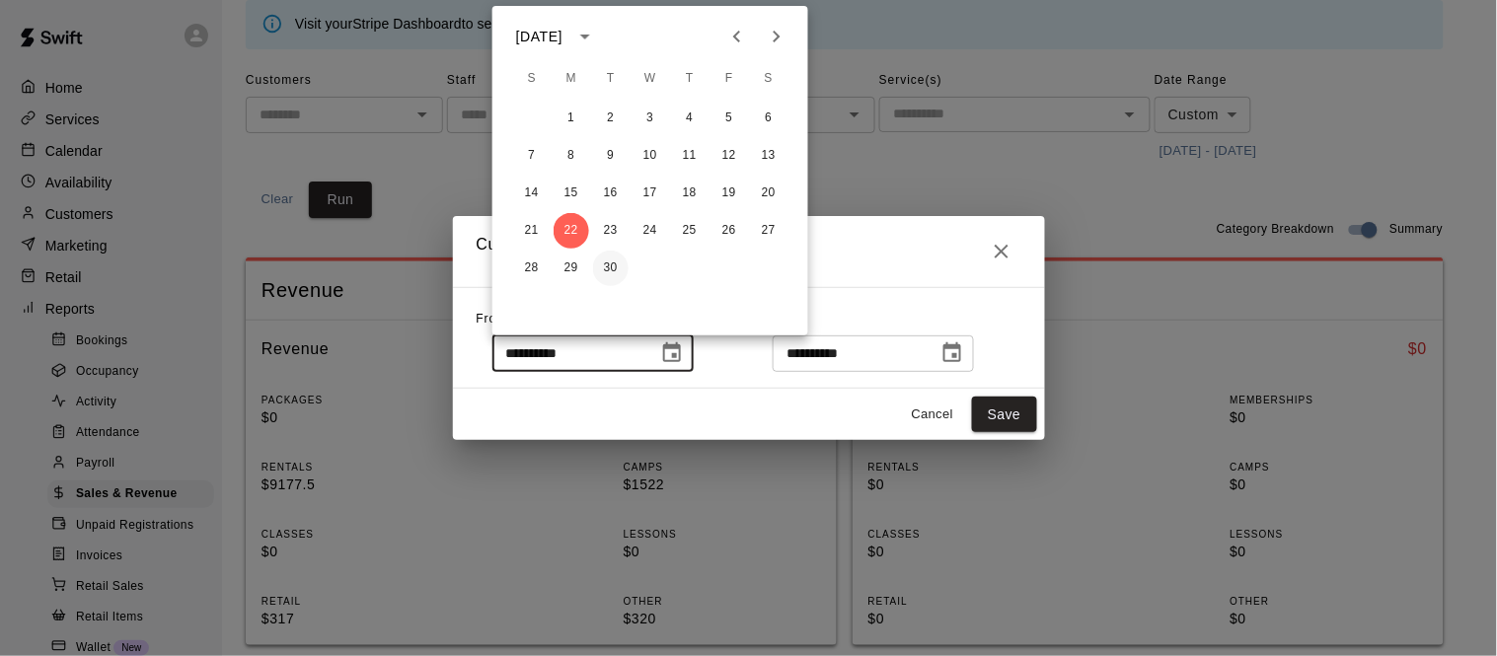
click at [614, 266] on button "30" at bounding box center [611, 269] width 36 height 36
type input "**********"
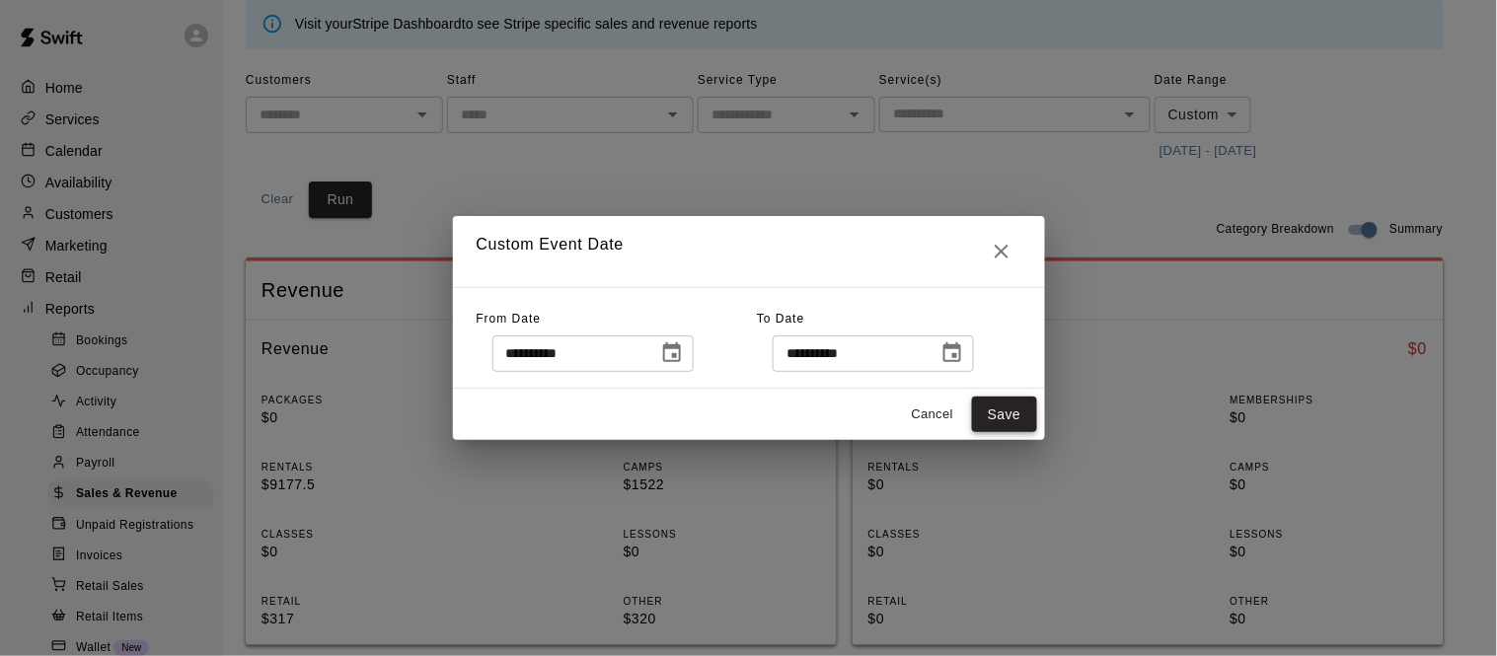
click at [985, 404] on button "Save" at bounding box center [1004, 415] width 65 height 37
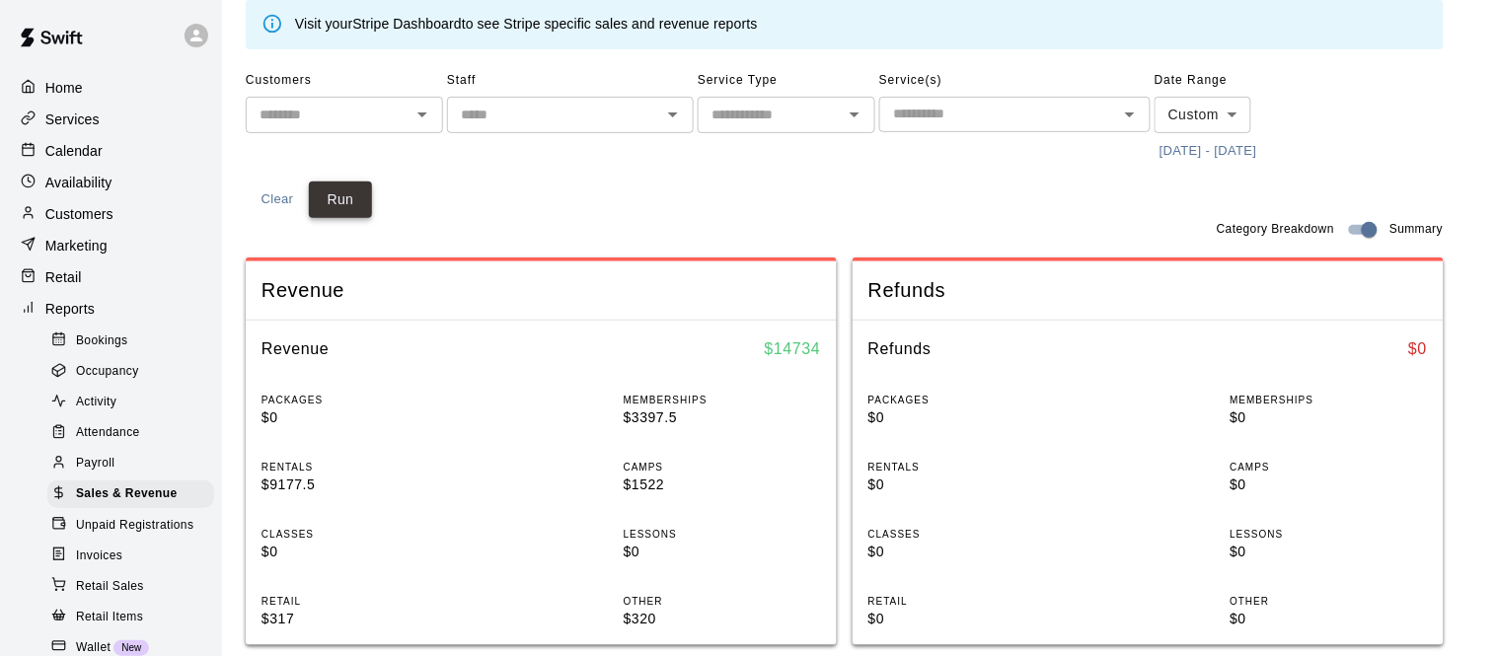
click at [335, 193] on button "Run" at bounding box center [340, 200] width 63 height 37
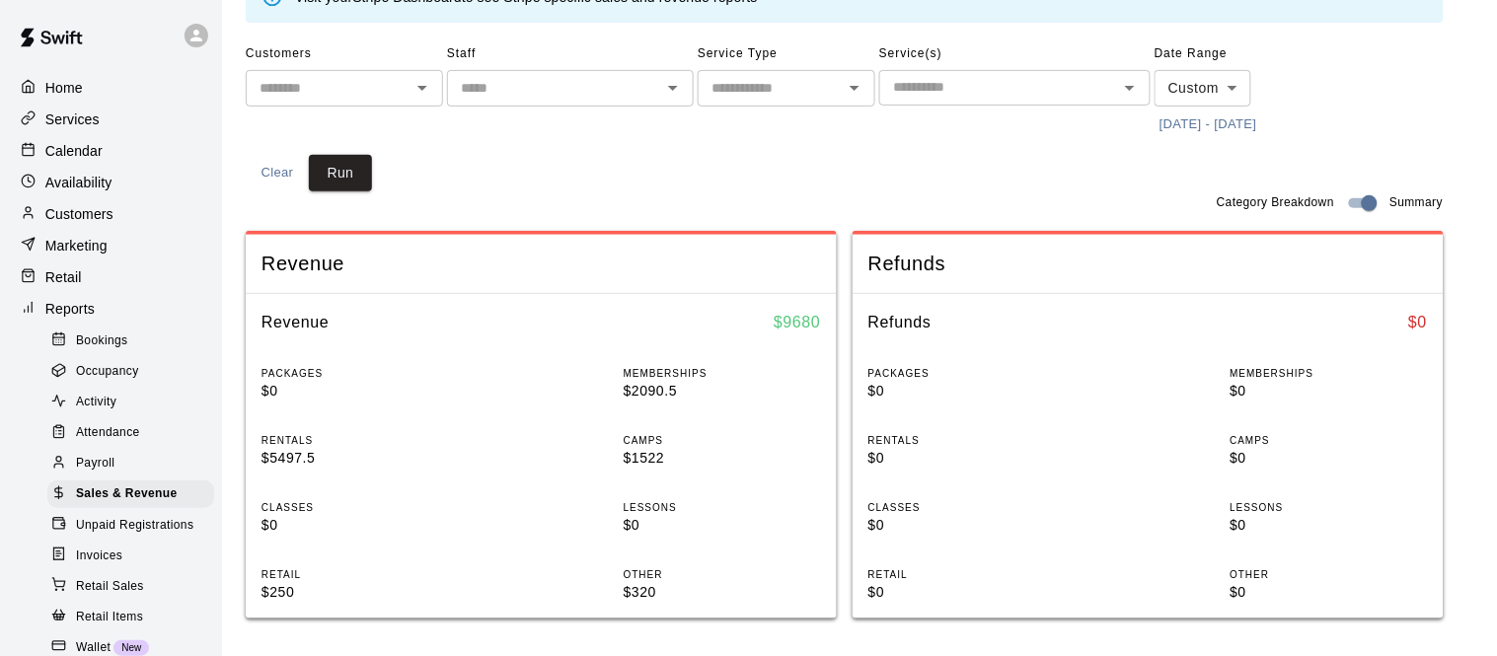
scroll to position [112, 0]
click at [1216, 123] on button "[DATE] - [DATE]" at bounding box center [1209, 124] width 108 height 31
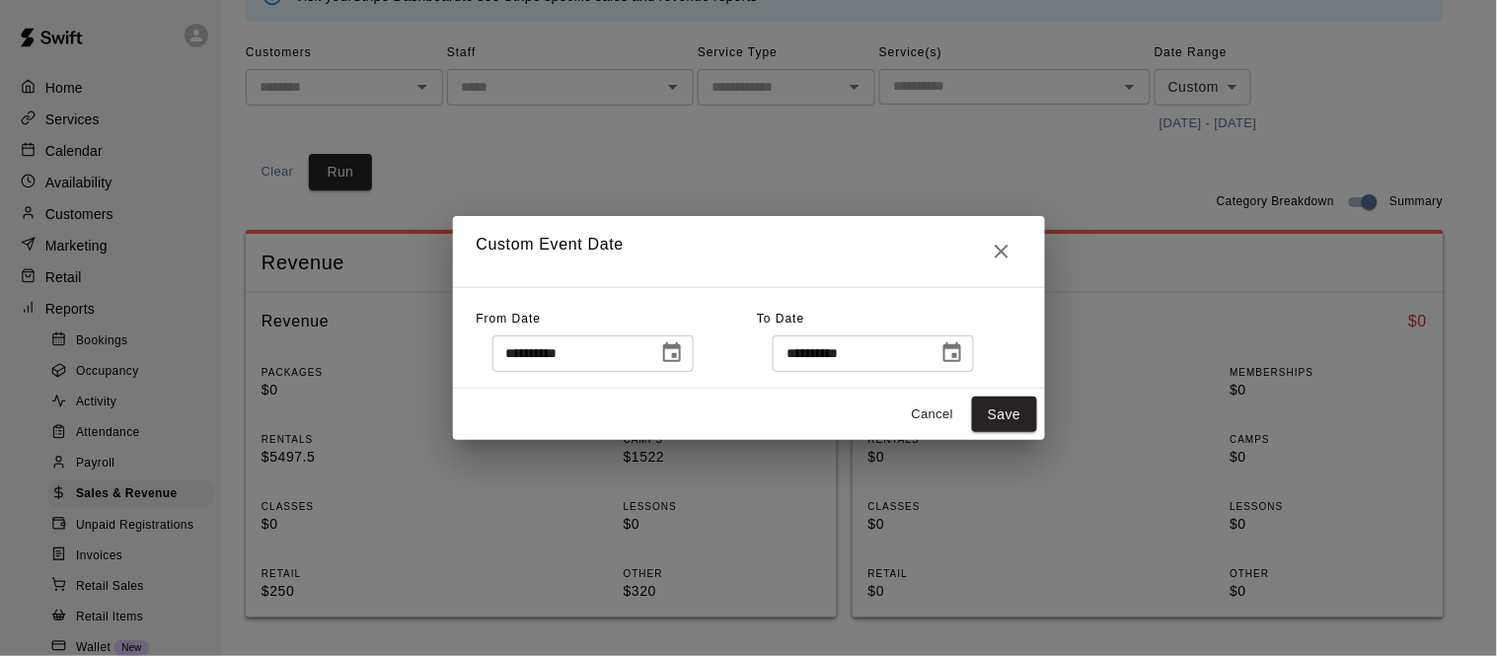
click at [684, 354] on icon "Choose date, selected date is Sep 30, 2025" at bounding box center [672, 354] width 24 height 24
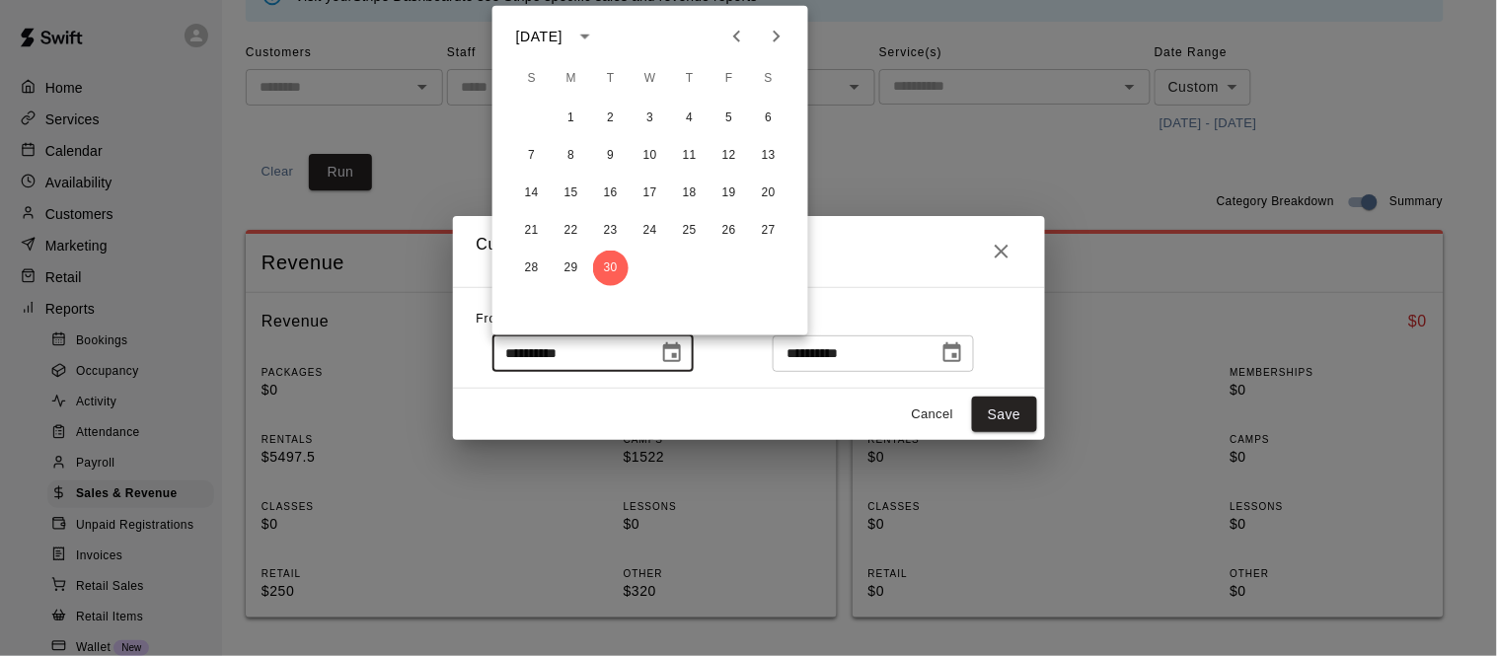
click at [779, 38] on icon "Next month" at bounding box center [777, 37] width 24 height 24
click at [651, 117] on button "1" at bounding box center [651, 119] width 36 height 36
type input "**********"
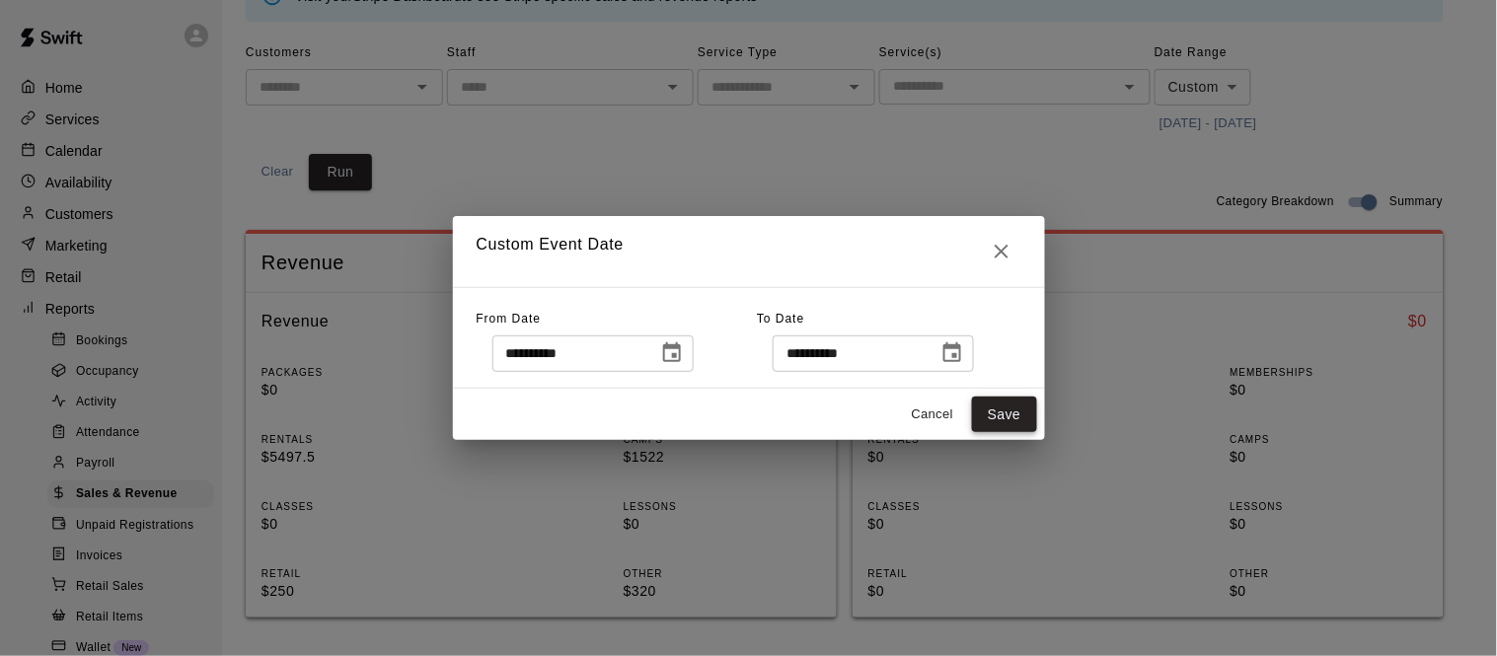
click at [981, 409] on button "Save" at bounding box center [1004, 415] width 65 height 37
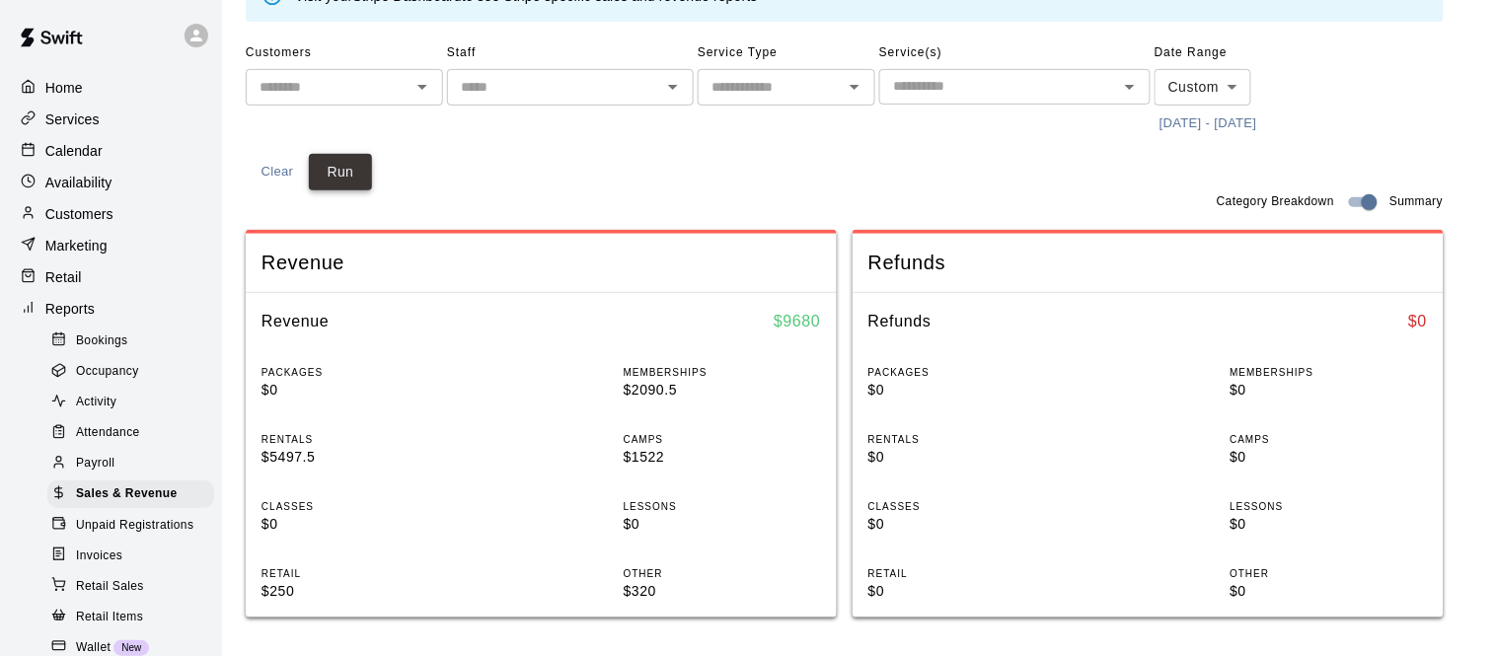
click at [349, 175] on button "Run" at bounding box center [340, 172] width 63 height 37
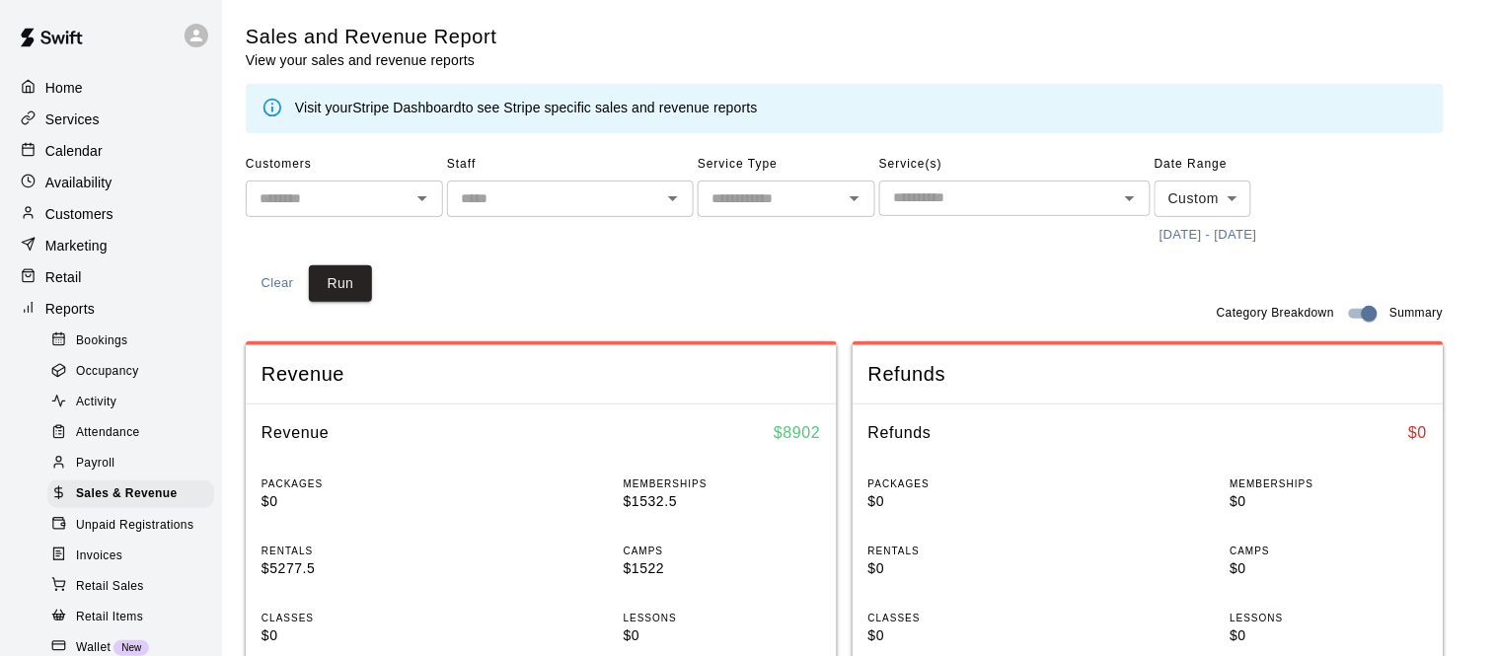
click at [106, 140] on div "Calendar" at bounding box center [111, 151] width 190 height 30
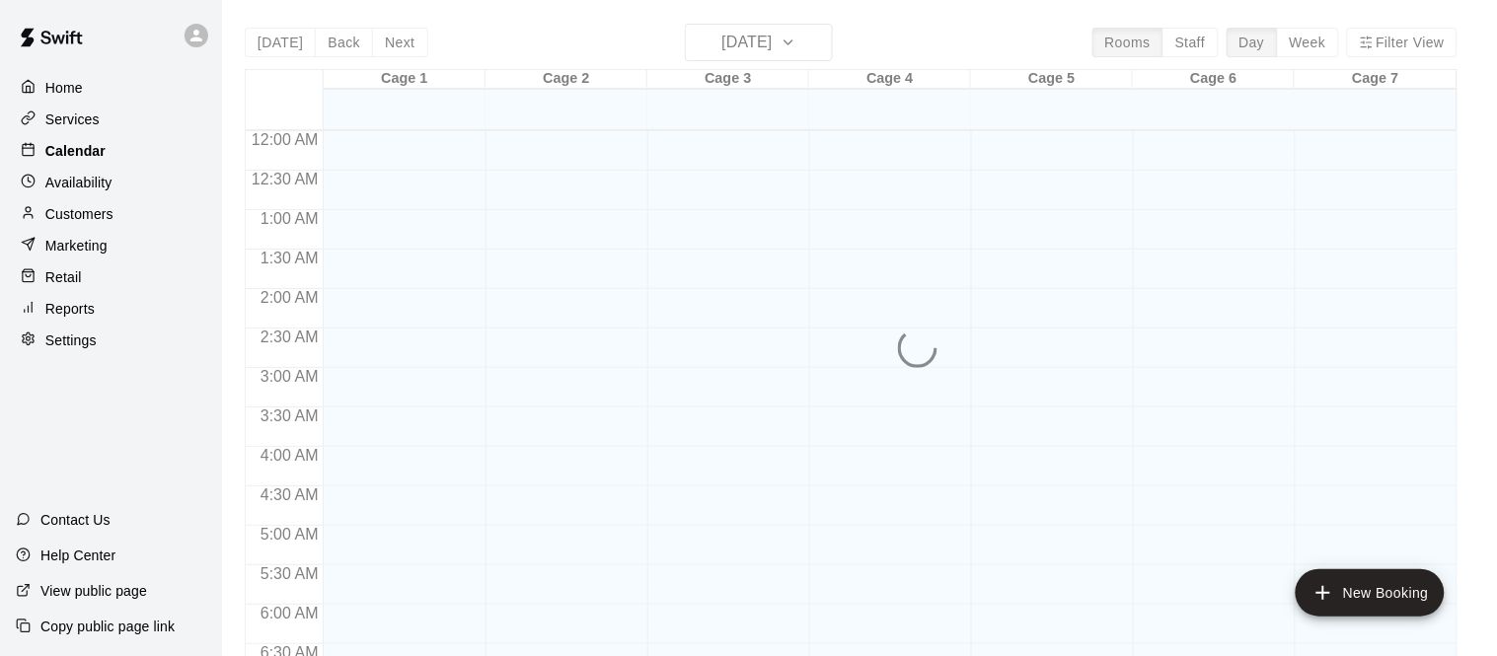
scroll to position [1287, 0]
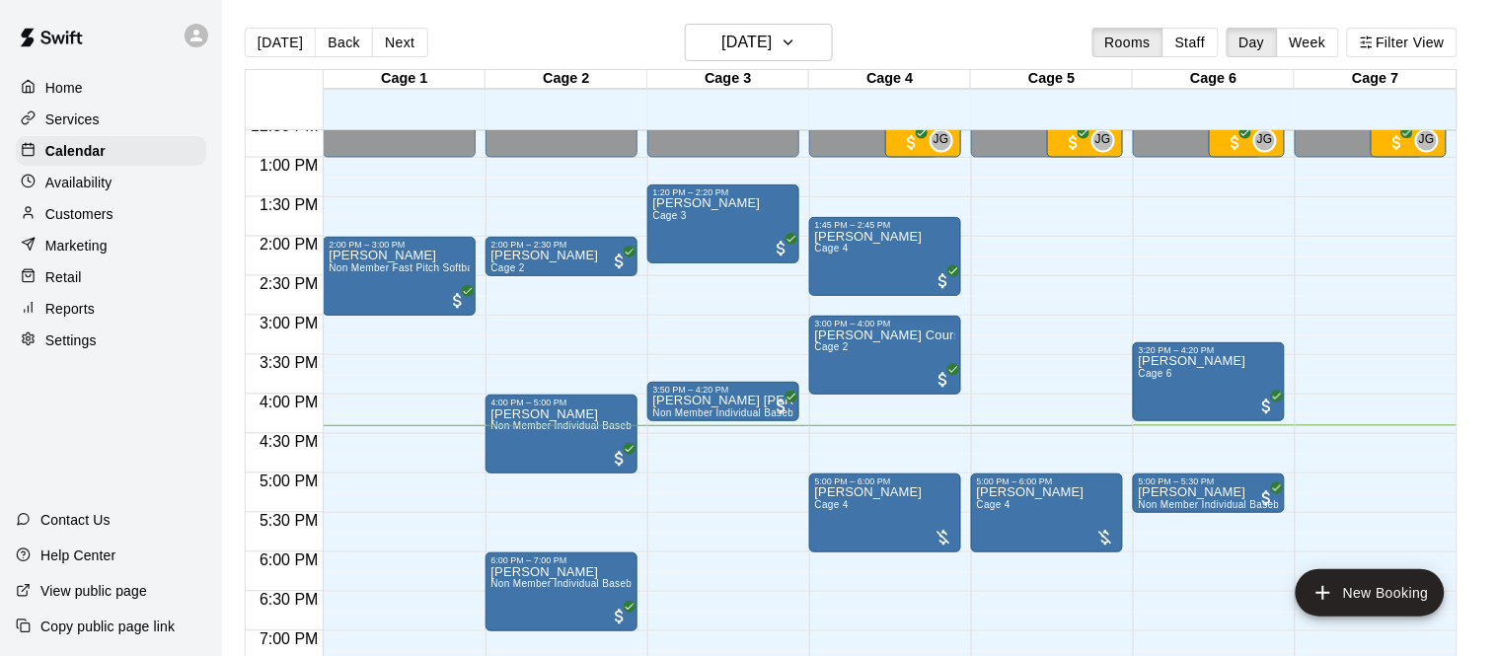
scroll to position [1029, 0]
